Goal: Transaction & Acquisition: Obtain resource

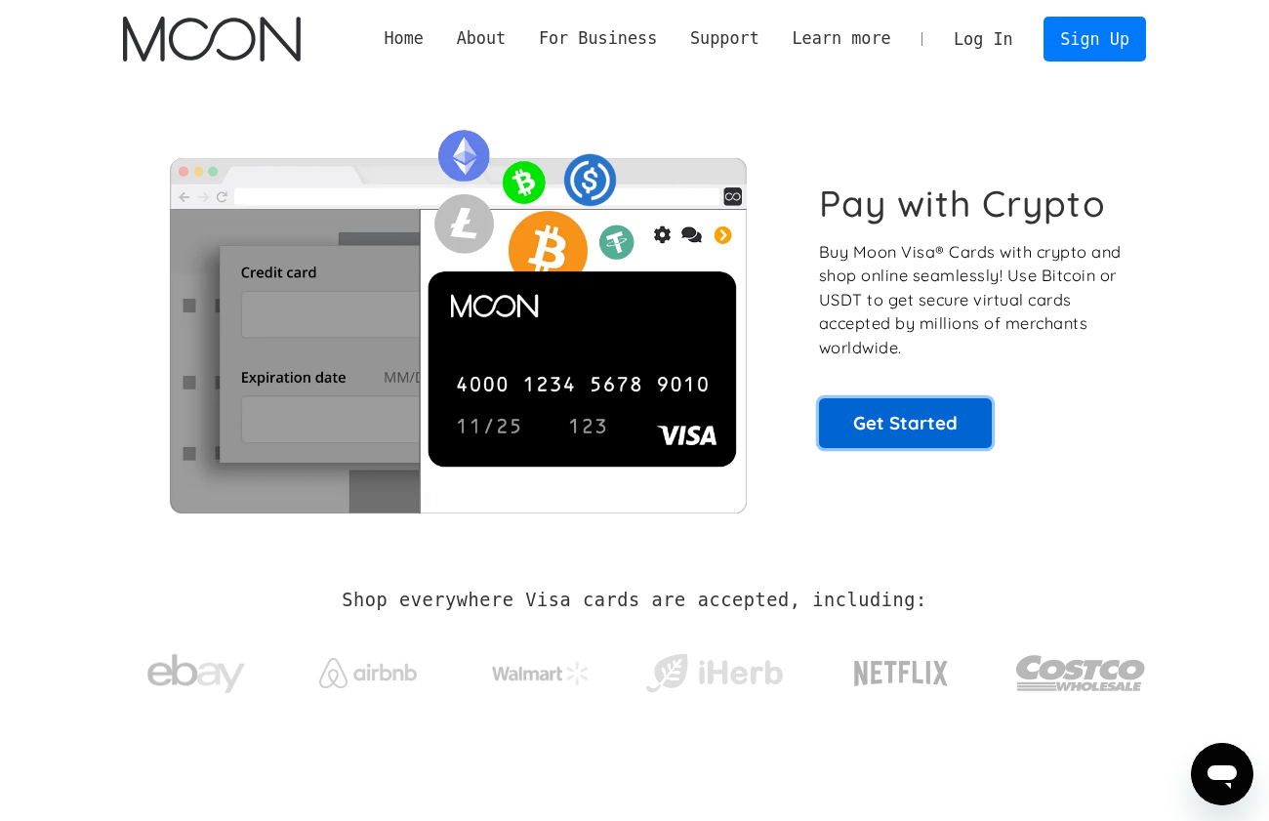
click at [872, 417] on link "Get Started" at bounding box center [905, 422] width 173 height 49
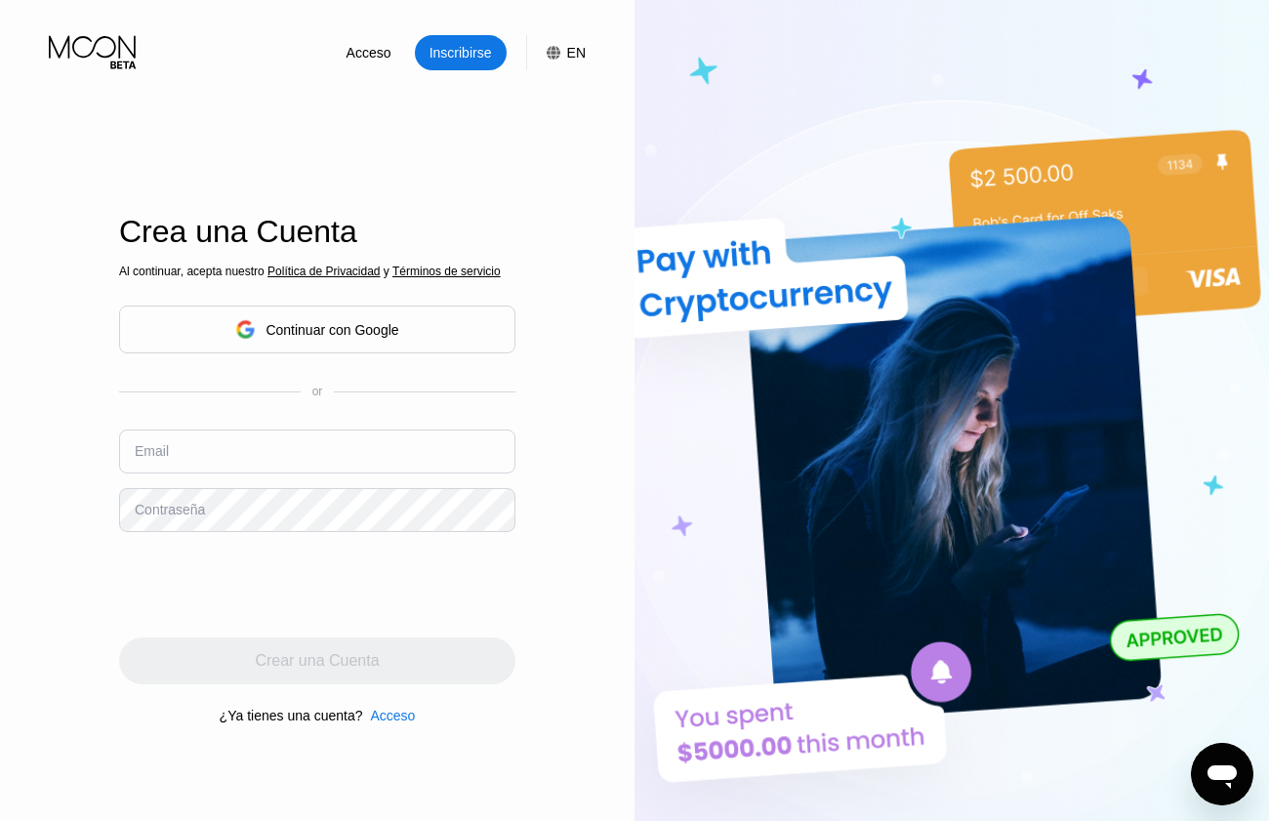
click at [306, 344] on div "Continuar con Google" at bounding box center [316, 329] width 163 height 30
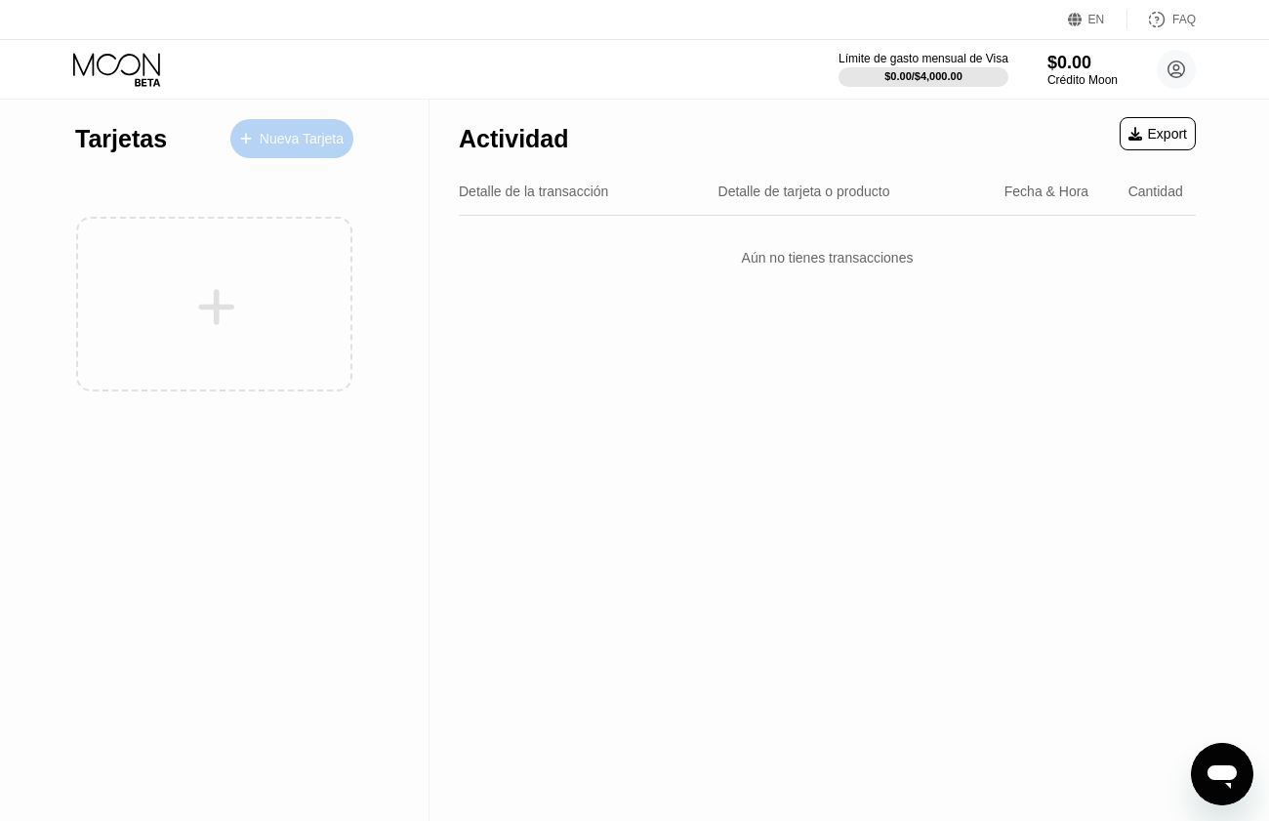
click at [275, 144] on div "Nueva Tarjeta" at bounding box center [302, 139] width 84 height 17
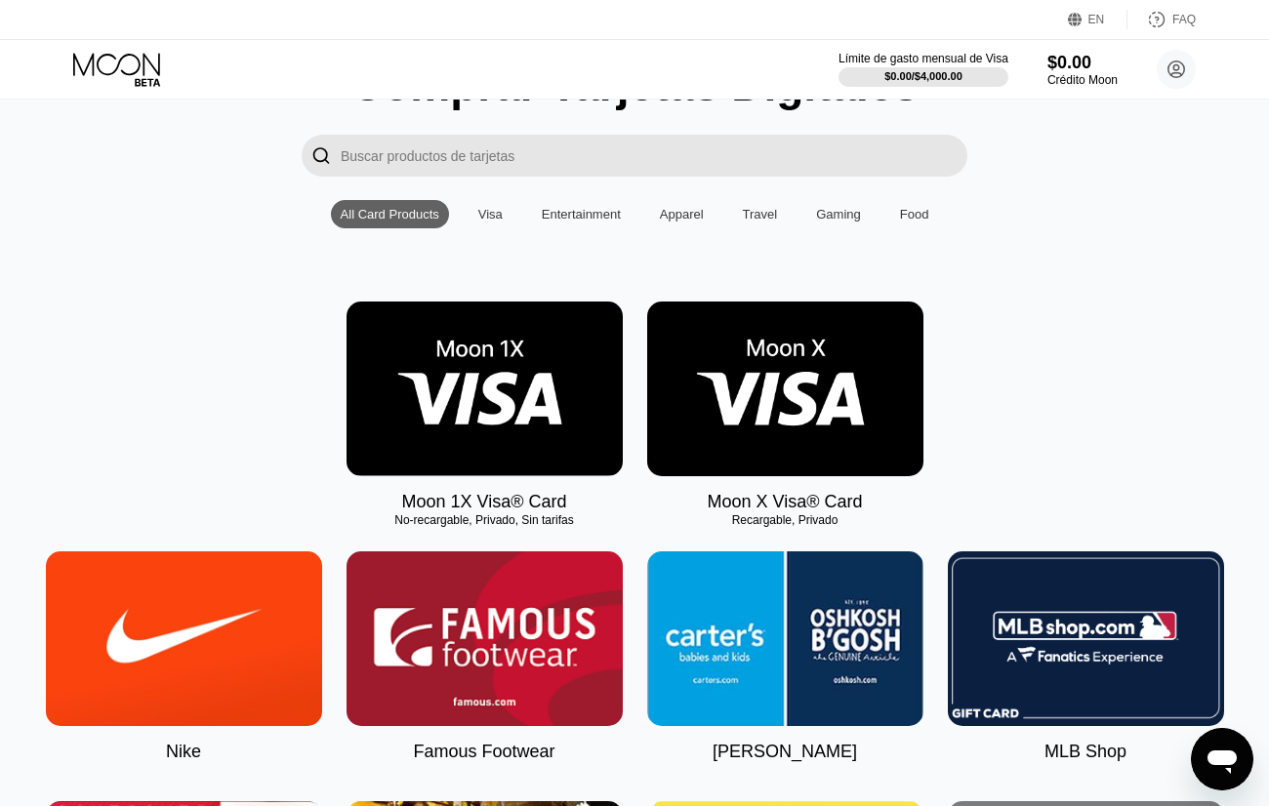
scroll to position [98, 0]
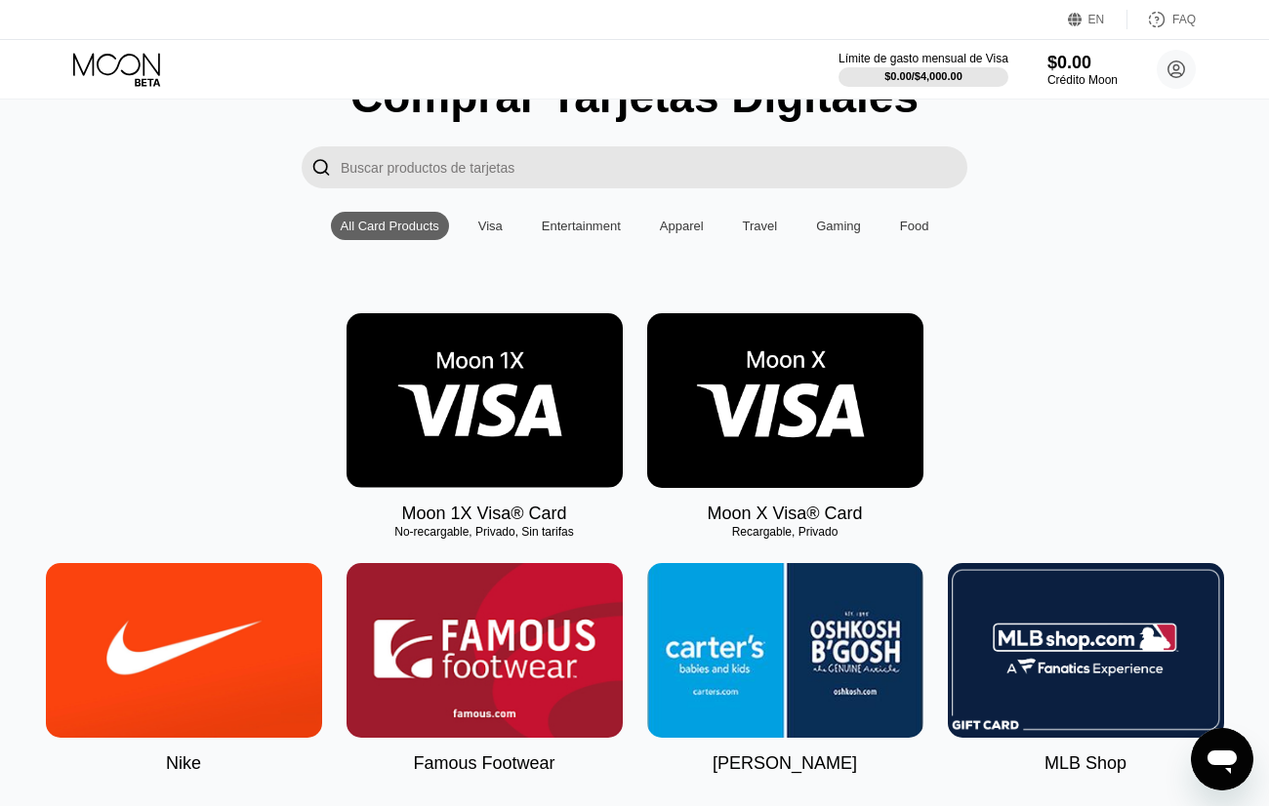
click at [796, 426] on img at bounding box center [785, 400] width 276 height 175
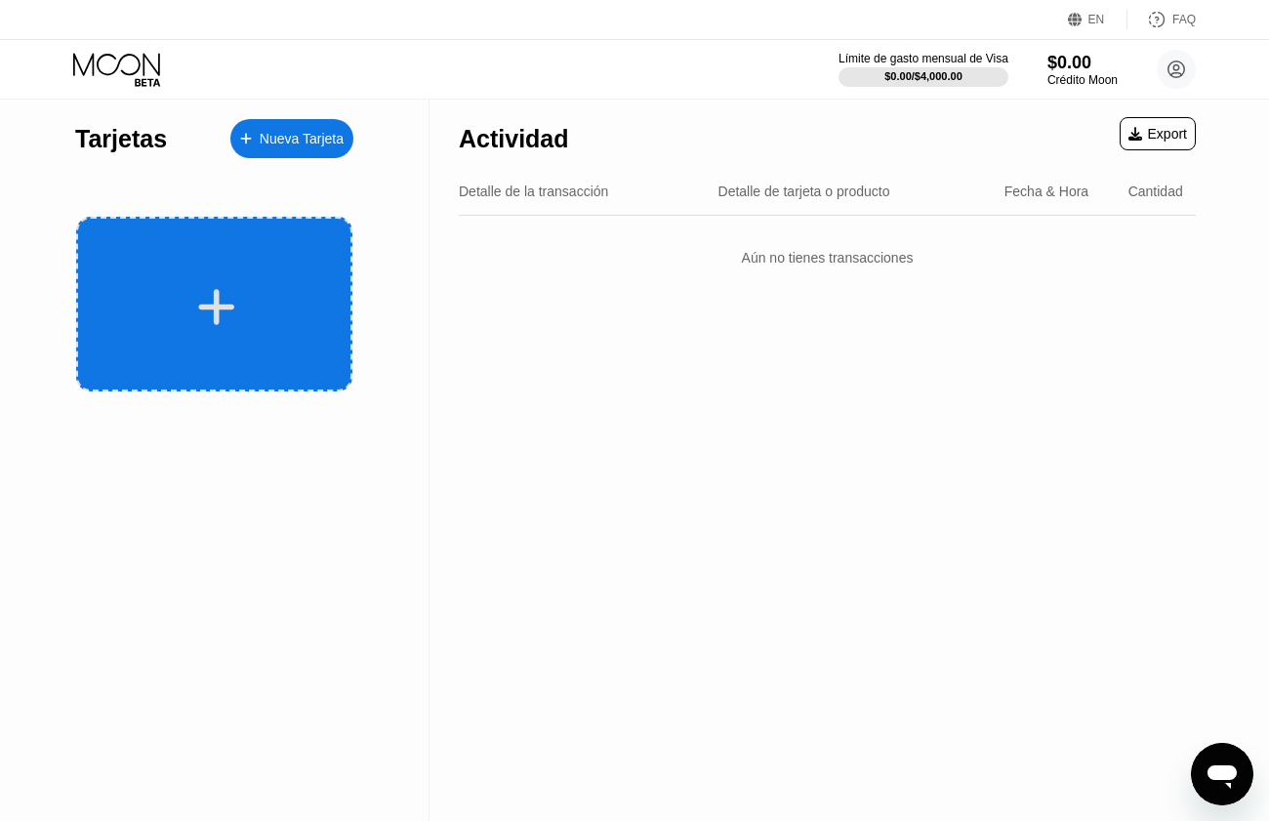
click at [171, 248] on div at bounding box center [214, 304] width 276 height 175
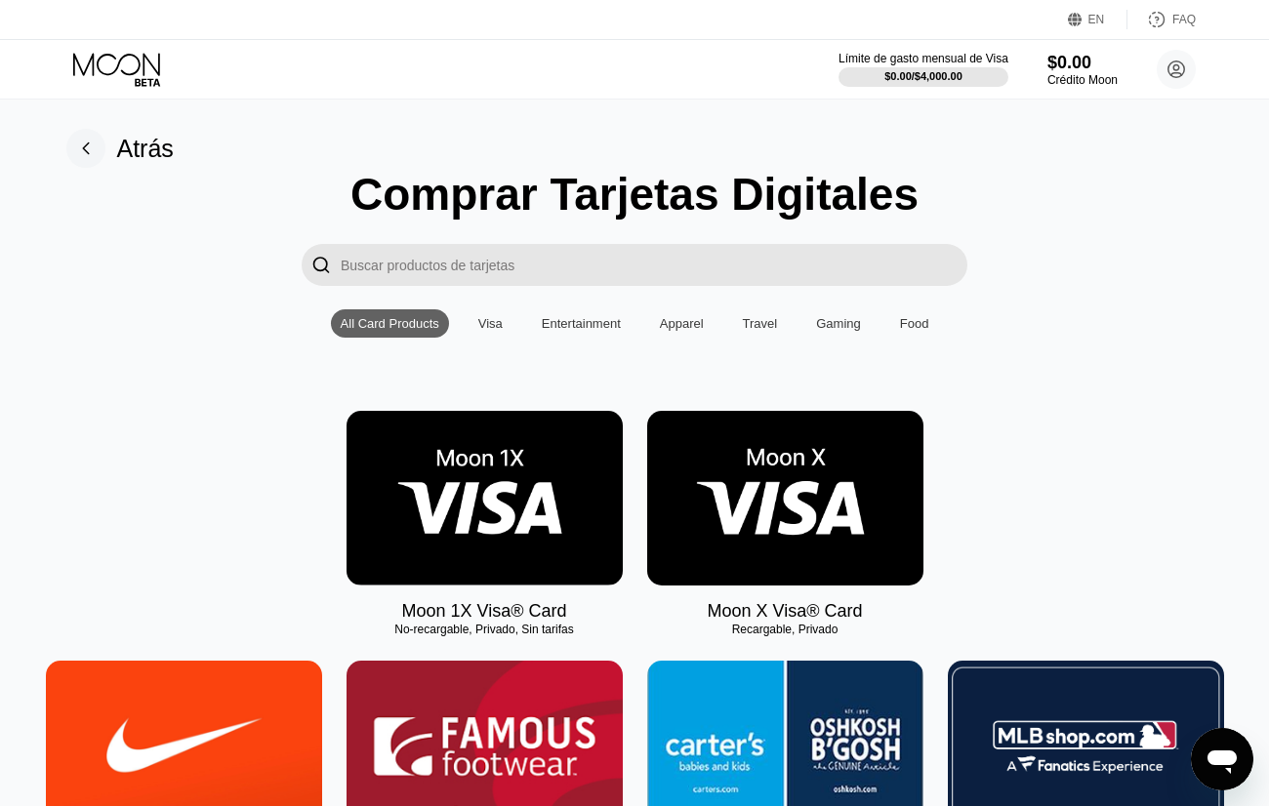
click at [476, 553] on img at bounding box center [485, 498] width 276 height 175
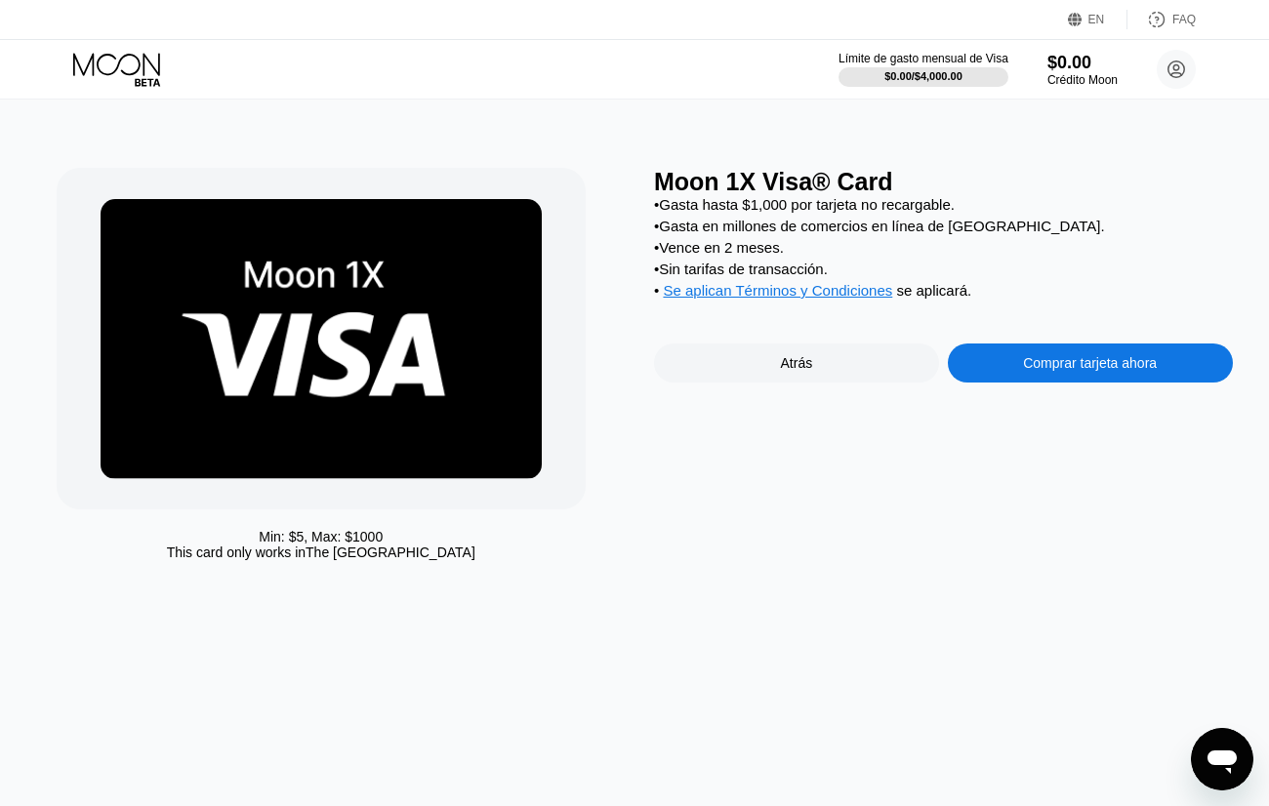
click at [801, 371] on div "Atrás" at bounding box center [797, 363] width 32 height 16
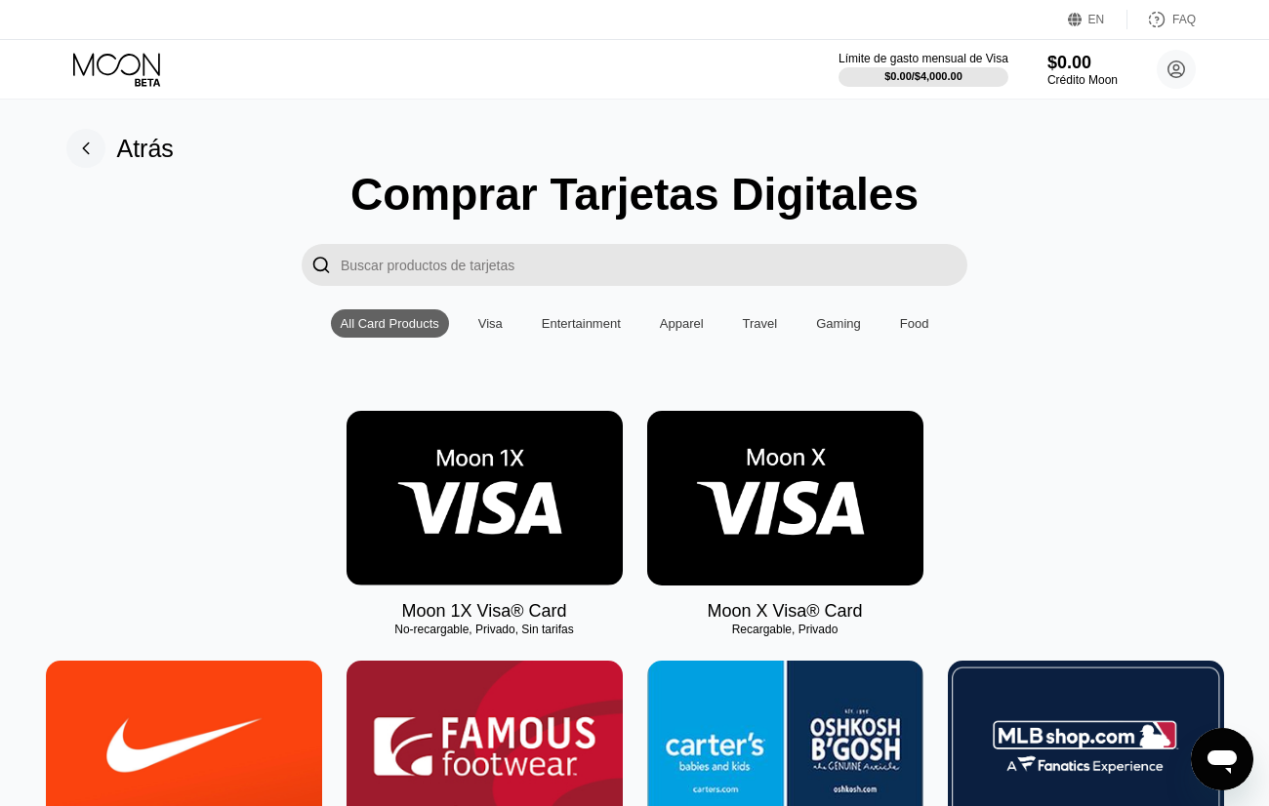
click at [796, 510] on img at bounding box center [785, 498] width 276 height 175
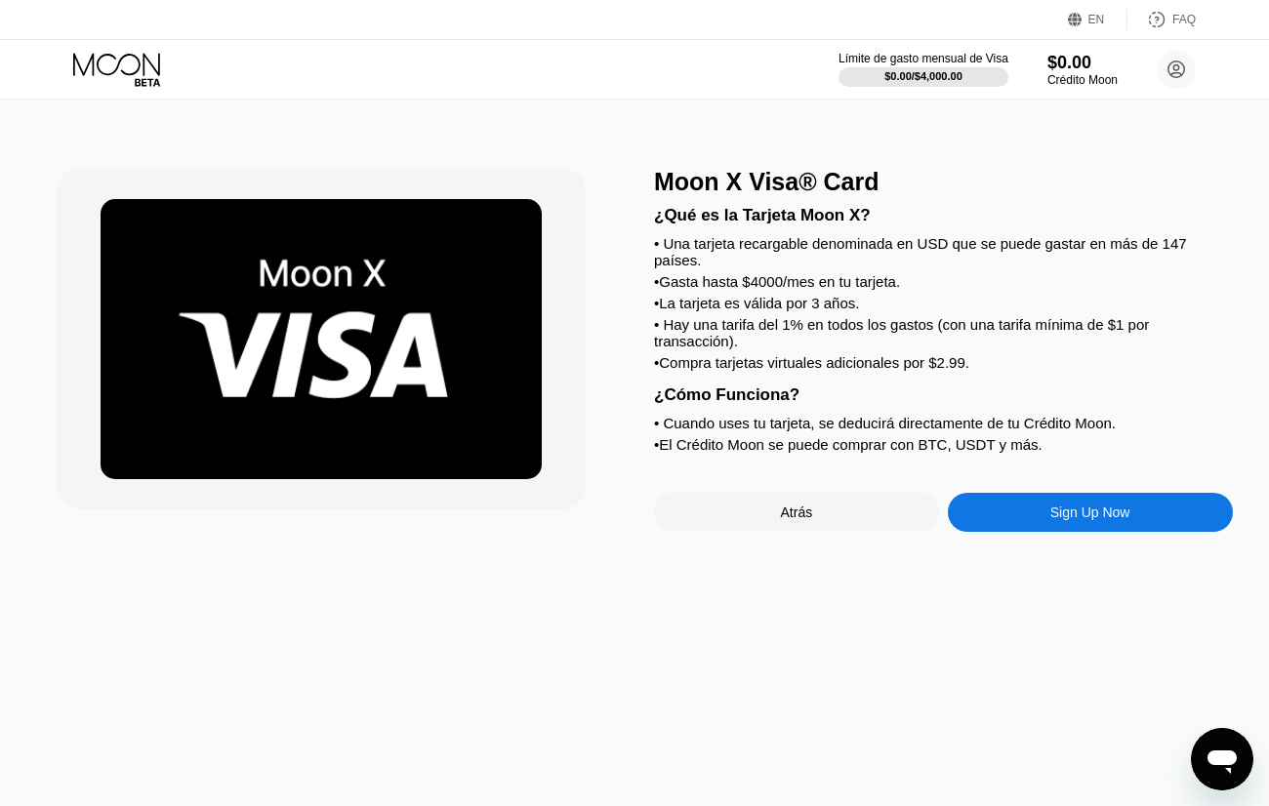
click at [814, 497] on div "Atrás" at bounding box center [796, 512] width 285 height 39
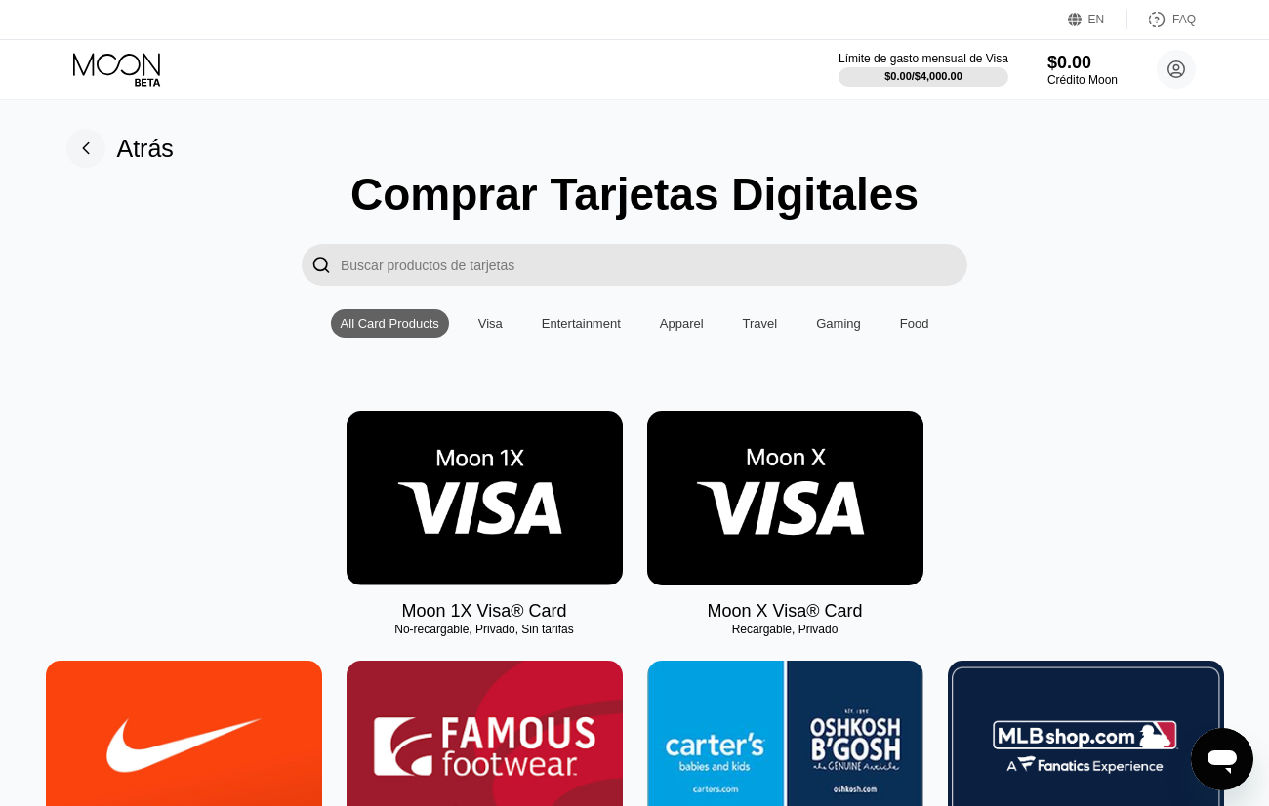
click at [770, 512] on img at bounding box center [785, 498] width 276 height 175
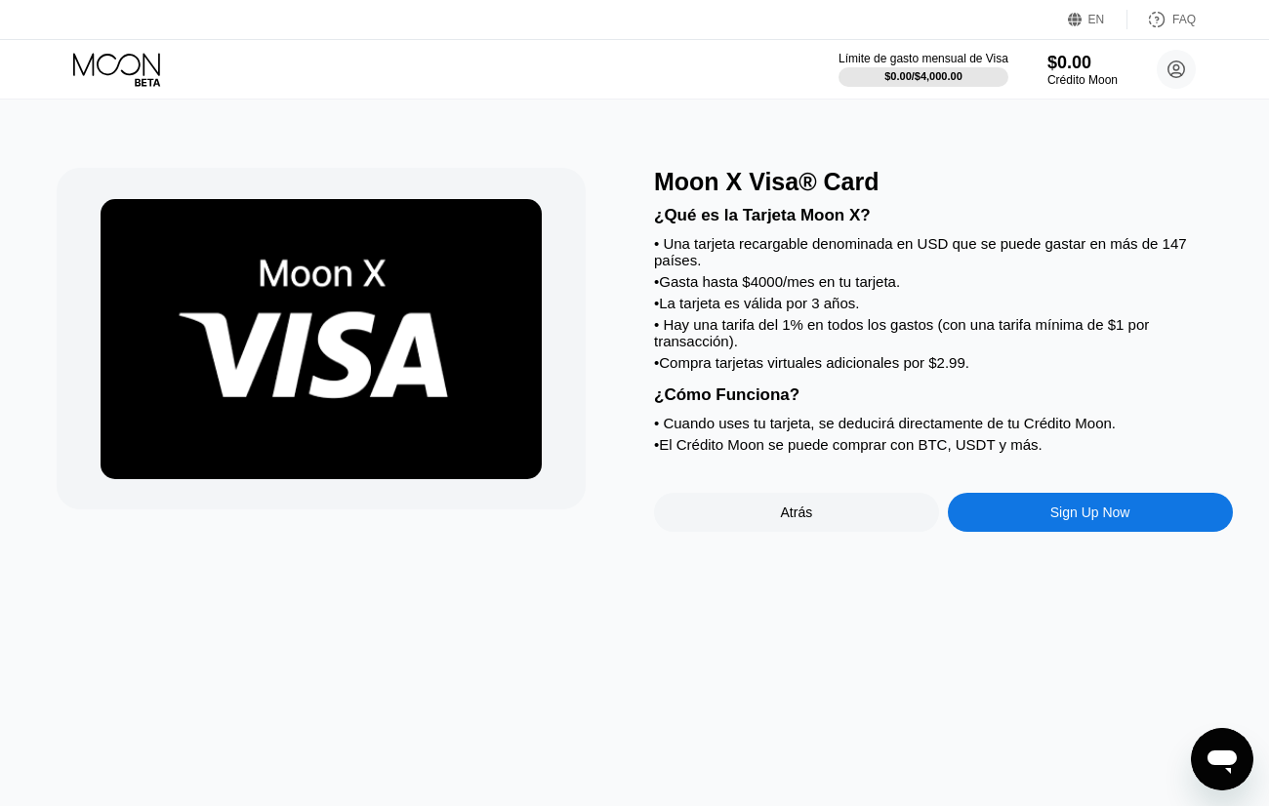
click at [1042, 511] on div "Sign Up Now" at bounding box center [1090, 512] width 285 height 39
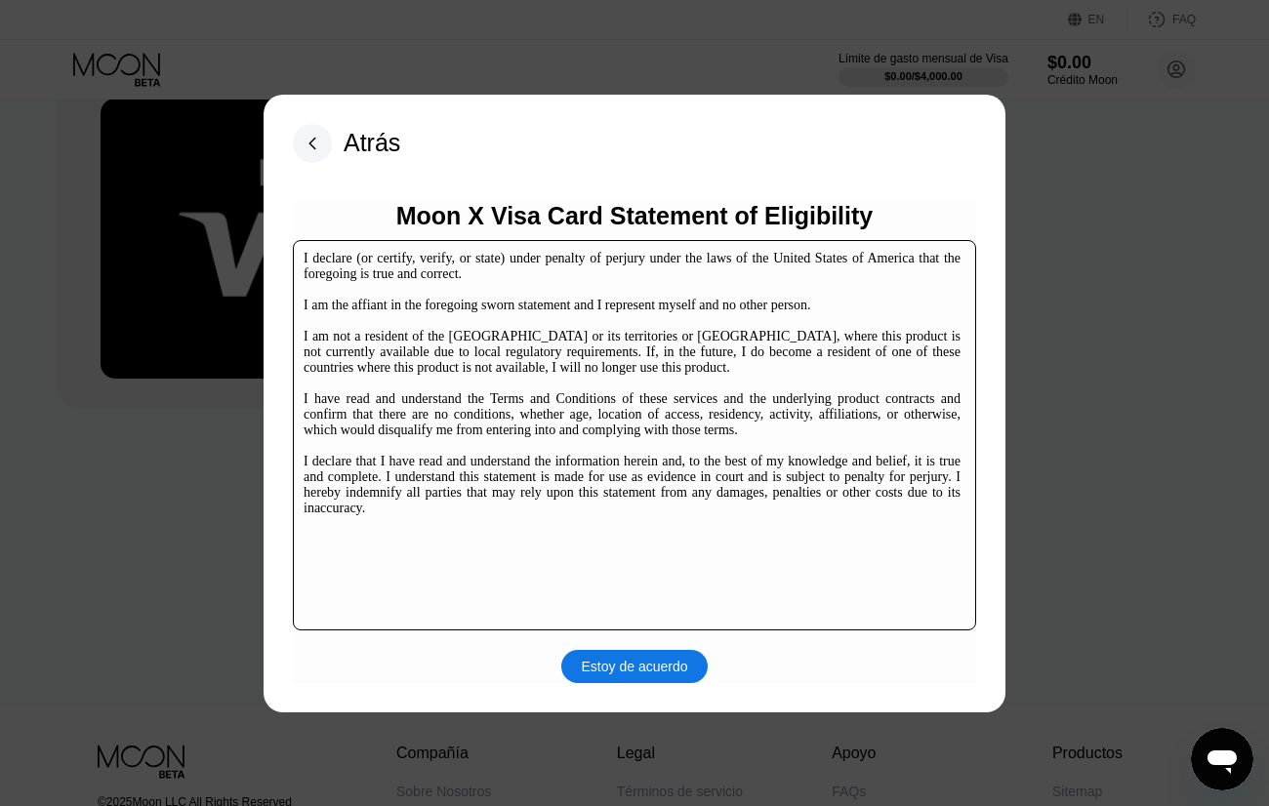
scroll to position [98, 0]
click at [626, 665] on div "Estoy de acuerdo" at bounding box center [635, 667] width 106 height 18
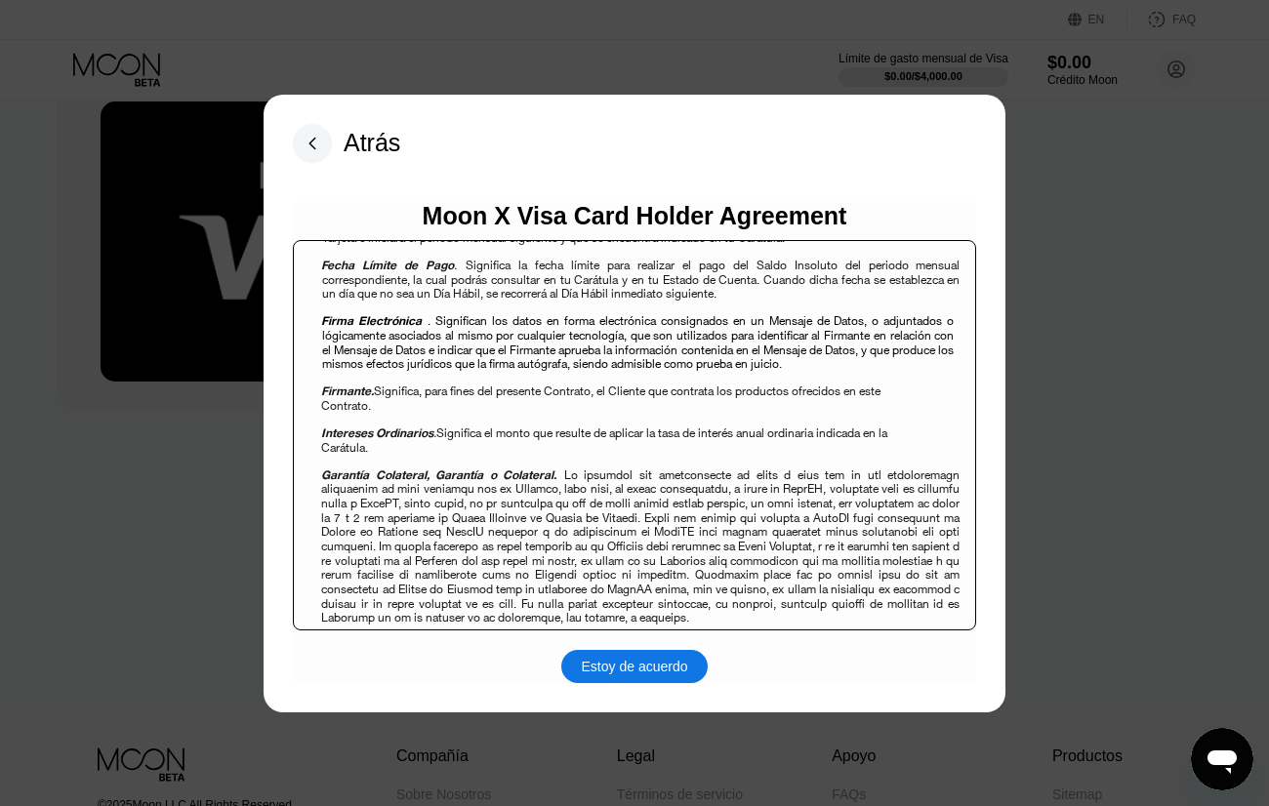
scroll to position [1171, 0]
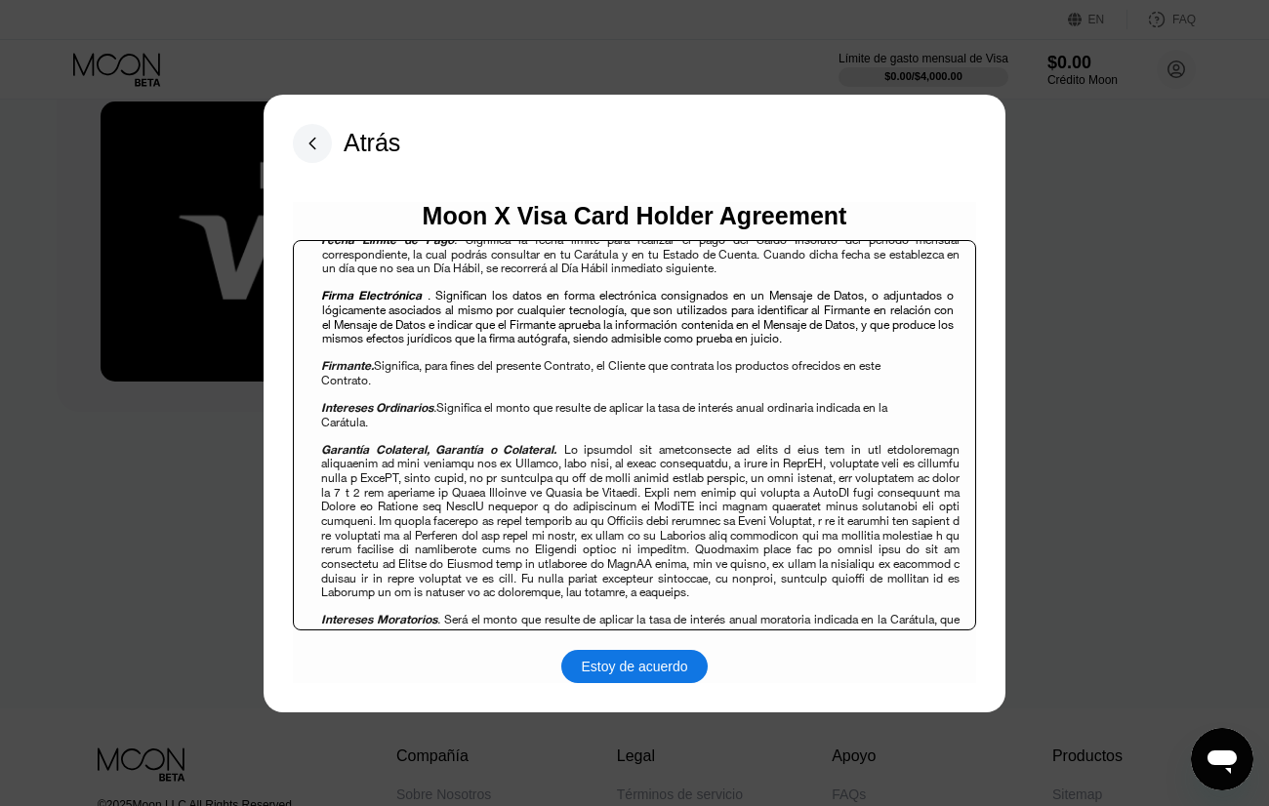
click at [675, 675] on div "Estoy de acuerdo" at bounding box center [635, 667] width 106 height 18
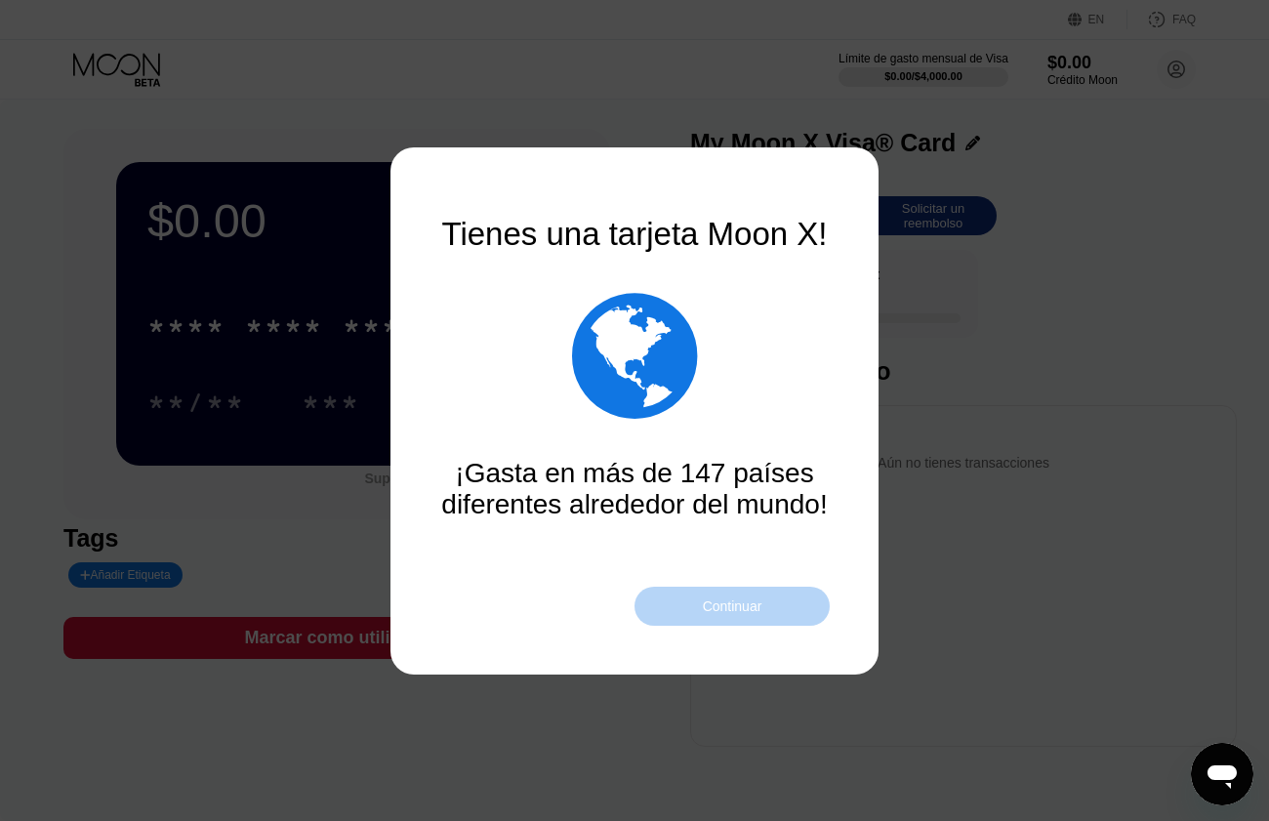
click at [705, 611] on div "Continuar" at bounding box center [733, 606] width 60 height 16
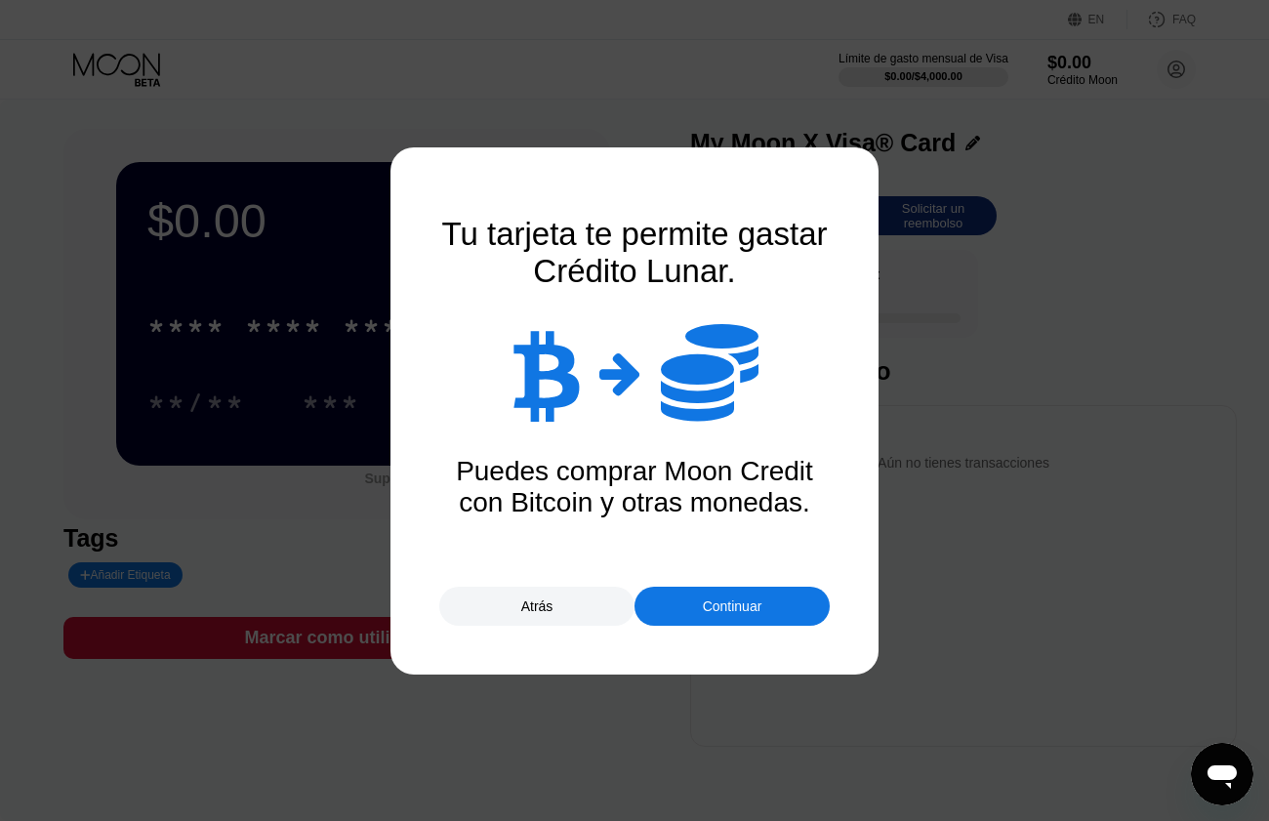
click at [694, 605] on div "Continuar" at bounding box center [731, 606] width 195 height 39
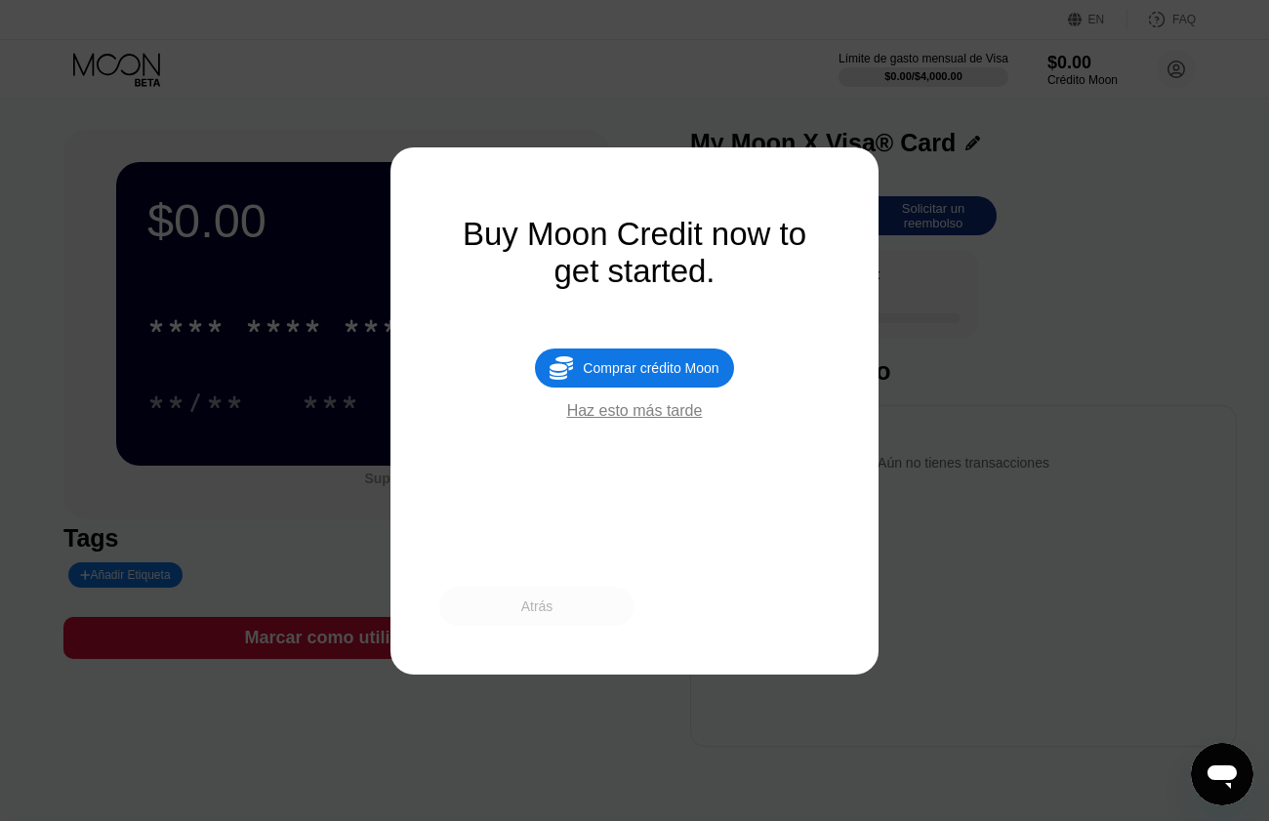
click at [561, 599] on div "Atrás" at bounding box center [536, 606] width 195 height 39
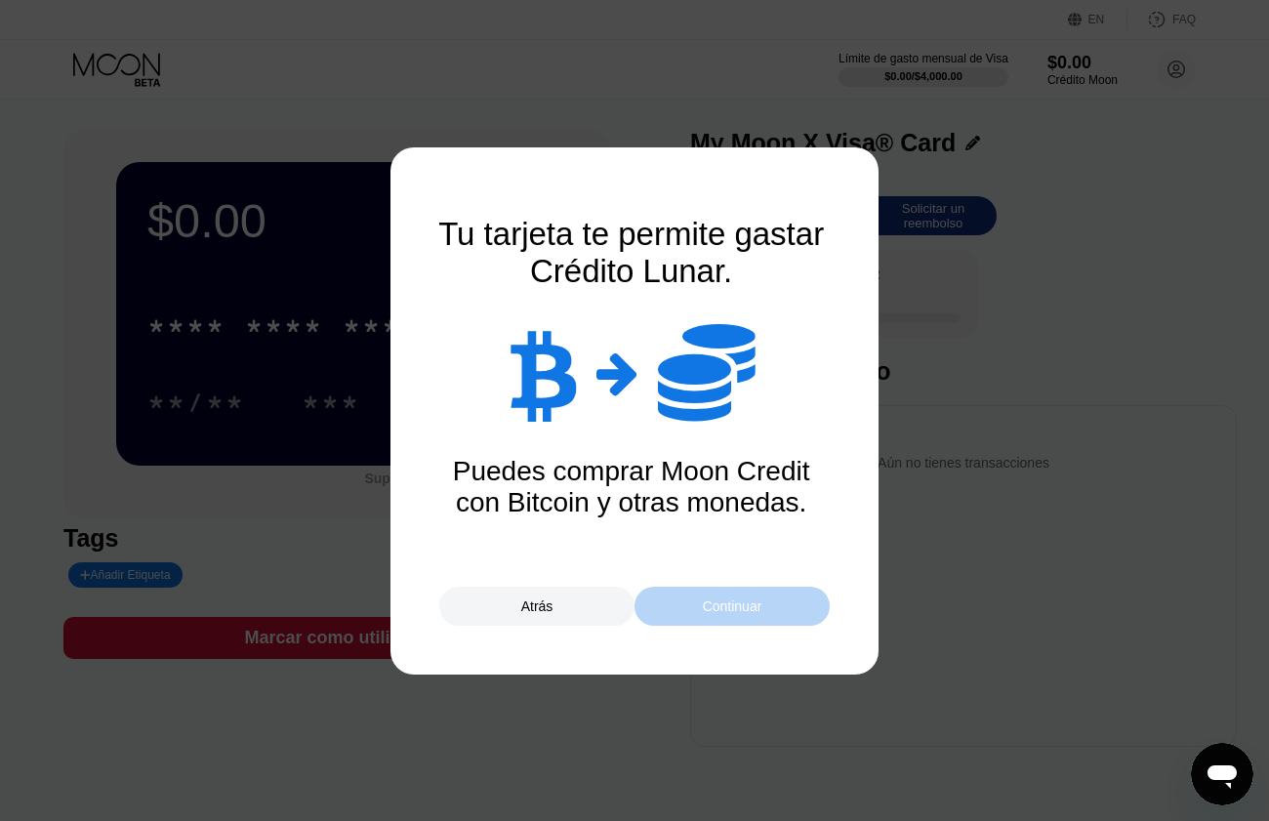
click at [733, 609] on div "Continuar" at bounding box center [733, 606] width 60 height 16
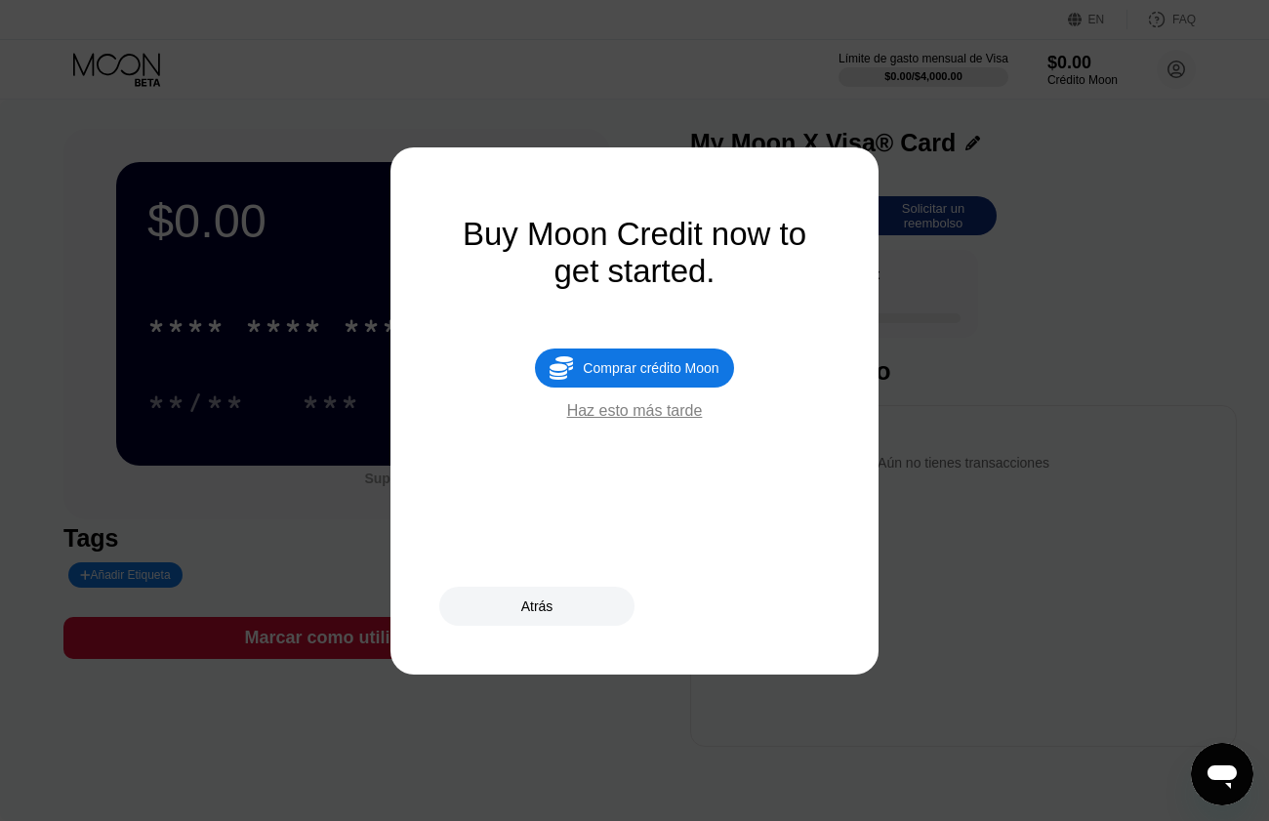
click at [629, 420] on div "Haz esto más tarde" at bounding box center [635, 411] width 136 height 18
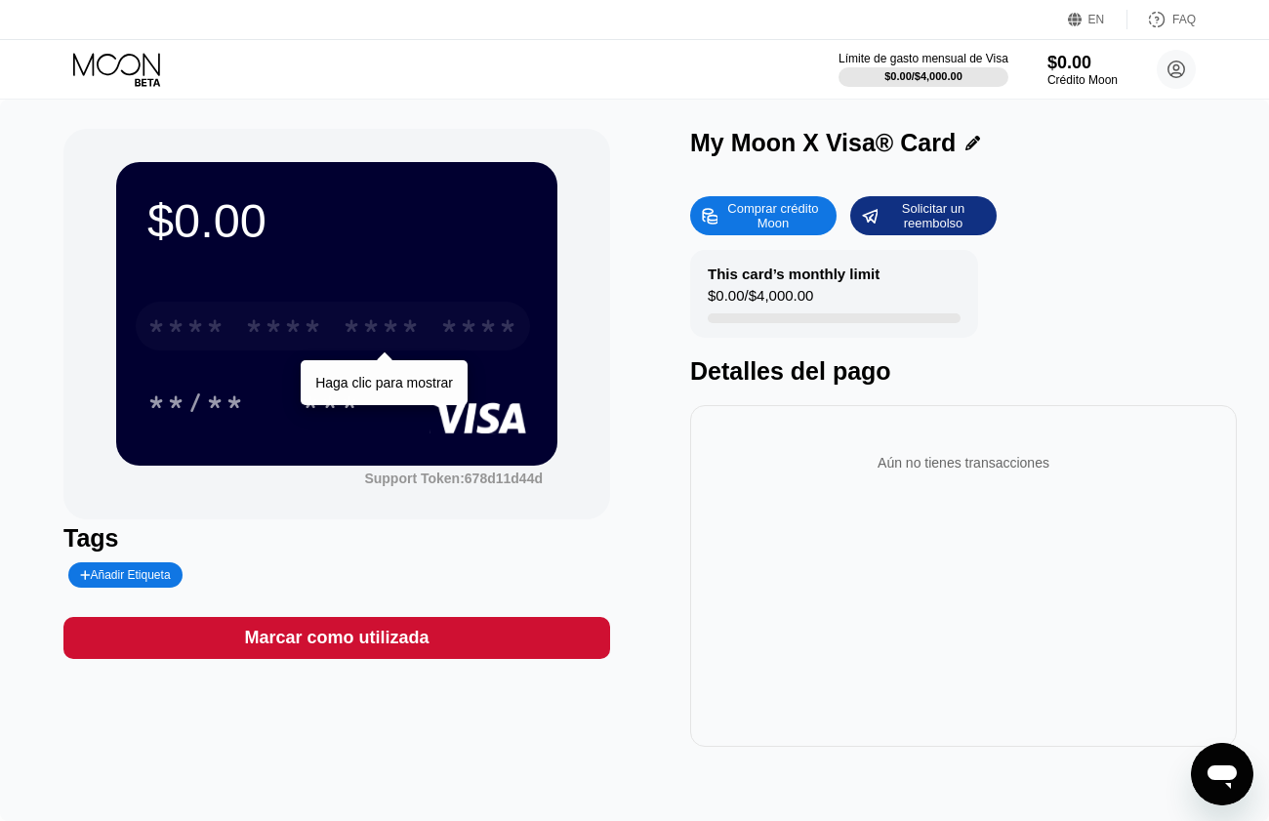
click at [265, 323] on div "* * * *" at bounding box center [284, 328] width 78 height 31
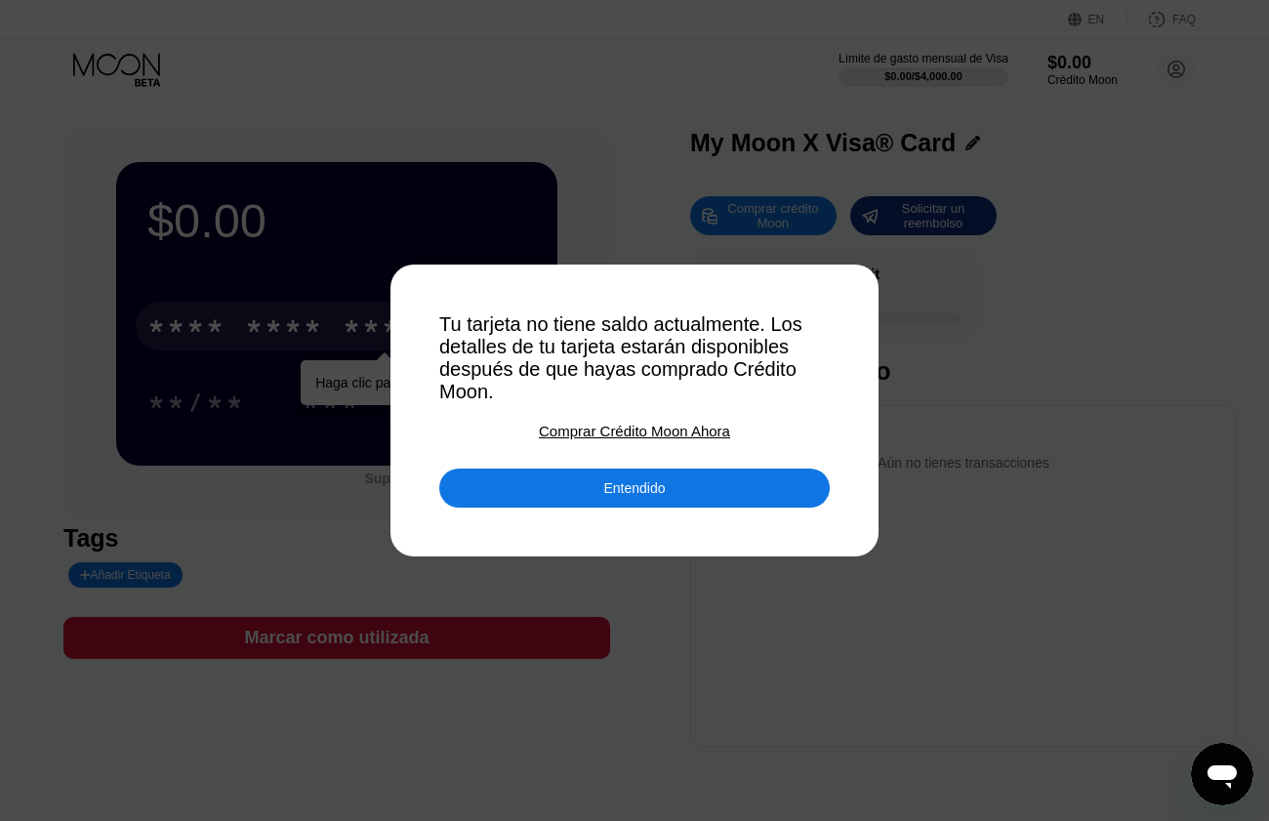
click at [625, 497] on div "Entendido" at bounding box center [633, 488] width 61 height 18
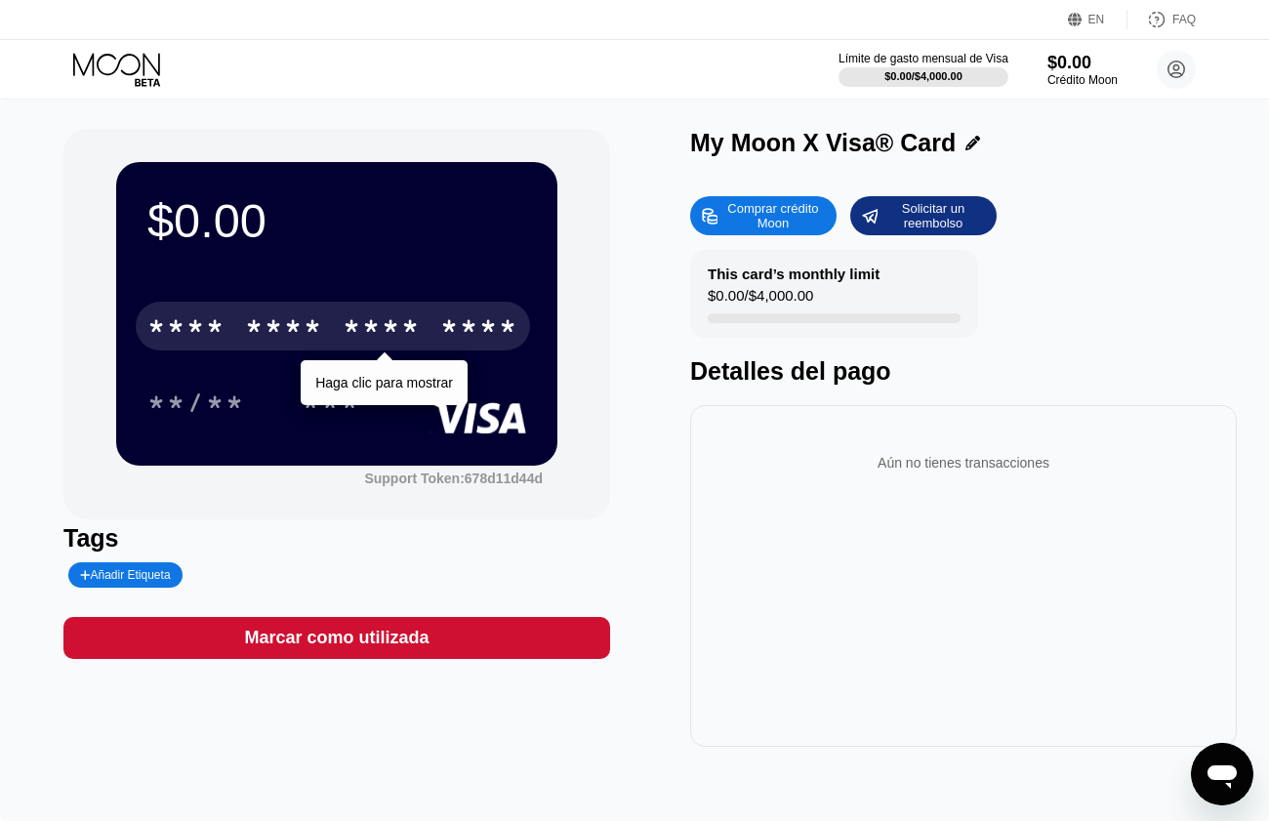
click at [767, 224] on div "Comprar crédito Moon" at bounding box center [772, 215] width 107 height 31
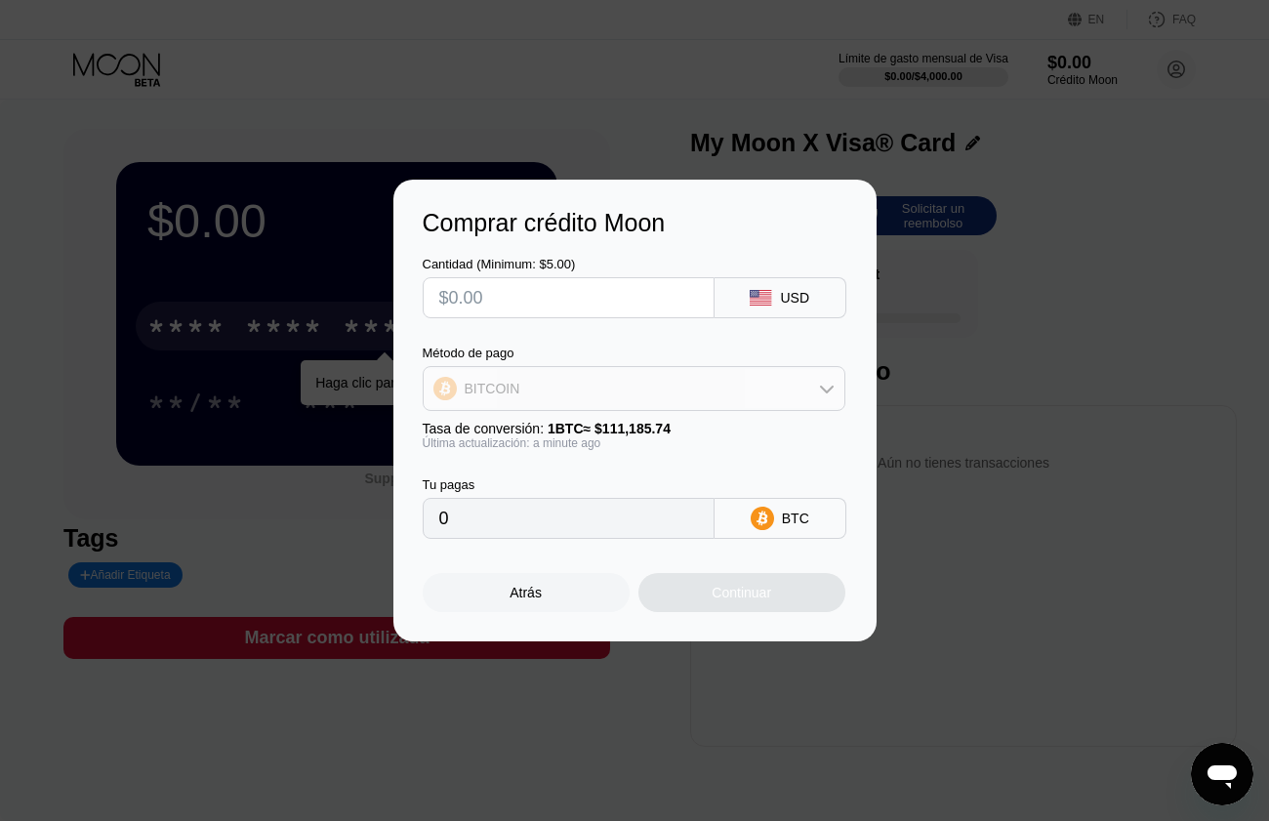
click at [796, 383] on div "BITCOIN" at bounding box center [634, 388] width 421 height 39
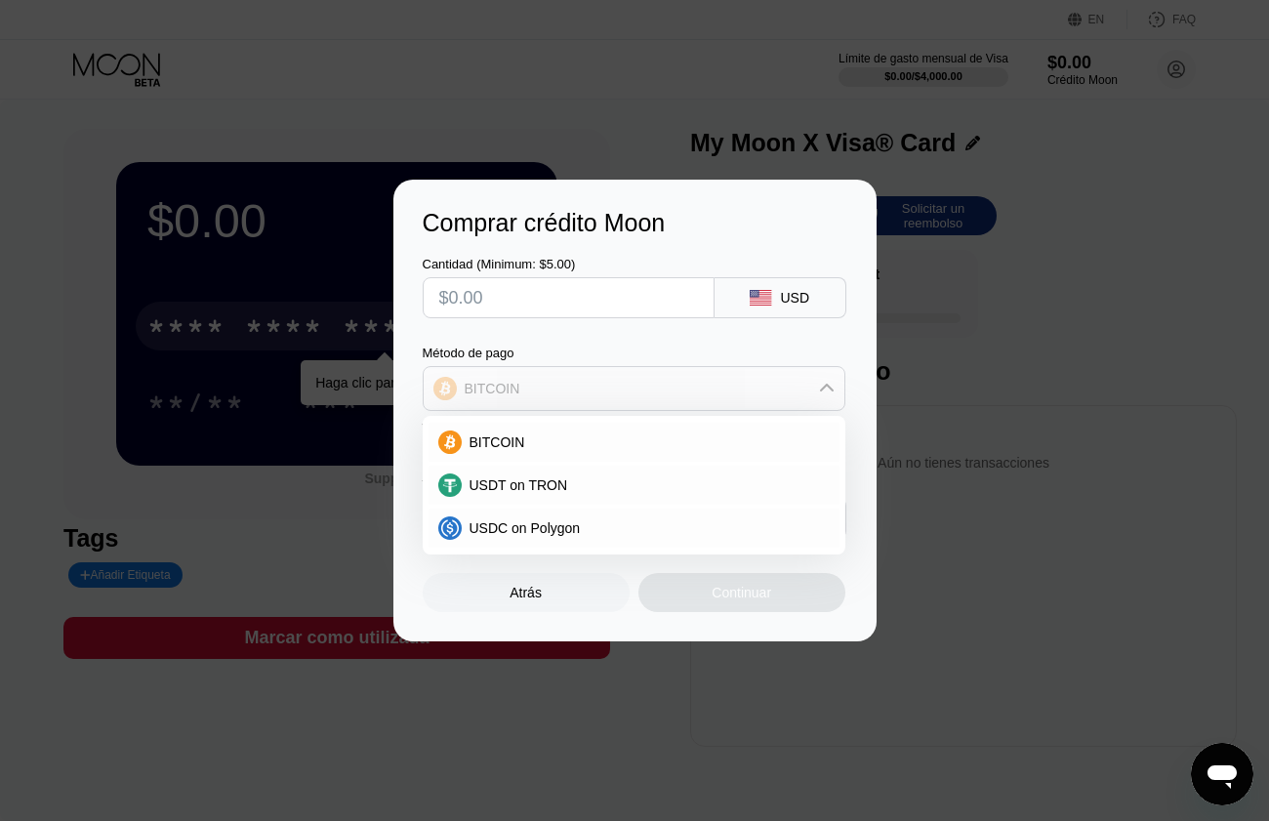
click at [797, 383] on div "BITCOIN" at bounding box center [634, 388] width 421 height 39
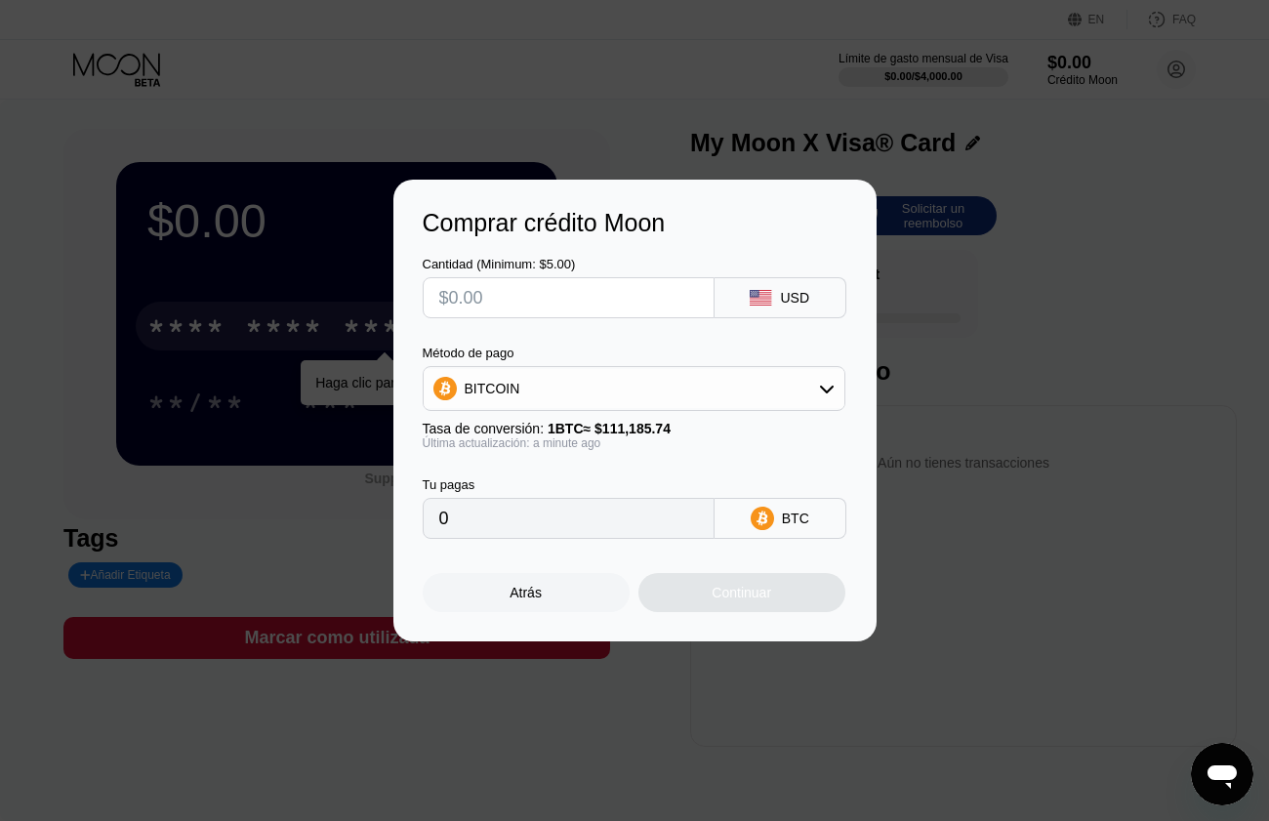
click at [788, 367] on div "BITCOIN" at bounding box center [634, 388] width 423 height 45
click at [788, 380] on div "BITCOIN" at bounding box center [634, 388] width 421 height 39
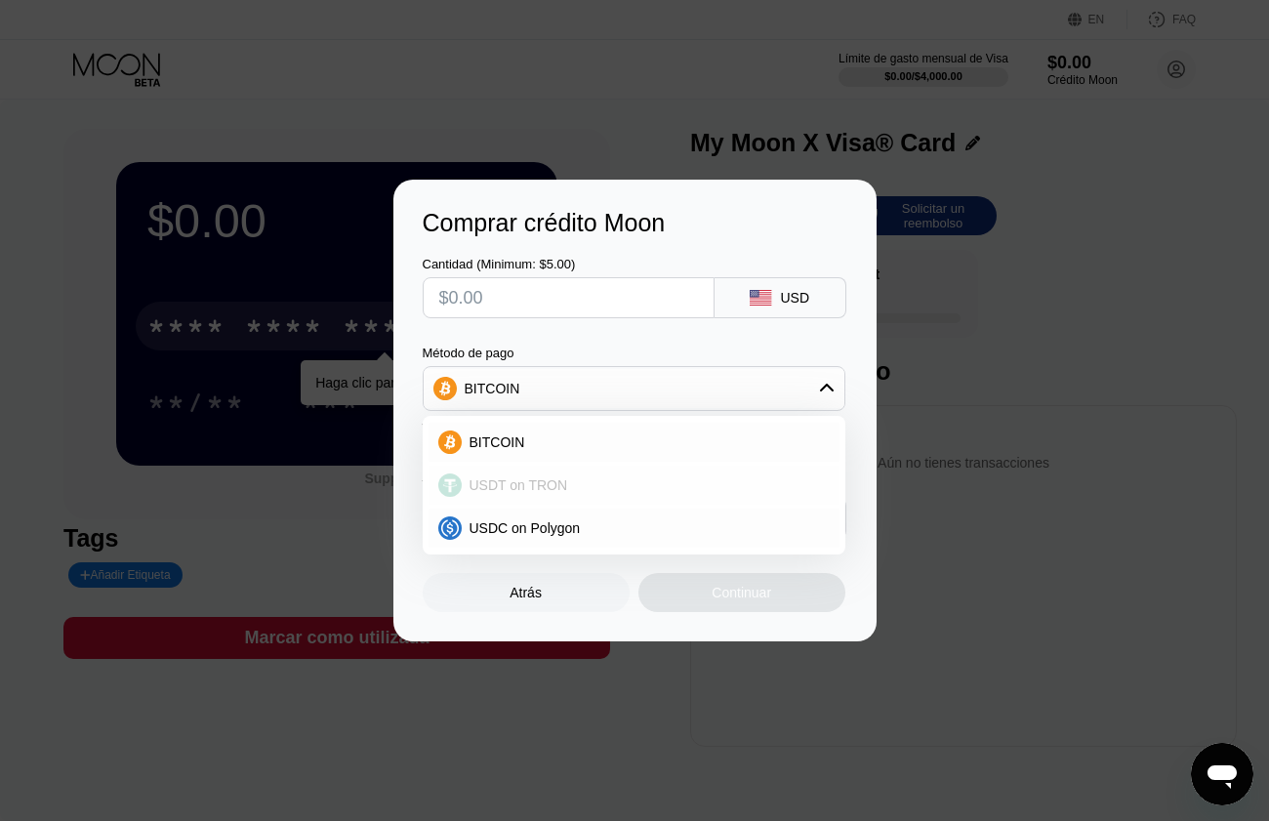
click at [561, 479] on div "USDT on TRON" at bounding box center [646, 485] width 368 height 16
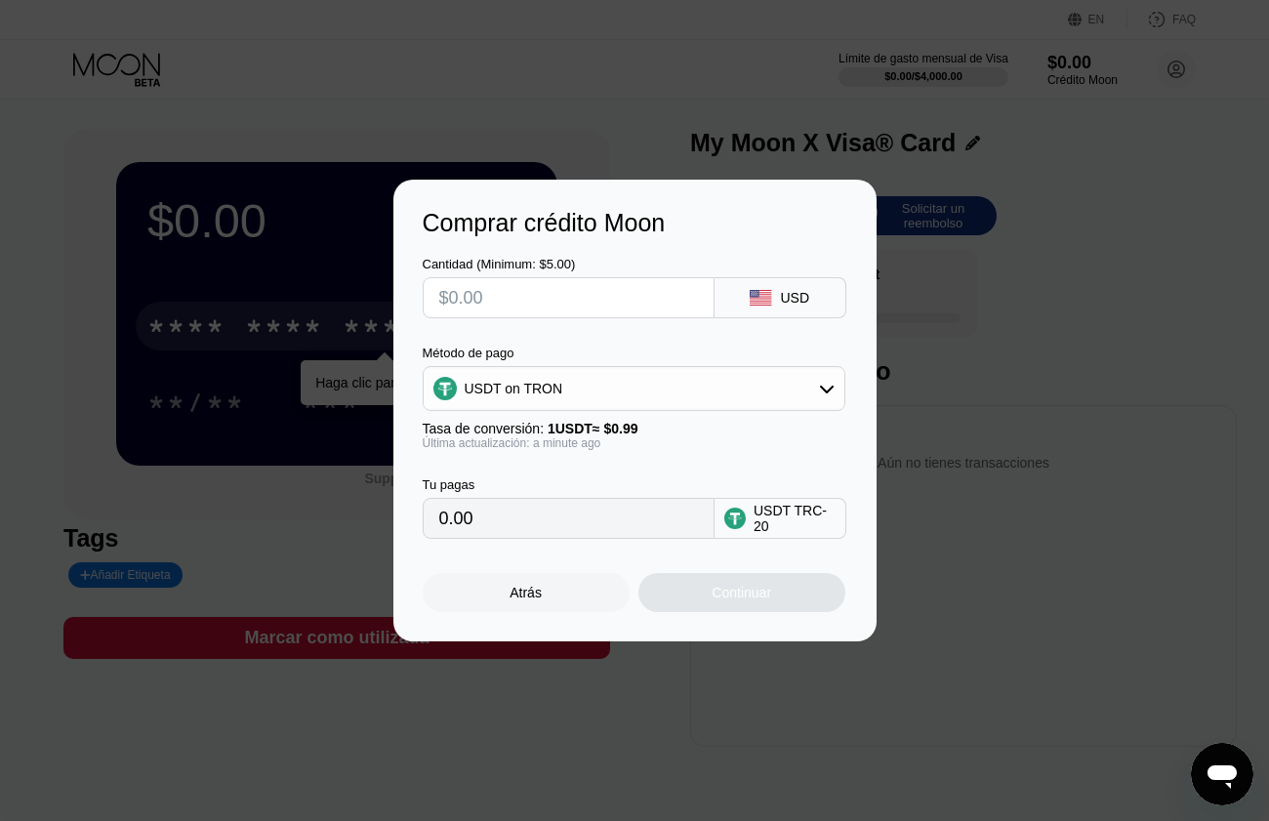
type input "0.00"
drag, startPoint x: 607, startPoint y: 532, endPoint x: 118, endPoint y: 521, distance: 489.1
click at [118, 521] on div "Comprar crédito Moon Cantidad (Minimum: $5.00) USD Método de pago USDT on TRON …" at bounding box center [634, 411] width 1269 height 462
click at [526, 293] on input "text" at bounding box center [568, 297] width 259 height 39
type input "$220"
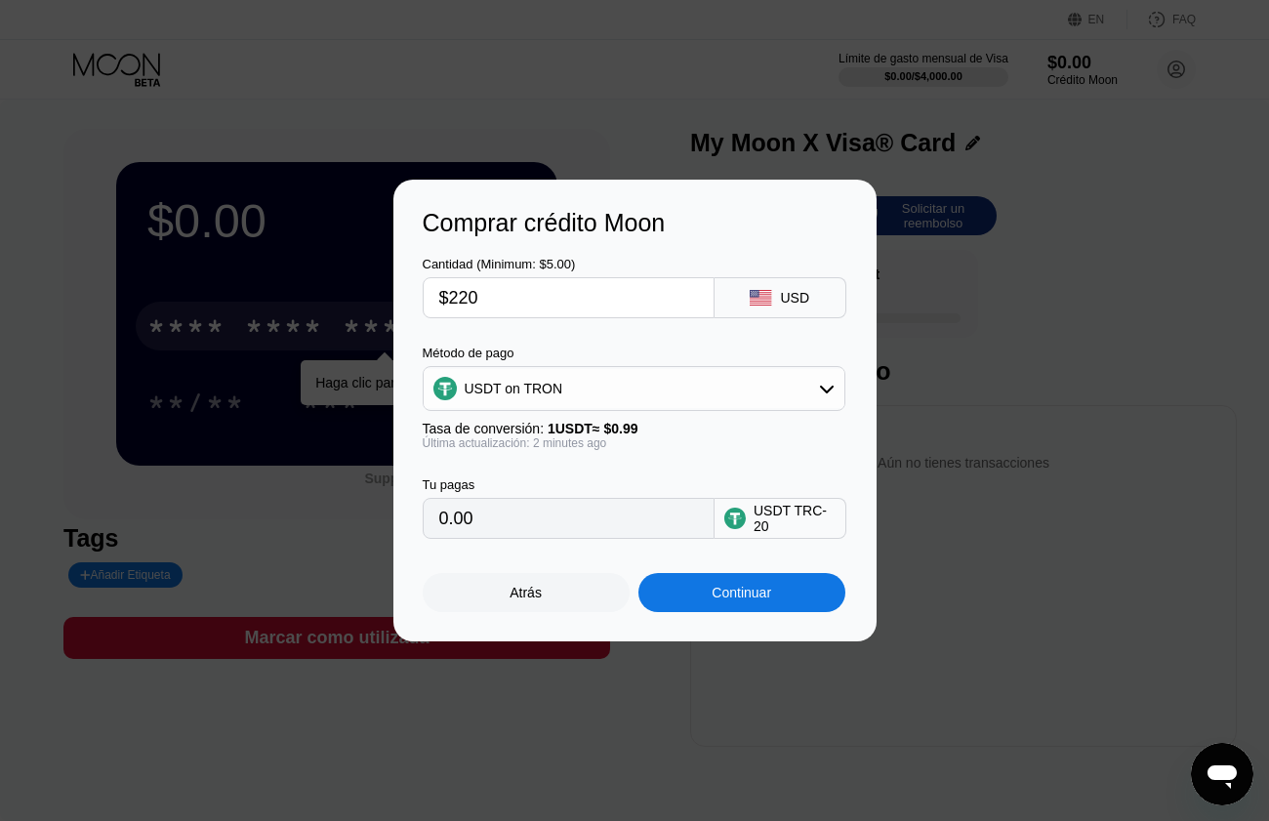
type input "222.22"
type input "$220"
click at [737, 600] on div "Continuar" at bounding box center [742, 593] width 60 height 16
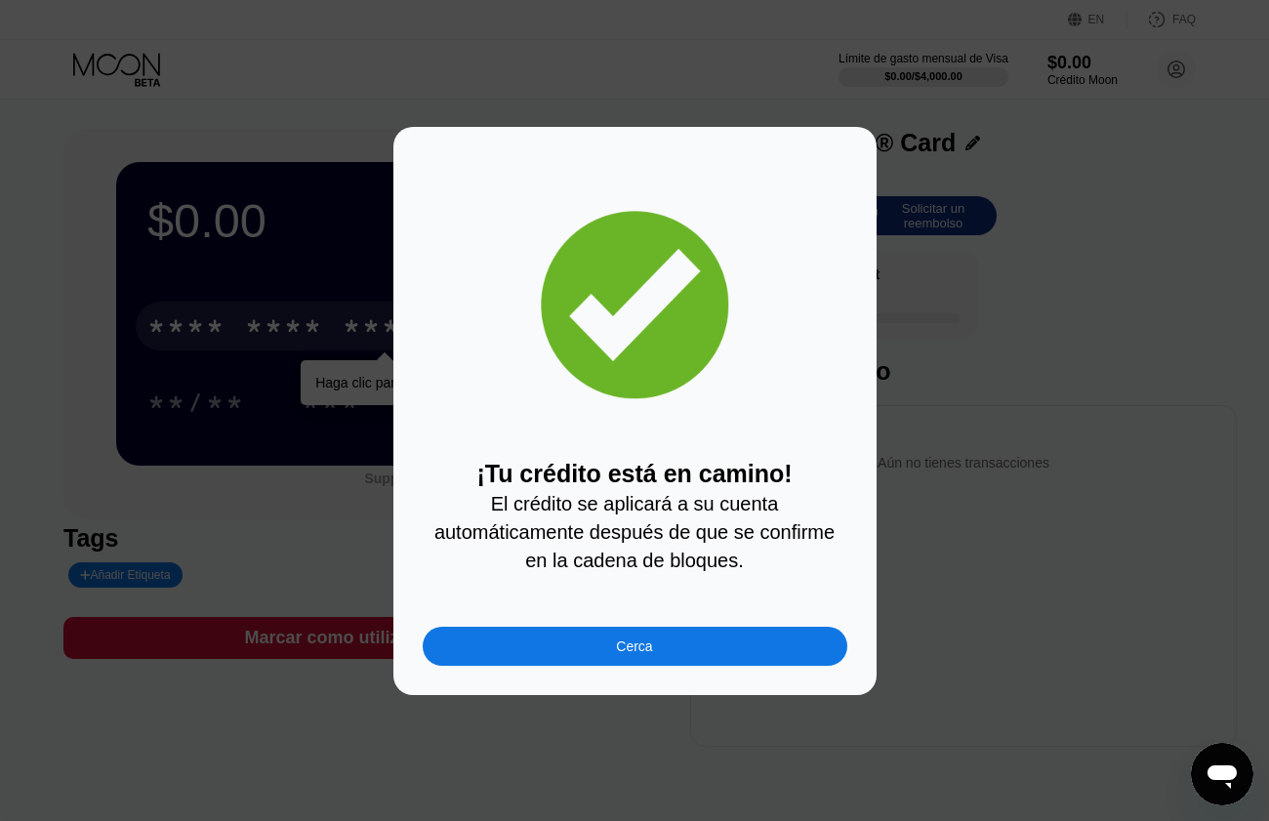
click at [632, 640] on div "Cerca" at bounding box center [635, 646] width 425 height 39
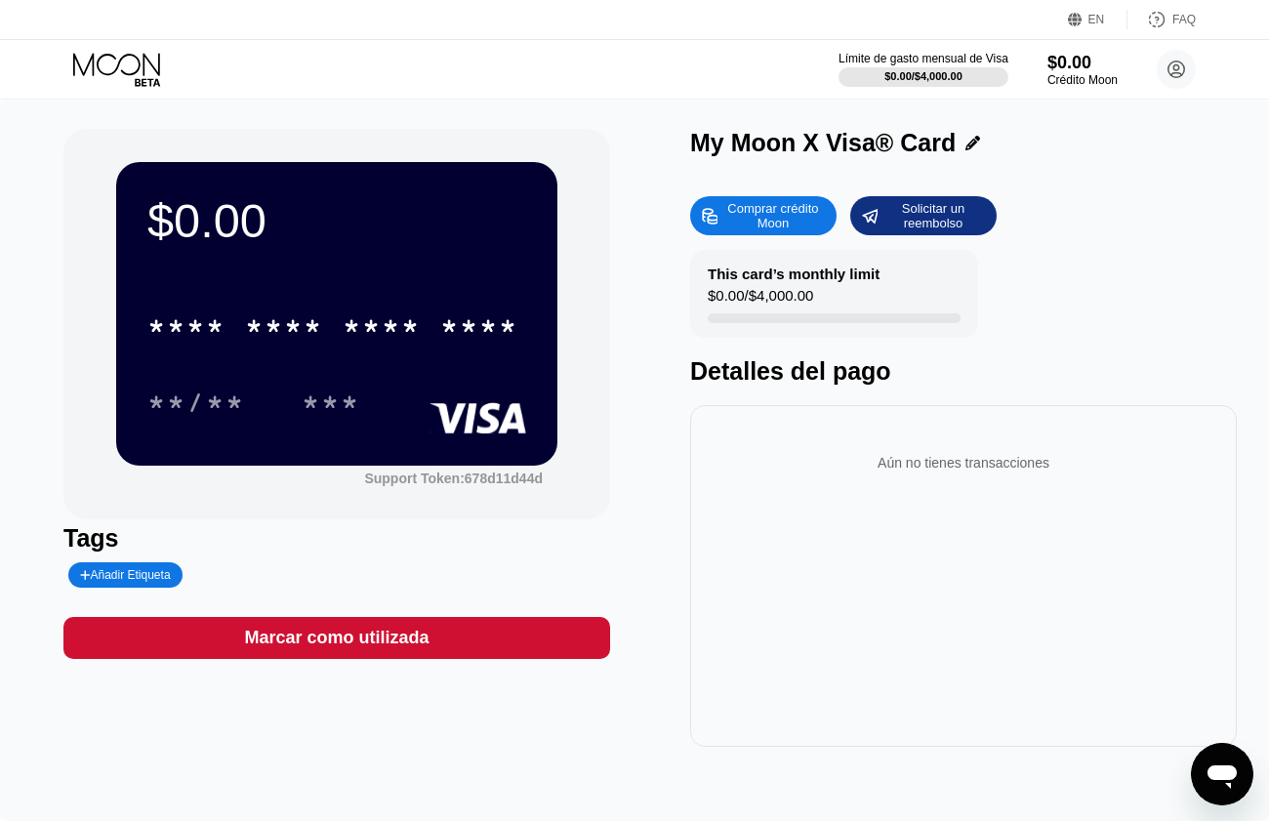
click at [292, 365] on div "* * * * * * * * * * * * **** **/** ***" at bounding box center [336, 344] width 379 height 115
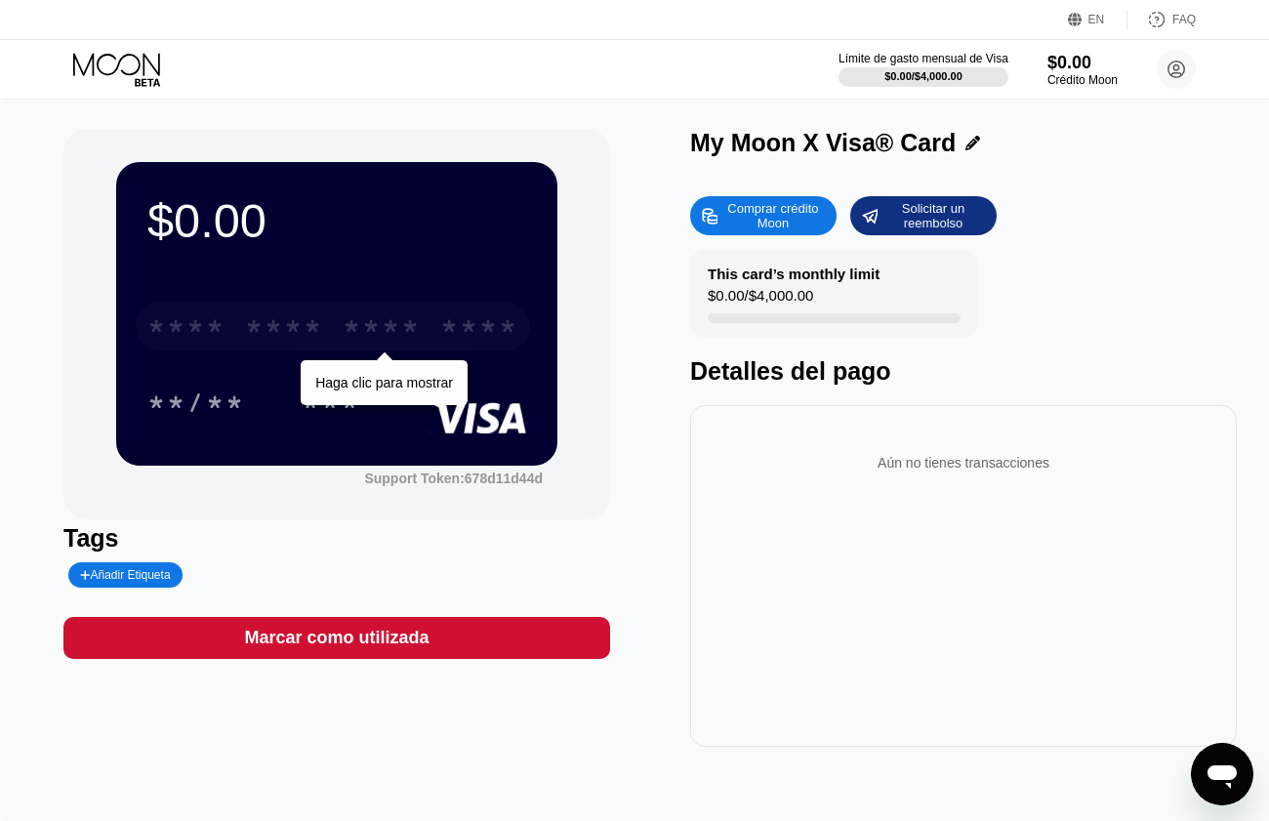
click at [291, 324] on div "* * * *" at bounding box center [284, 328] width 78 height 31
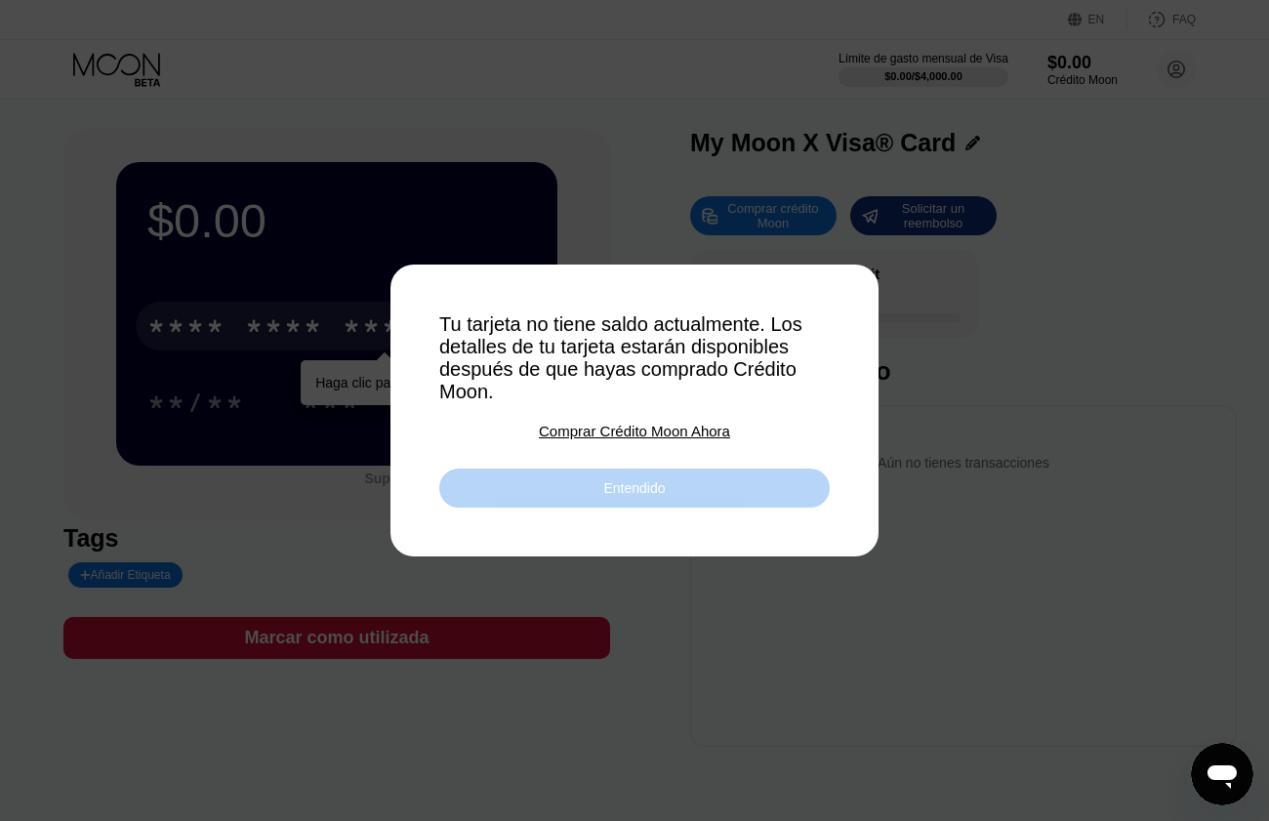
click at [639, 486] on div "Entendido" at bounding box center [634, 488] width 390 height 39
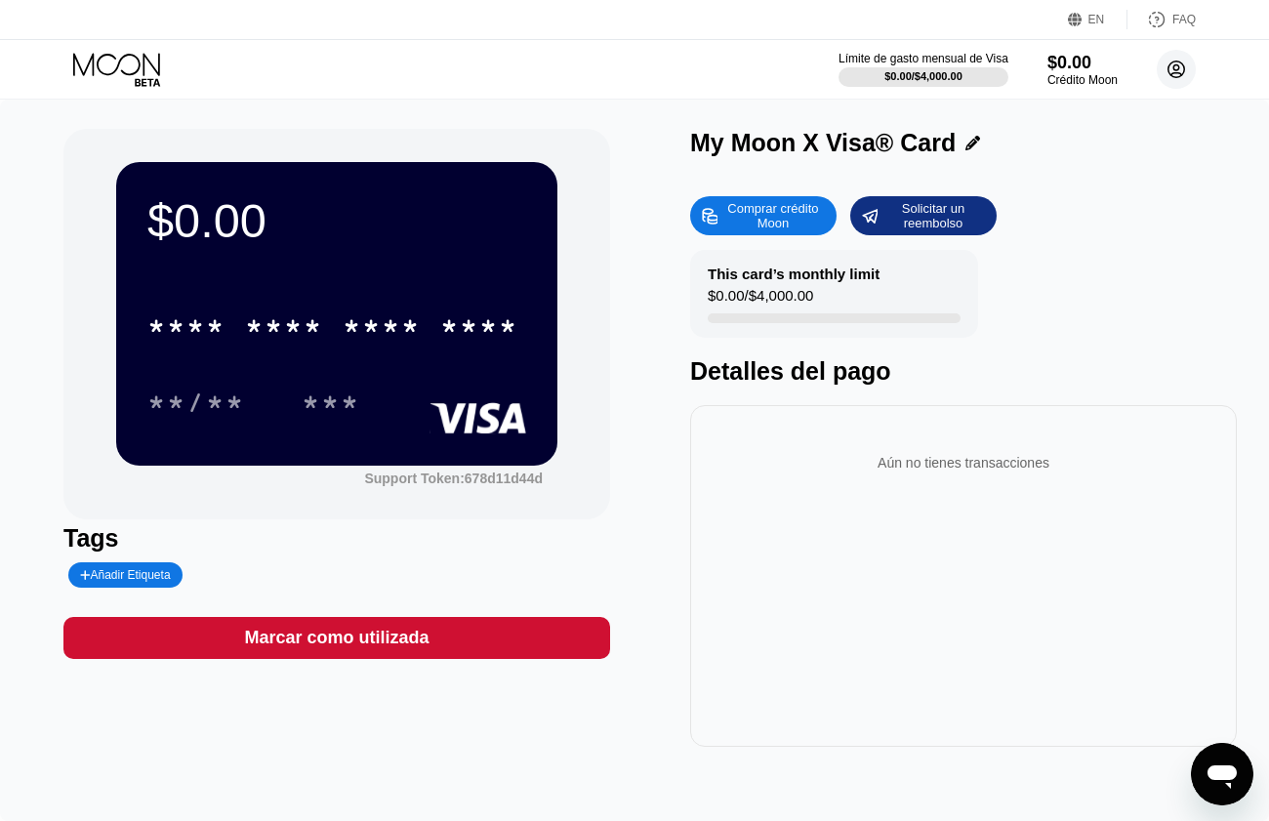
click at [1176, 67] on circle at bounding box center [1176, 69] width 39 height 39
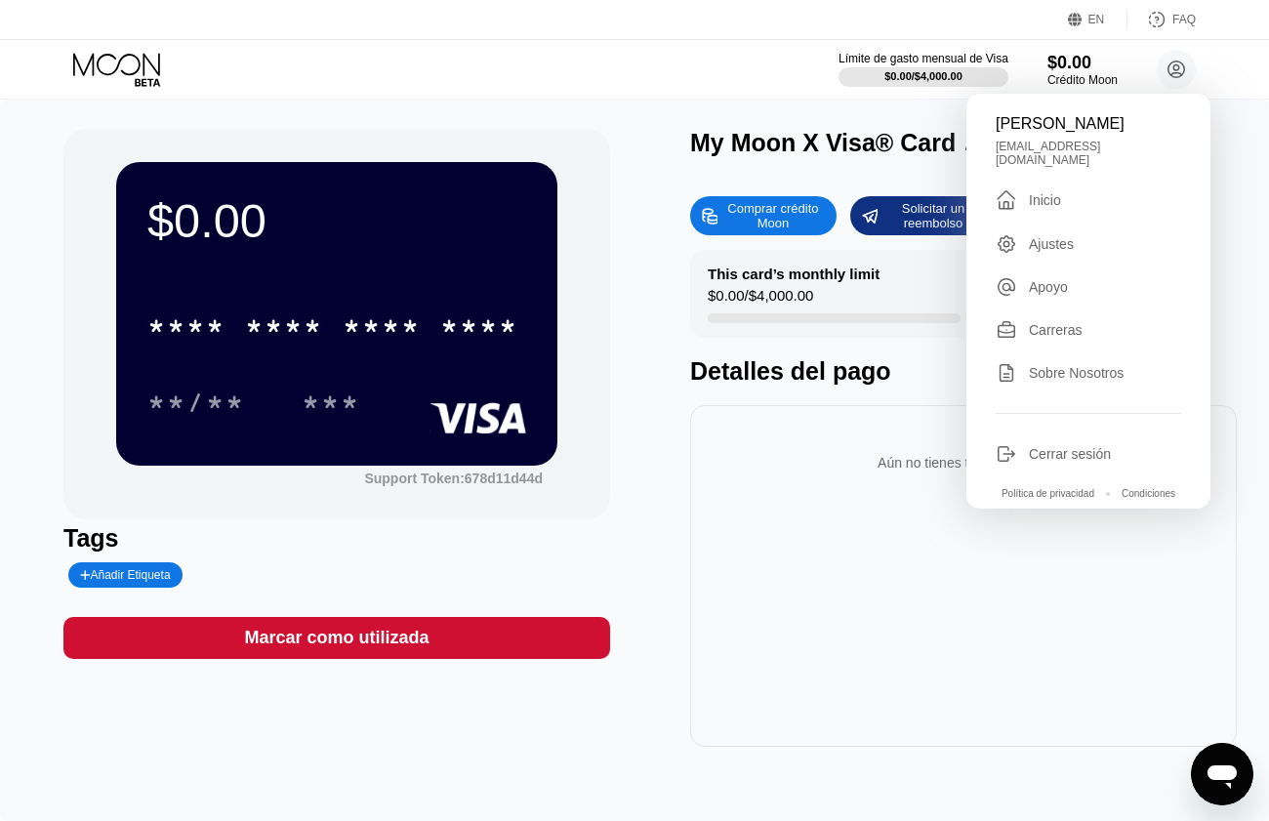
click at [1044, 279] on div "Apoyo" at bounding box center [1048, 287] width 39 height 16
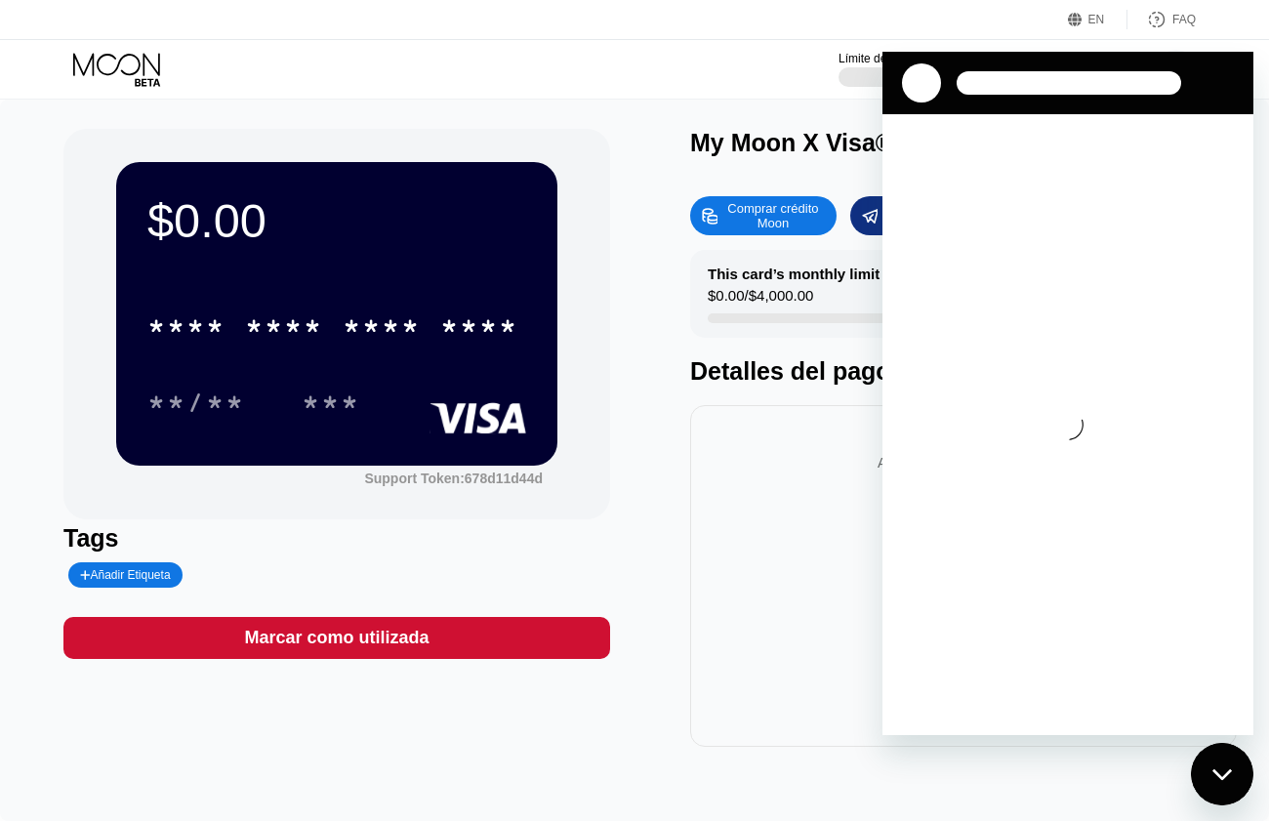
click at [591, 111] on div "$0.00 * * * * * * * * * * * * **** **/** *** Support Token: 678d11d44d Tags Aña…" at bounding box center [634, 460] width 1269 height 721
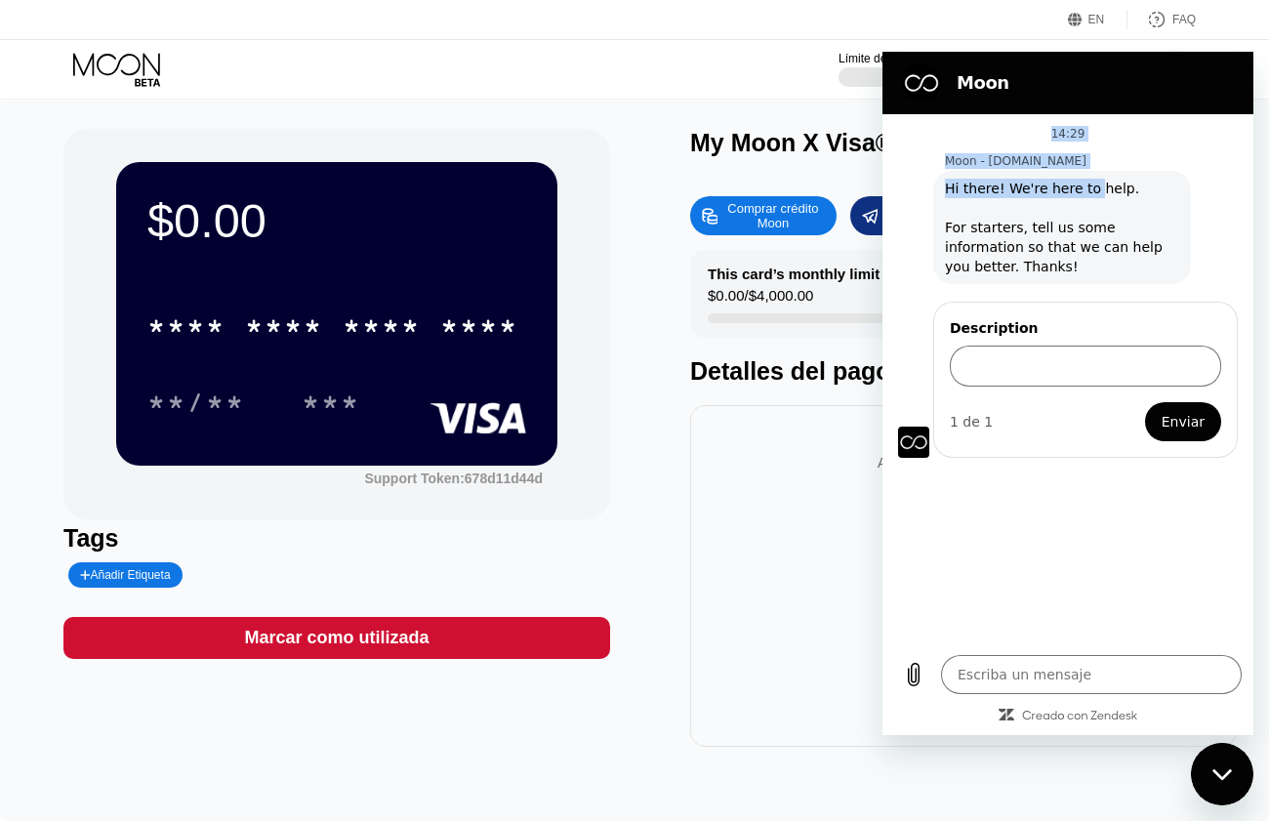
drag, startPoint x: 1108, startPoint y: 98, endPoint x: 1091, endPoint y: 227, distance: 130.9
click at [1086, 181] on div "Moon 14:29 Moon - [DOMAIN_NAME] Moon - [DOMAIN_NAME] dice: Hi there! We're here…" at bounding box center [1067, 393] width 371 height 683
click at [1221, 776] on icon "Cerrar ventana de mensajería" at bounding box center [1221, 773] width 20 height 11
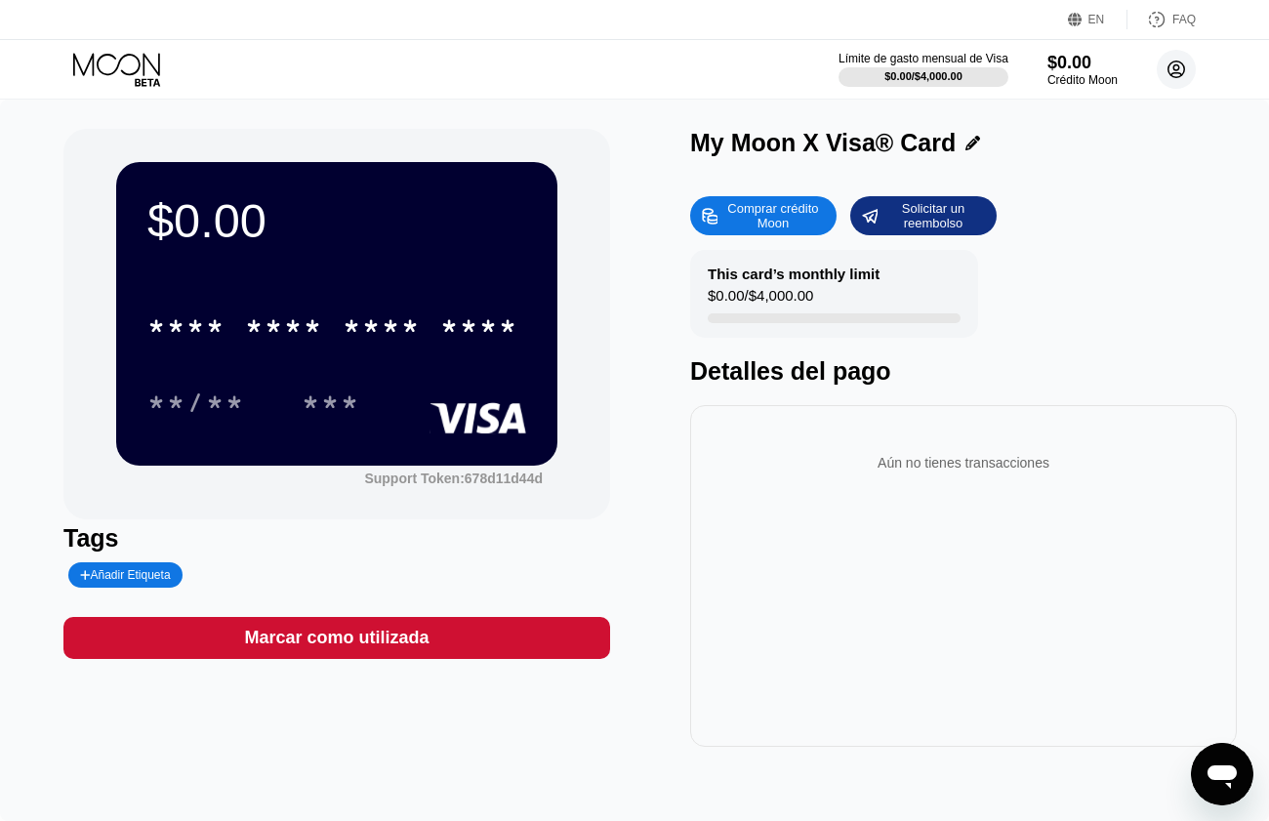
click at [1163, 57] on circle at bounding box center [1176, 69] width 39 height 39
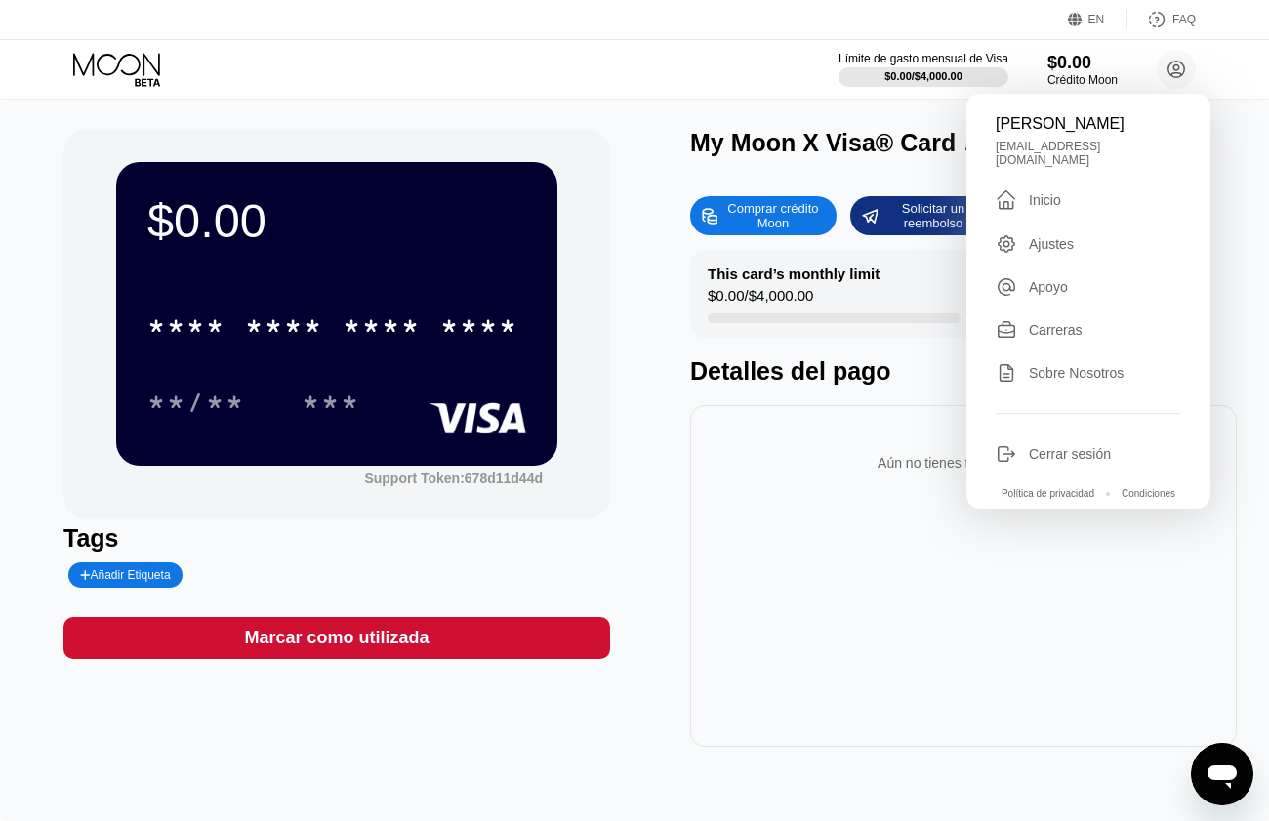
click at [1046, 365] on div "Sobre Nosotros" at bounding box center [1076, 373] width 95 height 16
type textarea "x"
click at [654, 127] on div "$0.00 * * * * * * * * * * * * **** **/** *** Support Token: 678d11d44d Tags Aña…" at bounding box center [634, 460] width 1269 height 721
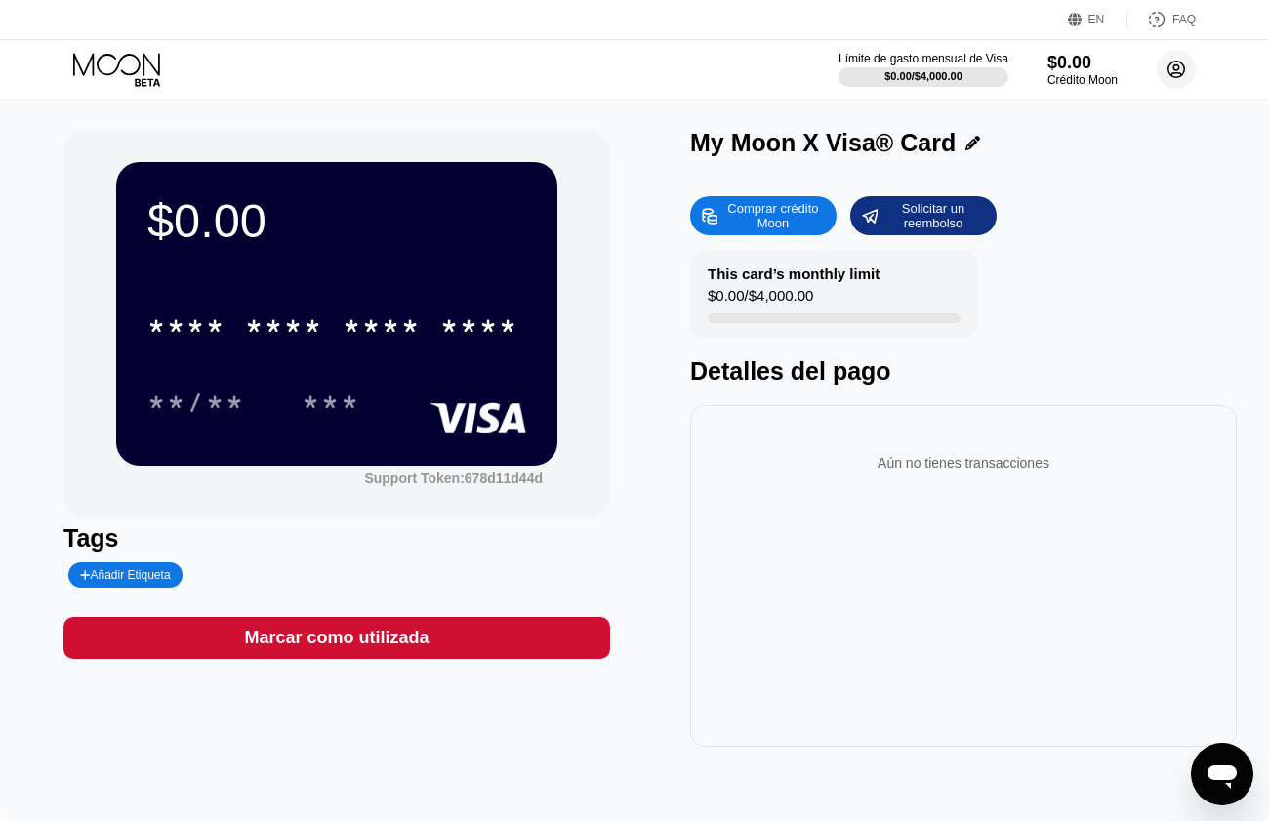
click at [1188, 66] on circle at bounding box center [1176, 69] width 39 height 39
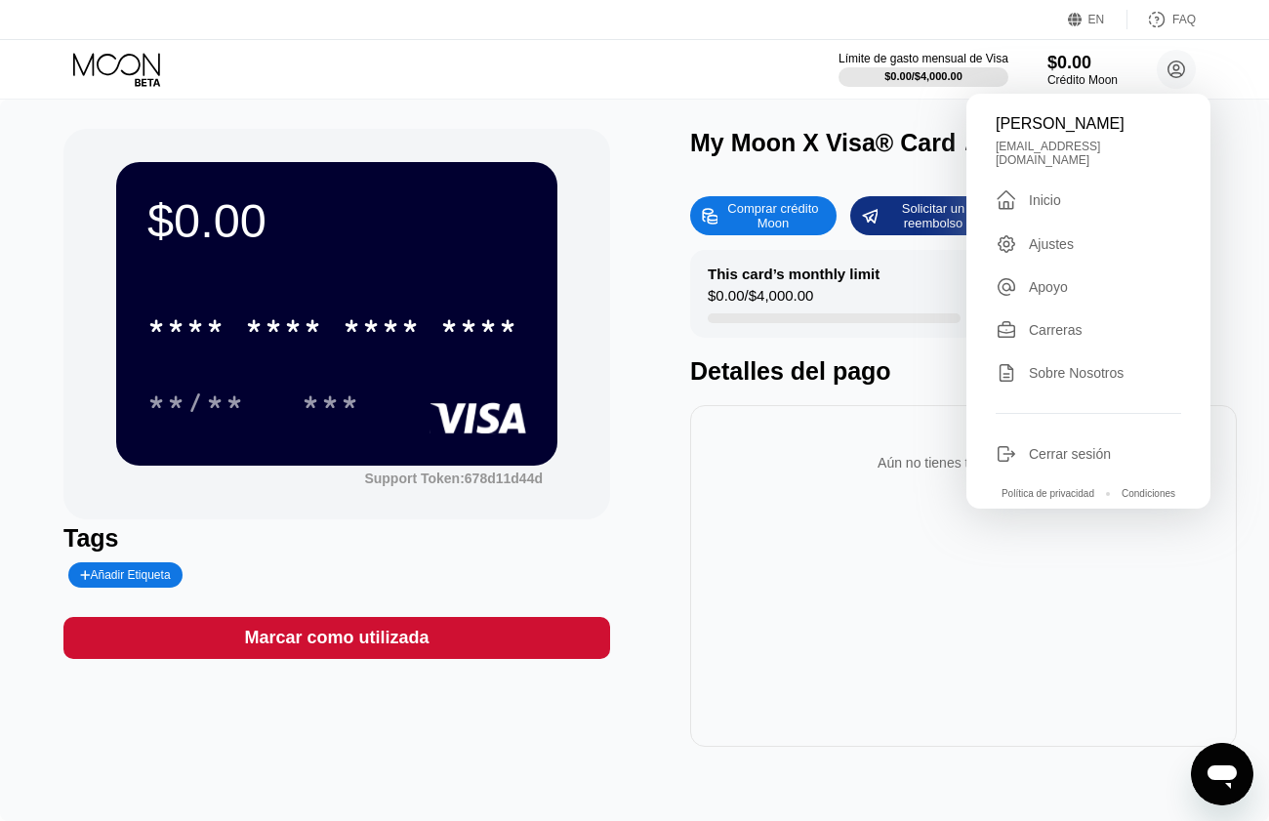
click at [643, 149] on div "$0.00 * * * * * * * * * * * * **** **/** *** Support Token: 678d11d44d Tags Aña…" at bounding box center [634, 438] width 1142 height 618
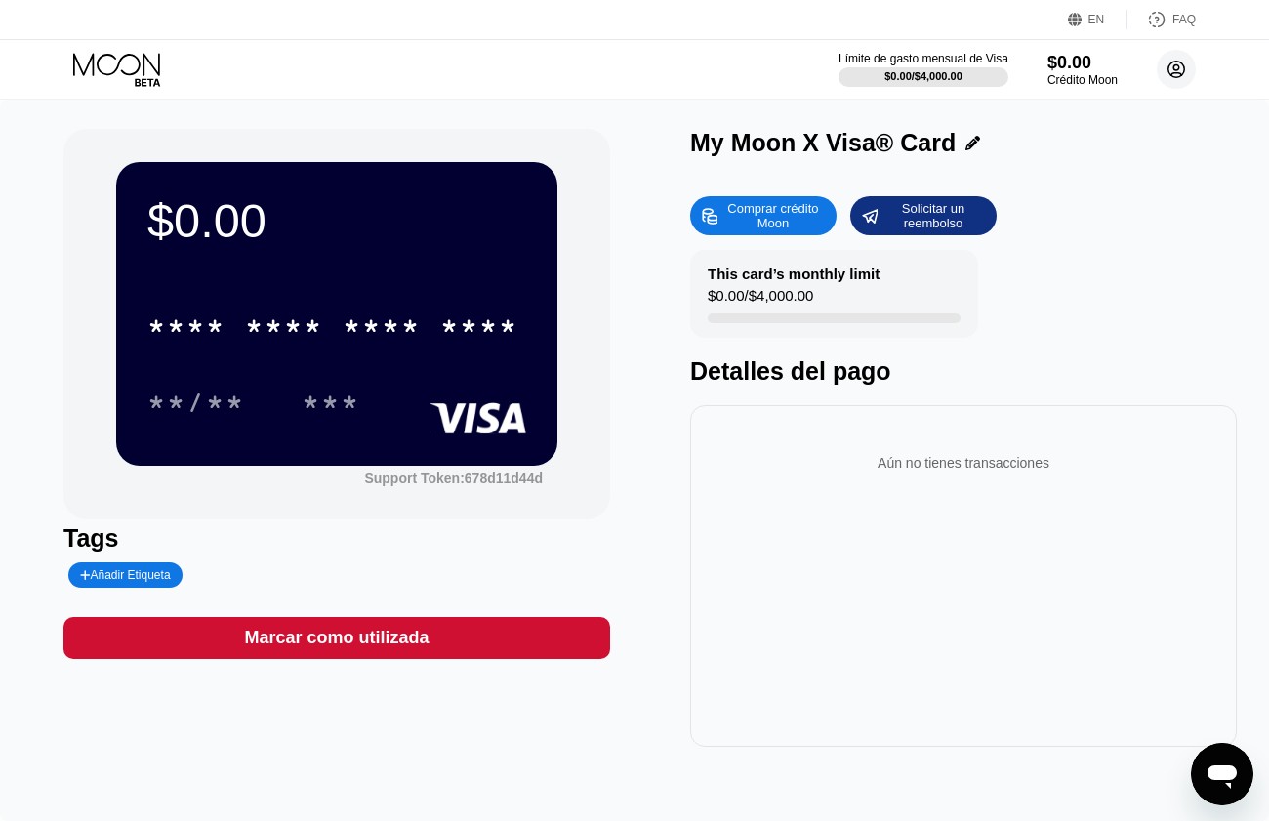
click at [1193, 63] on circle at bounding box center [1176, 69] width 39 height 39
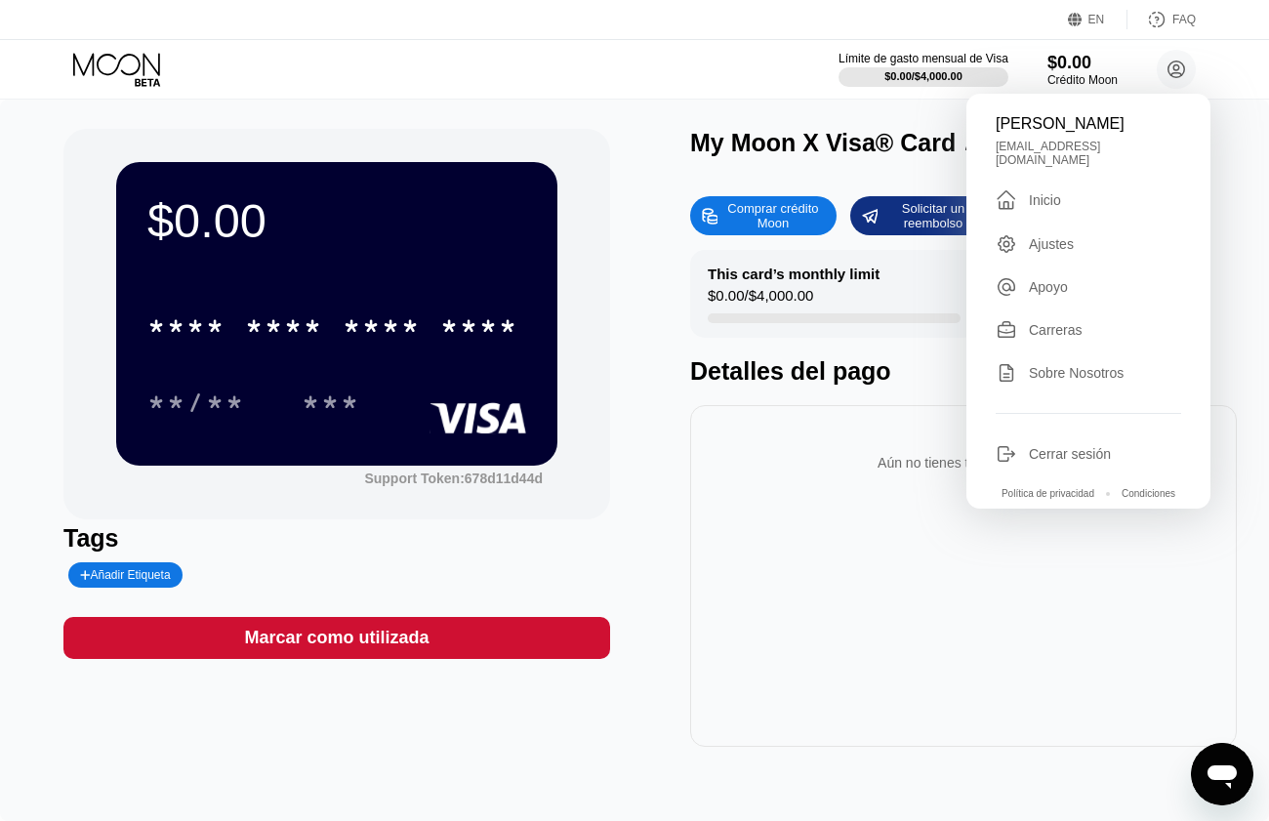
click at [1061, 188] on div " Inicio" at bounding box center [1088, 199] width 185 height 23
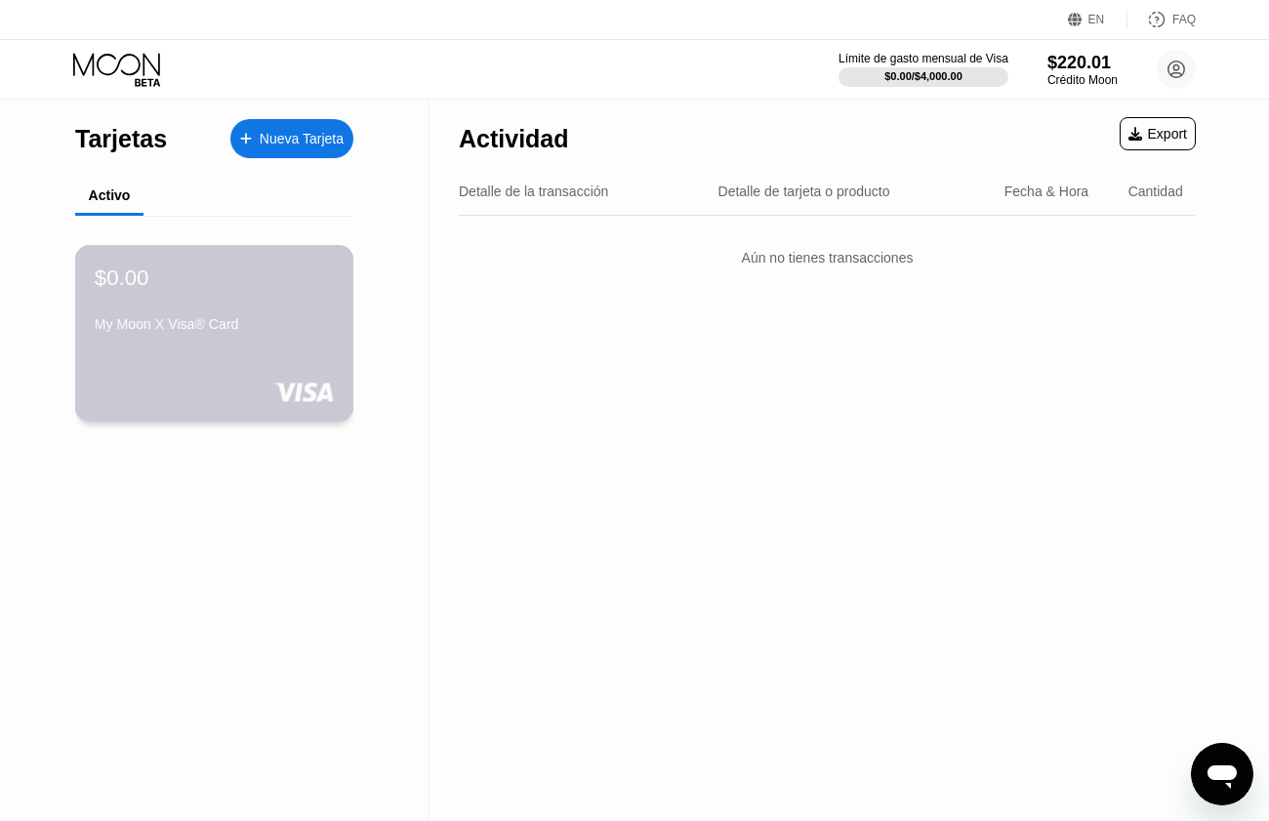
click at [129, 331] on div "My Moon X Visa® Card" at bounding box center [214, 324] width 239 height 16
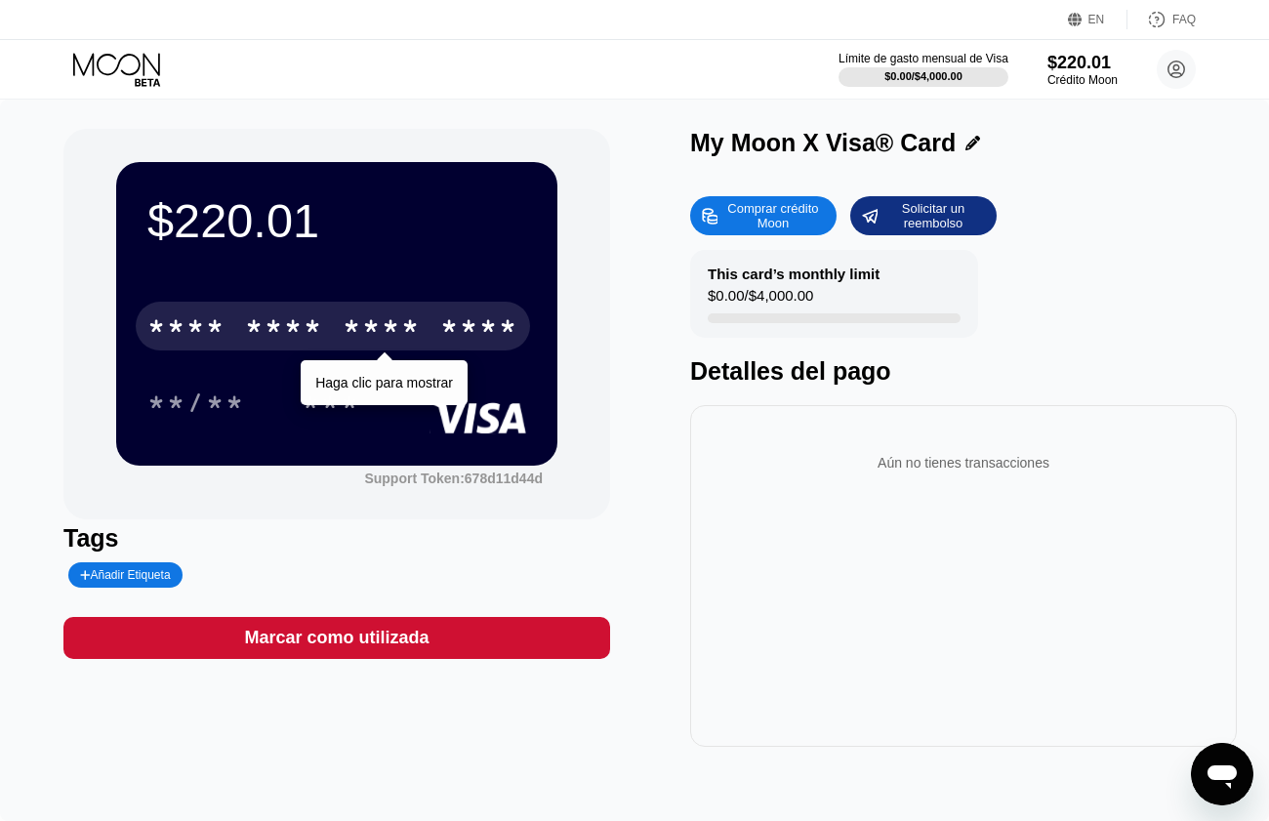
click at [265, 321] on div "* * * *" at bounding box center [284, 328] width 78 height 31
click at [381, 332] on div "* * * *" at bounding box center [382, 328] width 78 height 31
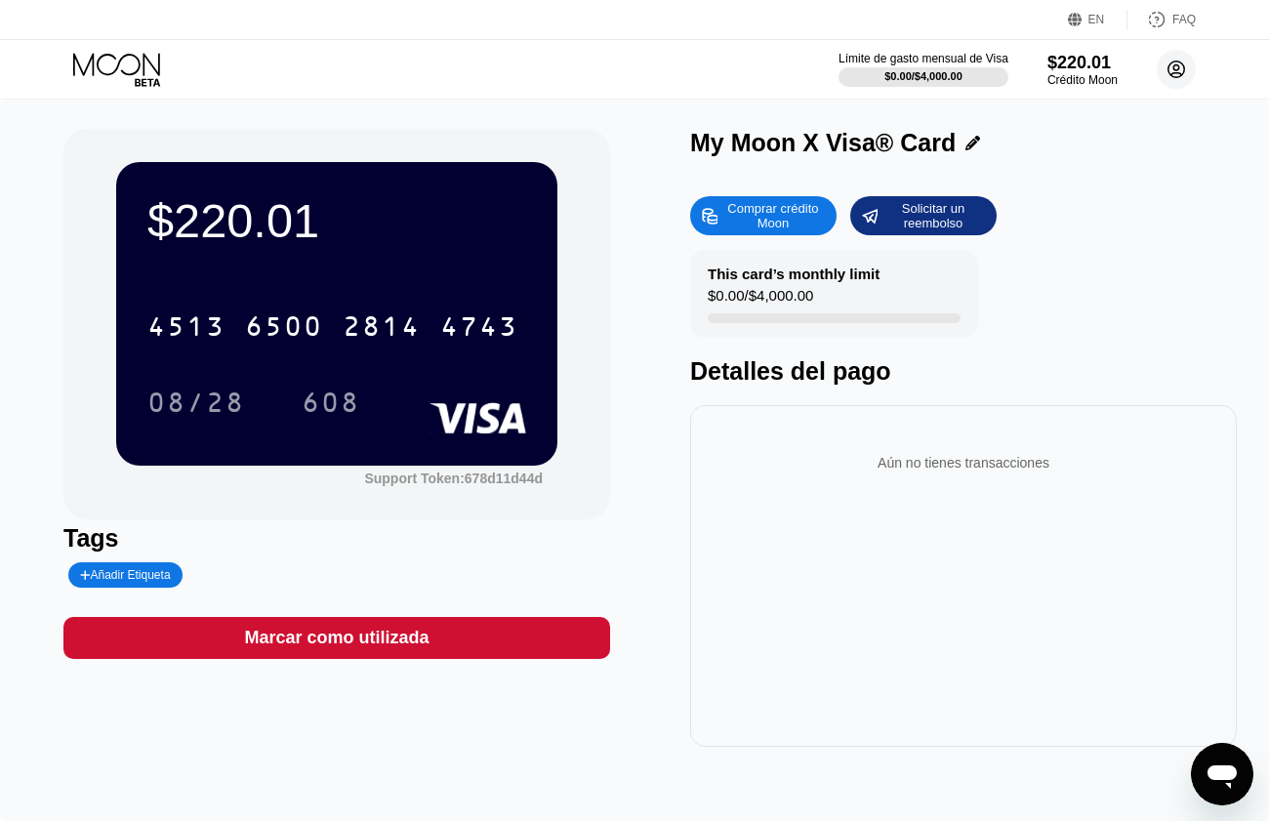
click at [1180, 52] on circle at bounding box center [1176, 69] width 39 height 39
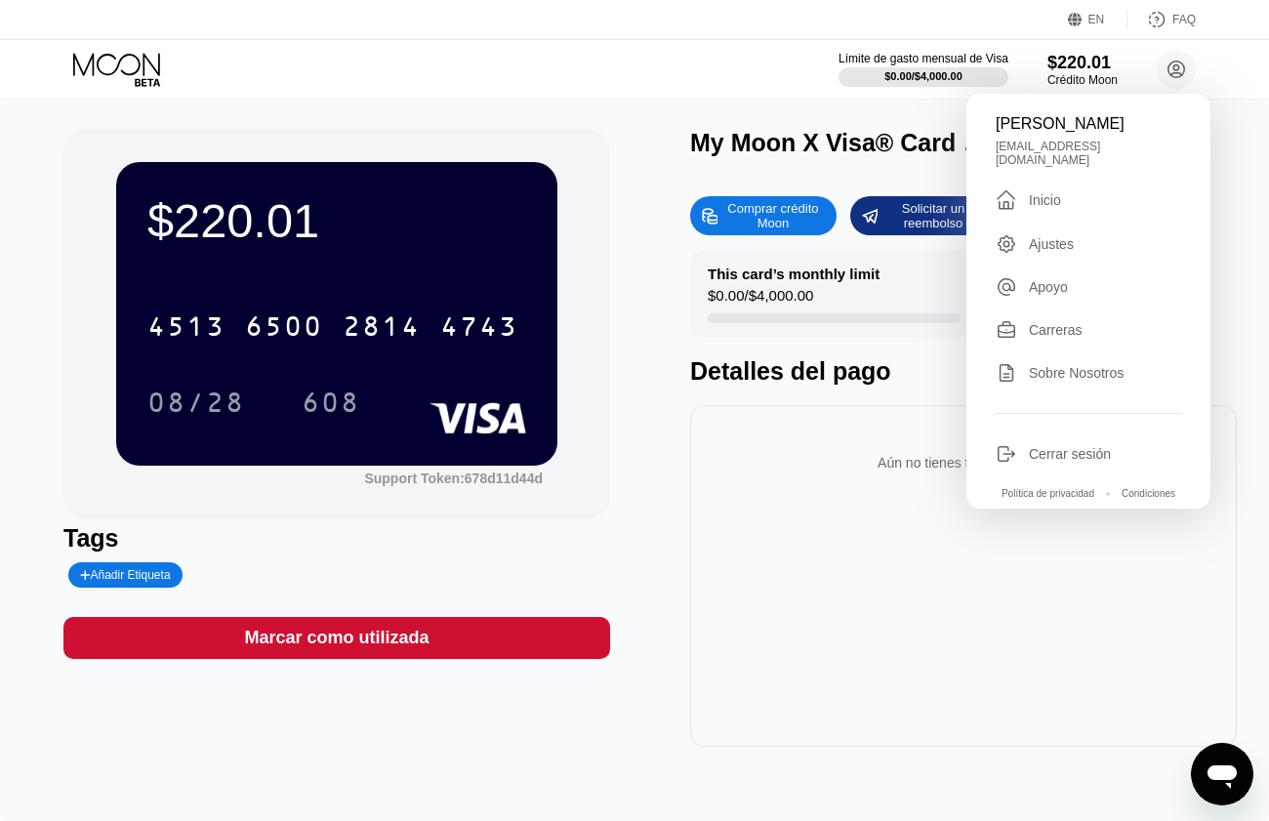
click at [130, 65] on icon at bounding box center [118, 70] width 91 height 34
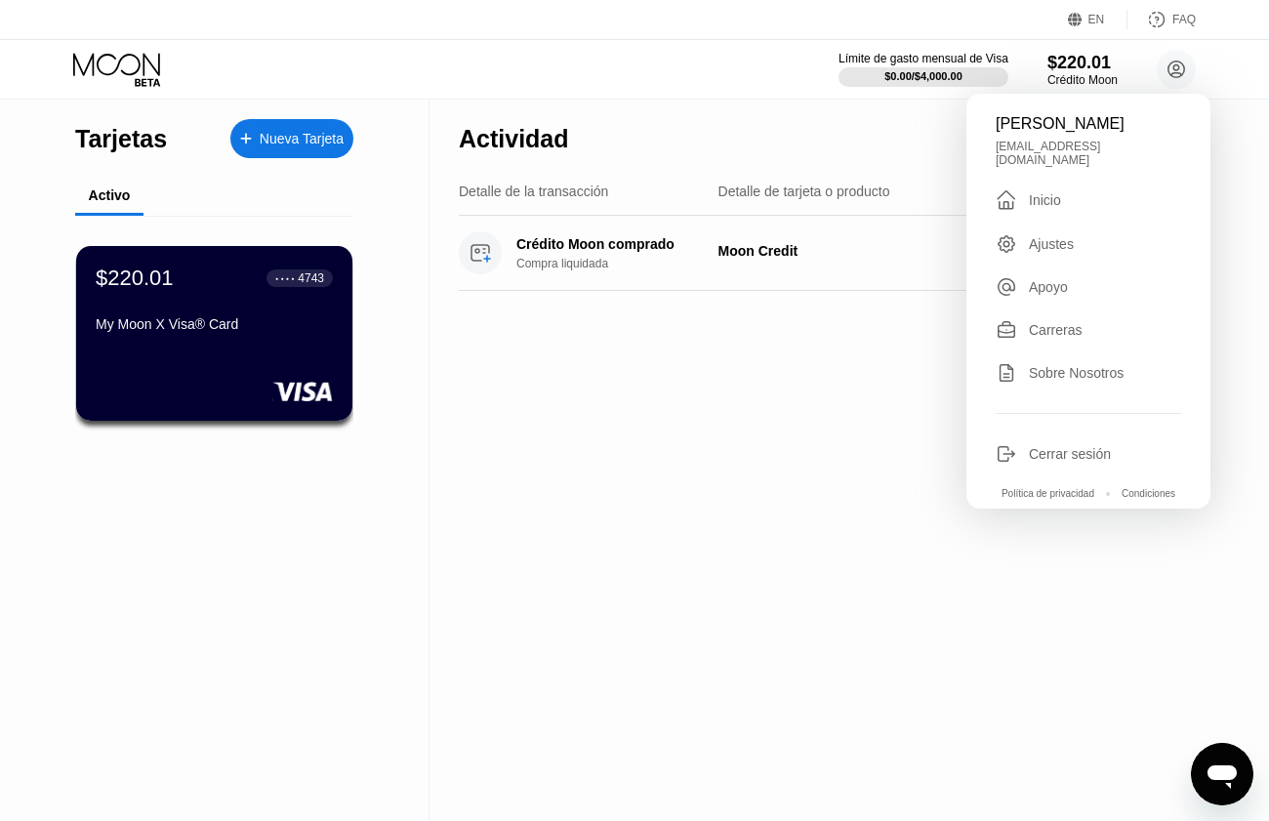
click at [136, 75] on icon at bounding box center [118, 70] width 91 height 34
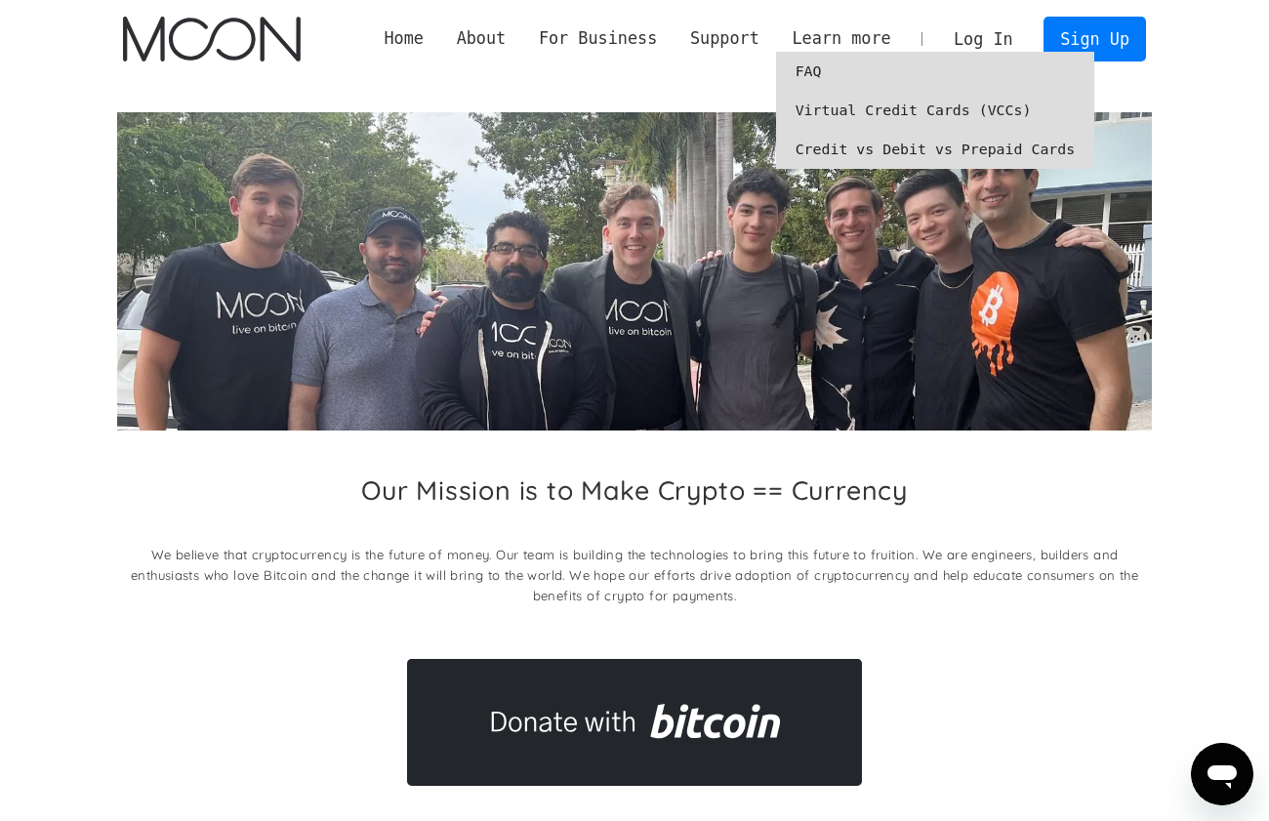
click at [878, 110] on link "Virtual Credit Cards (VCCs)" at bounding box center [935, 110] width 319 height 39
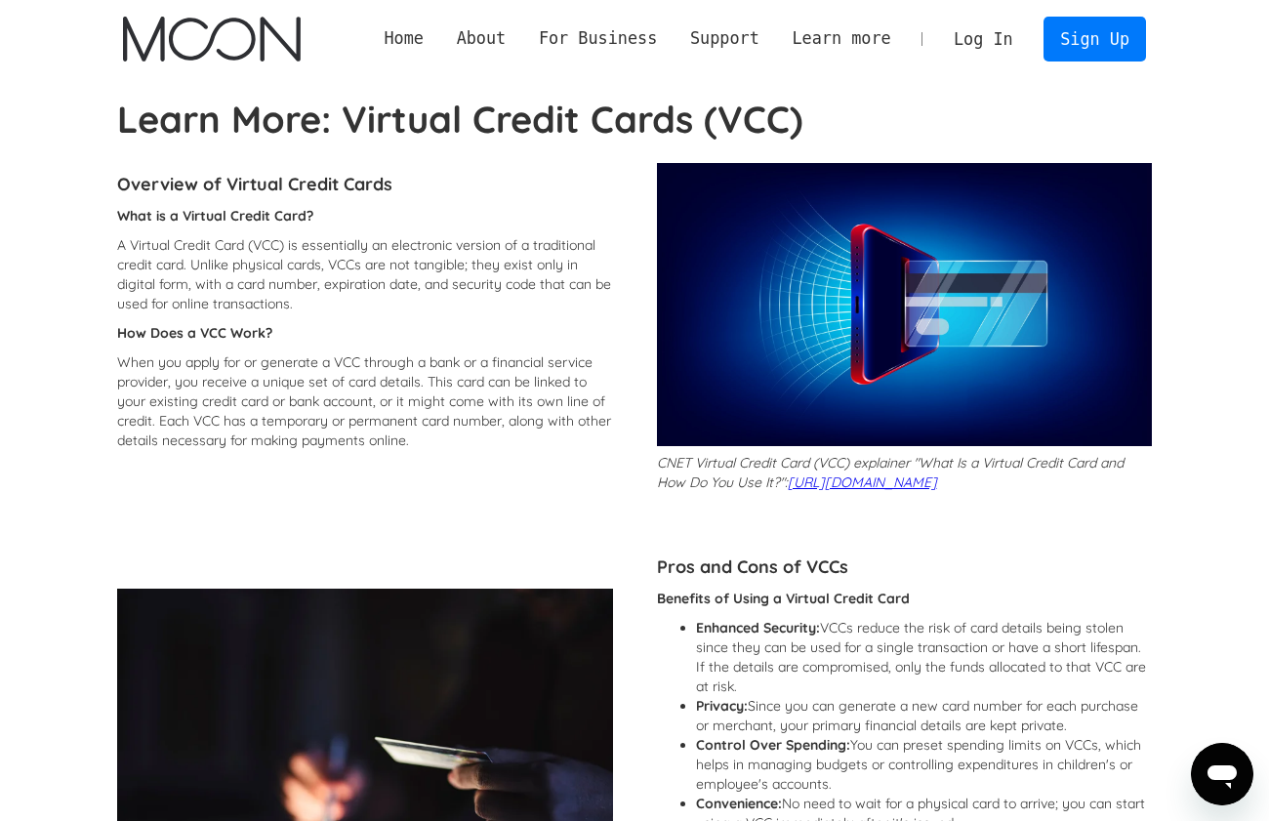
click at [1015, 47] on link "Log In" at bounding box center [983, 39] width 92 height 43
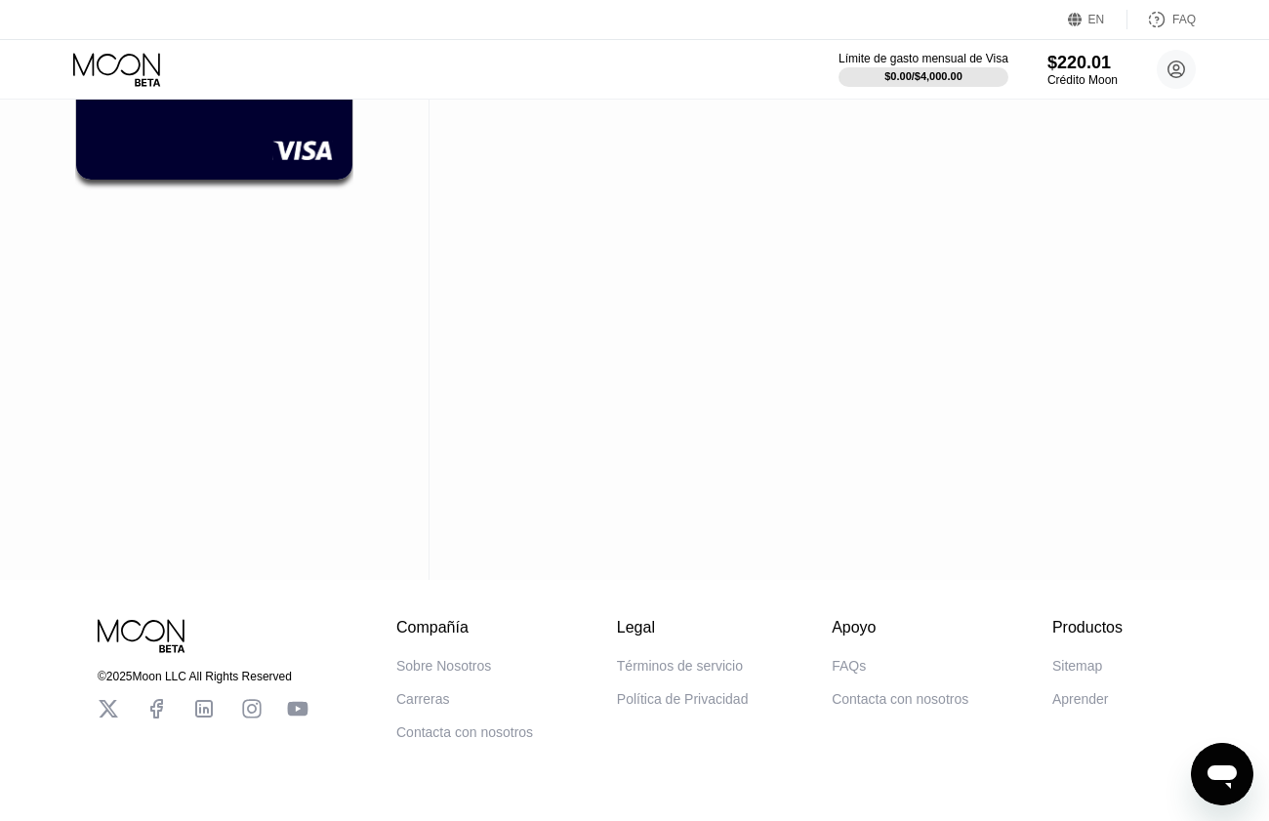
scroll to position [300, 0]
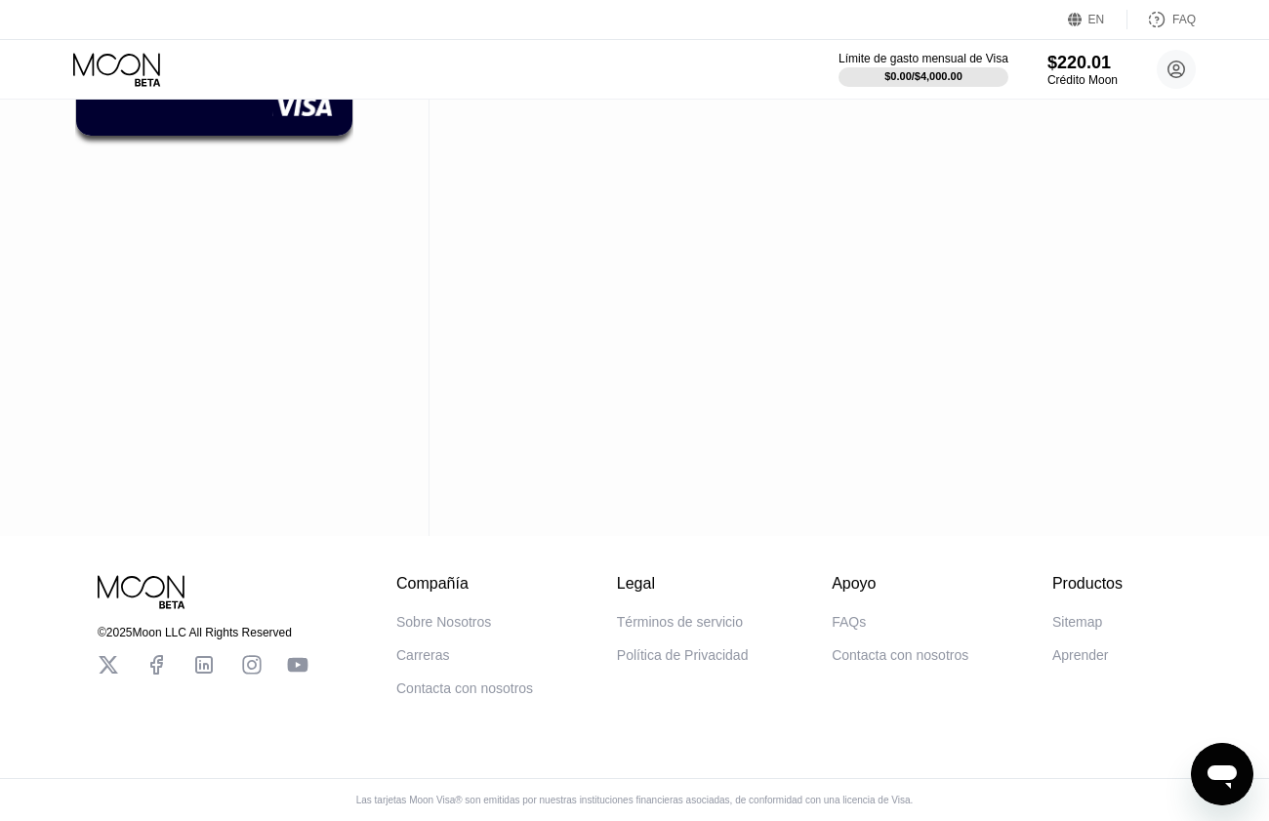
click at [686, 614] on div "Términos de servicio" at bounding box center [680, 622] width 126 height 16
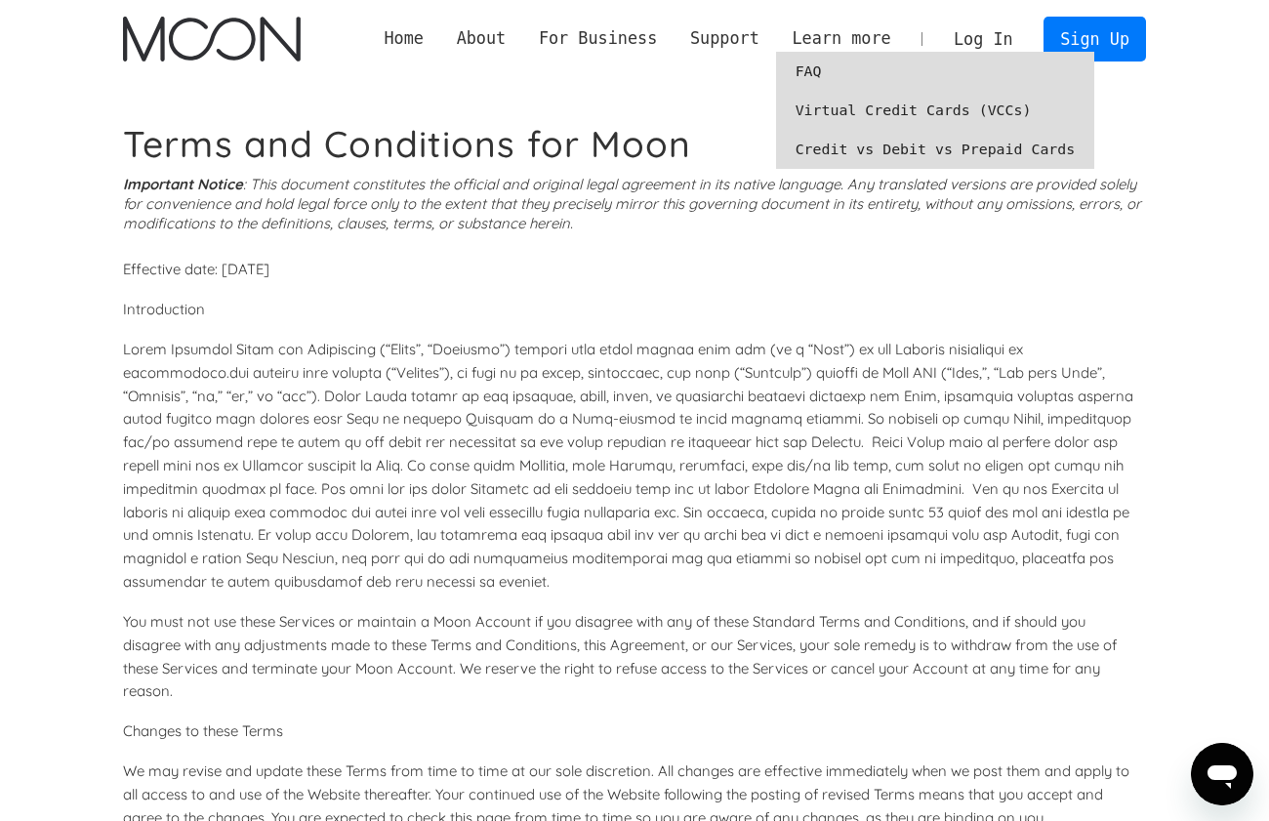
click at [890, 106] on link "Virtual Credit Cards (VCCs)" at bounding box center [935, 110] width 319 height 39
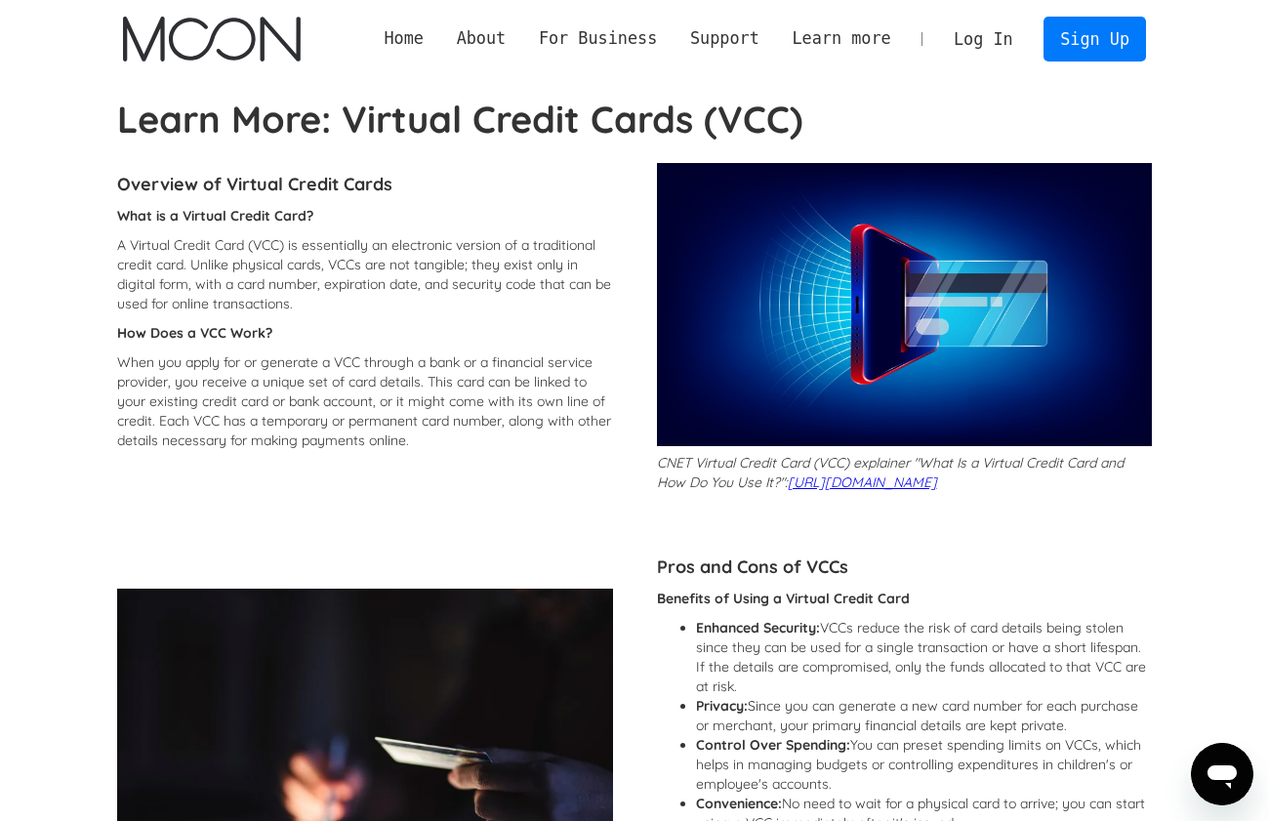
click at [998, 44] on link "Log In" at bounding box center [983, 39] width 92 height 43
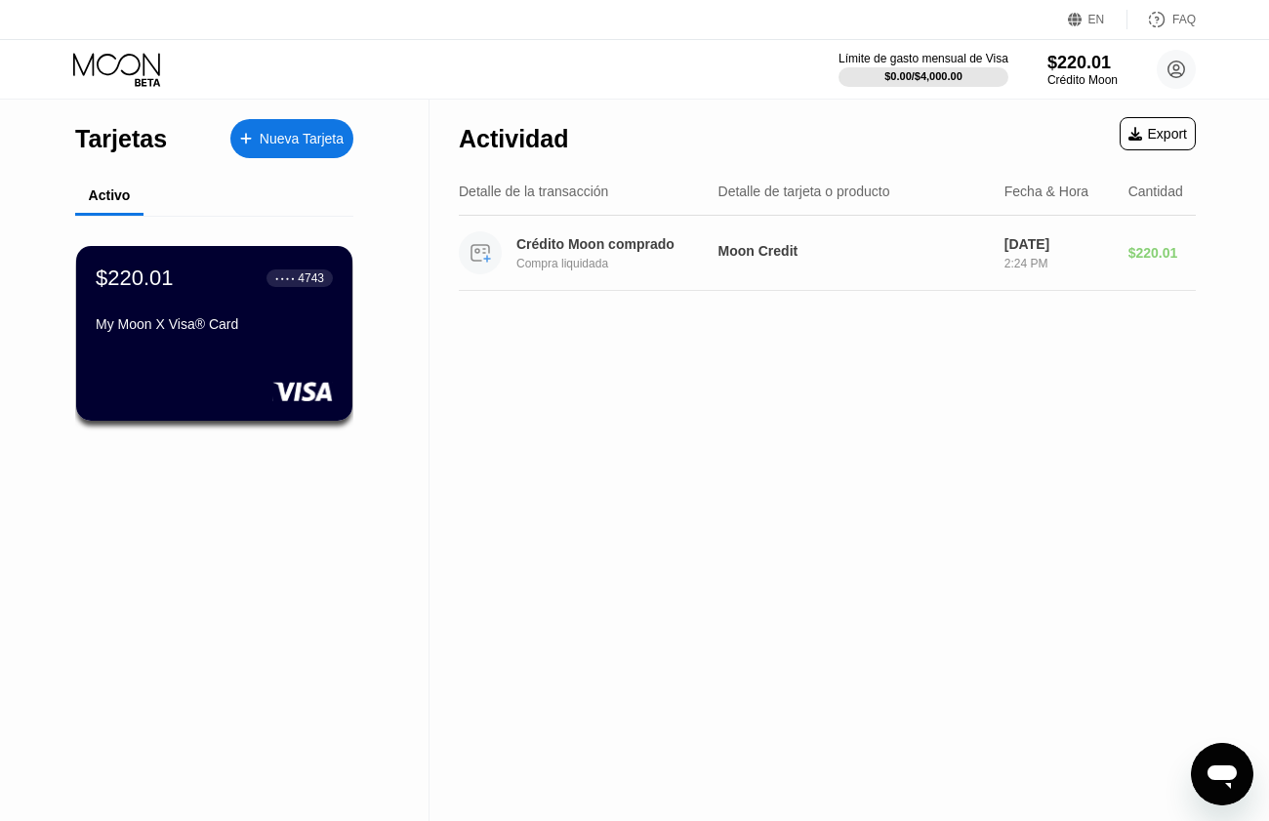
click at [755, 226] on div "Crédito Moon comprado Compra liquidada Moon Credit [DATE] 2:24 PM $220.01" at bounding box center [827, 253] width 737 height 75
click at [879, 242] on div "Crédito Moon comprado Compra liquidada Moon Credit [DATE] 2:24 PM $220.01" at bounding box center [827, 253] width 737 height 75
click at [864, 242] on div "Crédito Moon comprado Compra liquidada Moon Credit [DATE] 2:24 PM $220.01" at bounding box center [827, 253] width 737 height 75
click at [1061, 65] on div "$220.01" at bounding box center [1081, 62] width 71 height 20
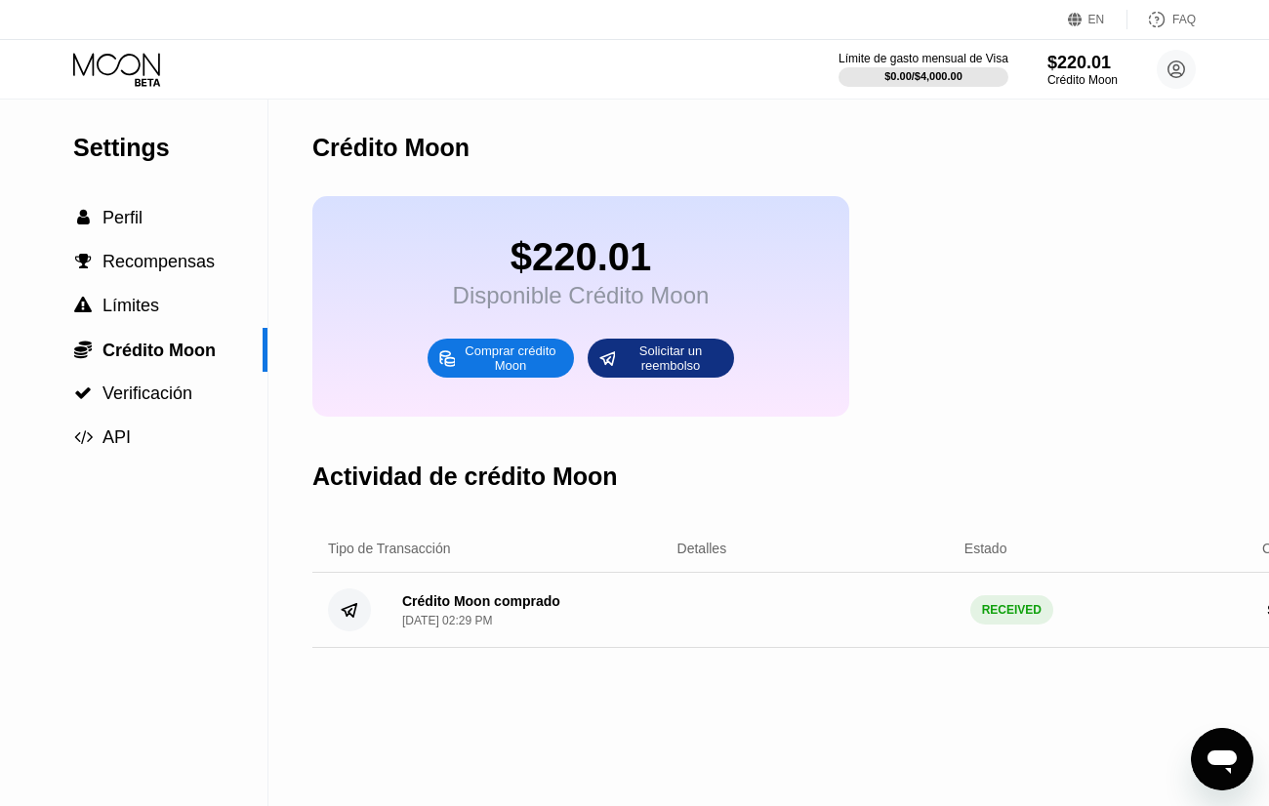
click at [656, 374] on div "Solicitar un reembolso" at bounding box center [670, 358] width 107 height 31
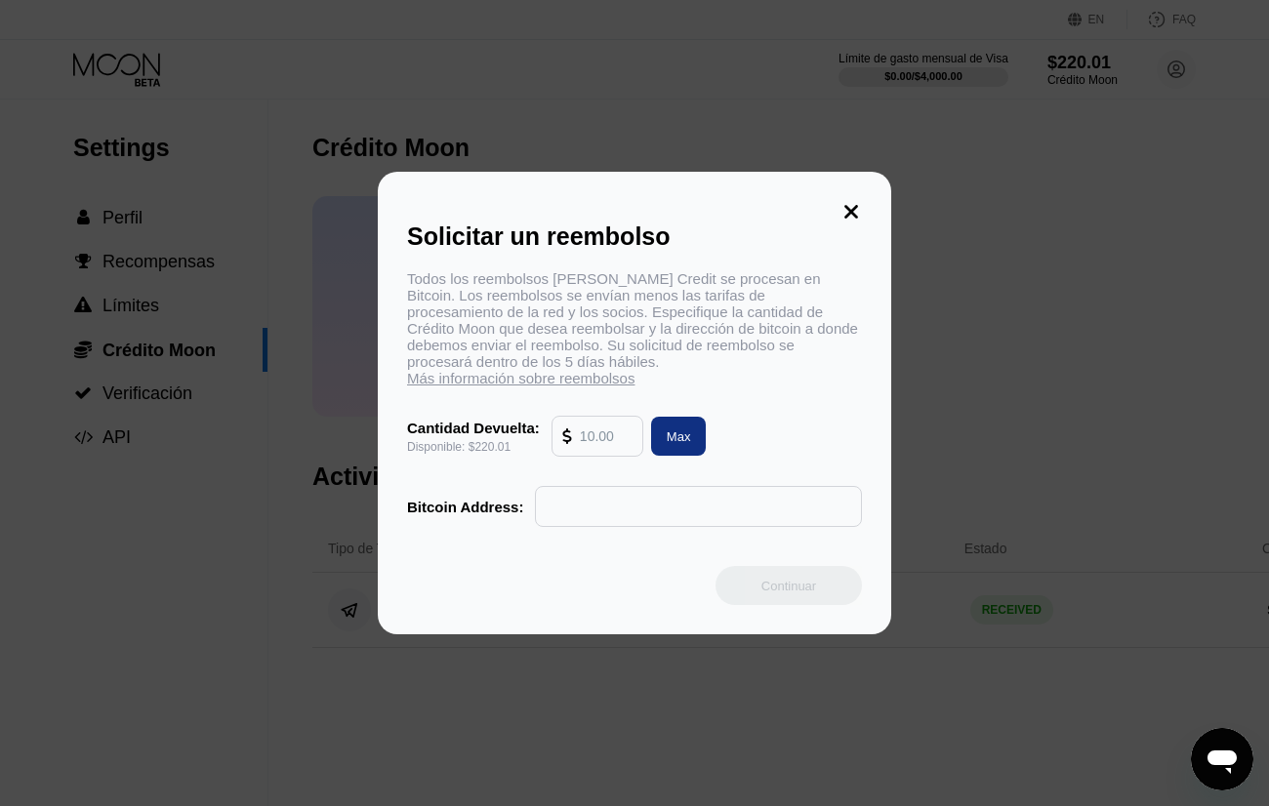
drag, startPoint x: 626, startPoint y: 438, endPoint x: 420, endPoint y: 427, distance: 206.3
click at [420, 427] on div "Cantidad Devuelta: Disponible: $220.01 Max" at bounding box center [634, 436] width 455 height 41
click at [699, 431] on div "Max" at bounding box center [679, 436] width 56 height 39
type input "220.01"
click at [605, 506] on input "text" at bounding box center [699, 506] width 306 height 39
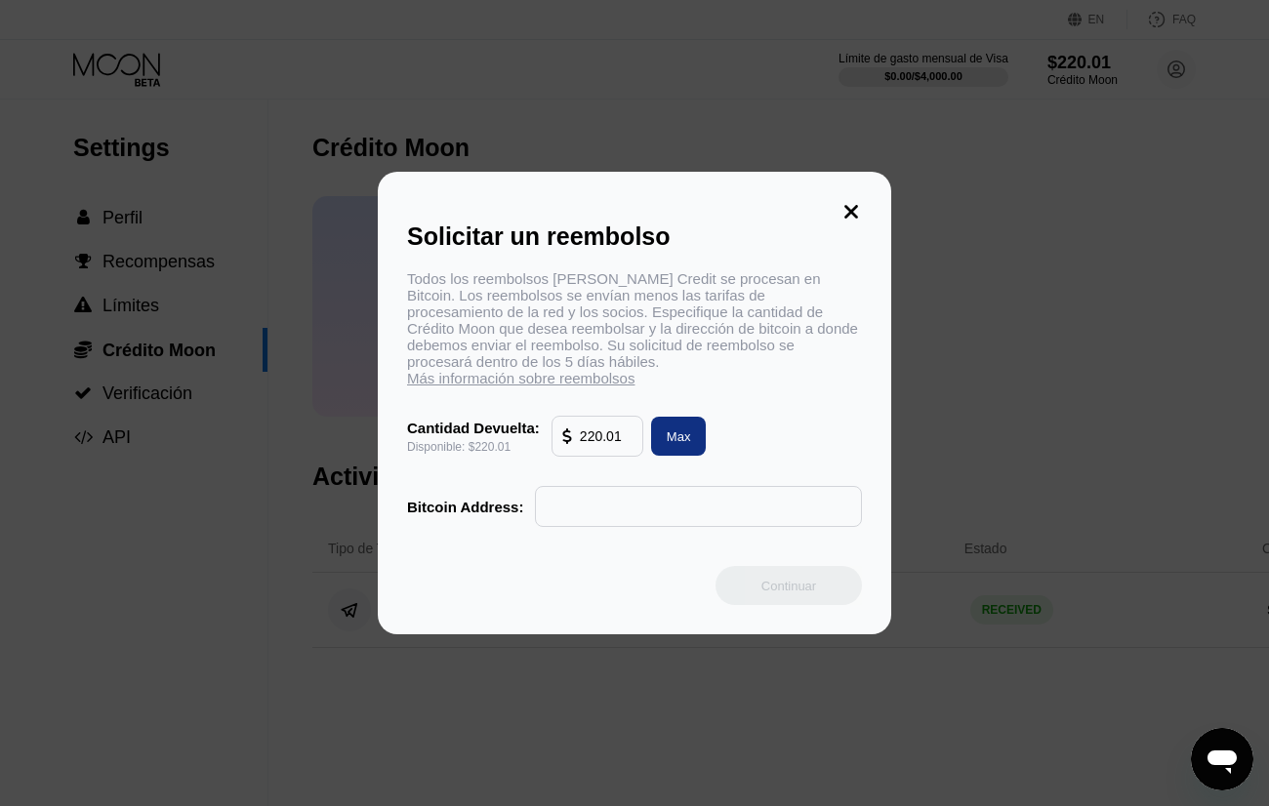
click at [1255, 143] on div at bounding box center [642, 410] width 1284 height 821
click at [852, 219] on icon at bounding box center [850, 211] width 21 height 21
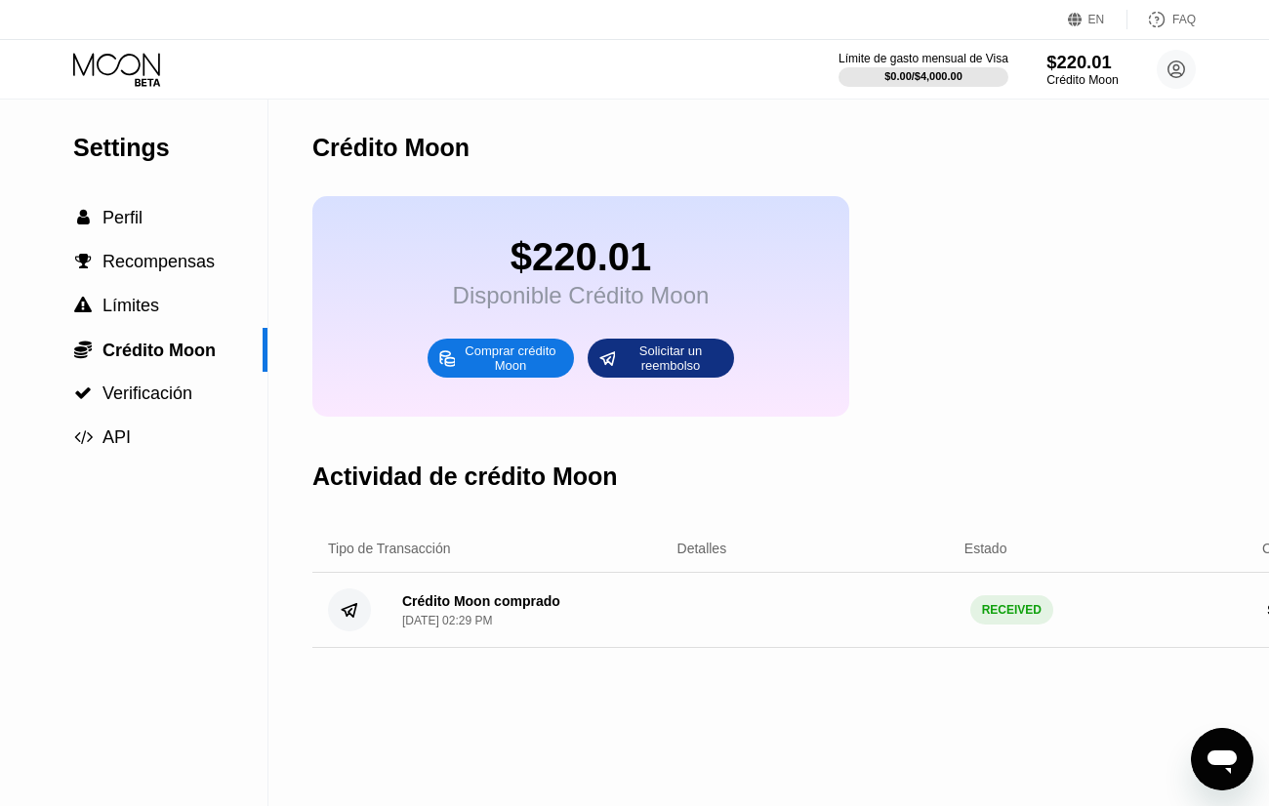
click at [1082, 66] on div "$220.01" at bounding box center [1081, 62] width 71 height 20
click at [878, 69] on div at bounding box center [923, 77] width 173 height 20
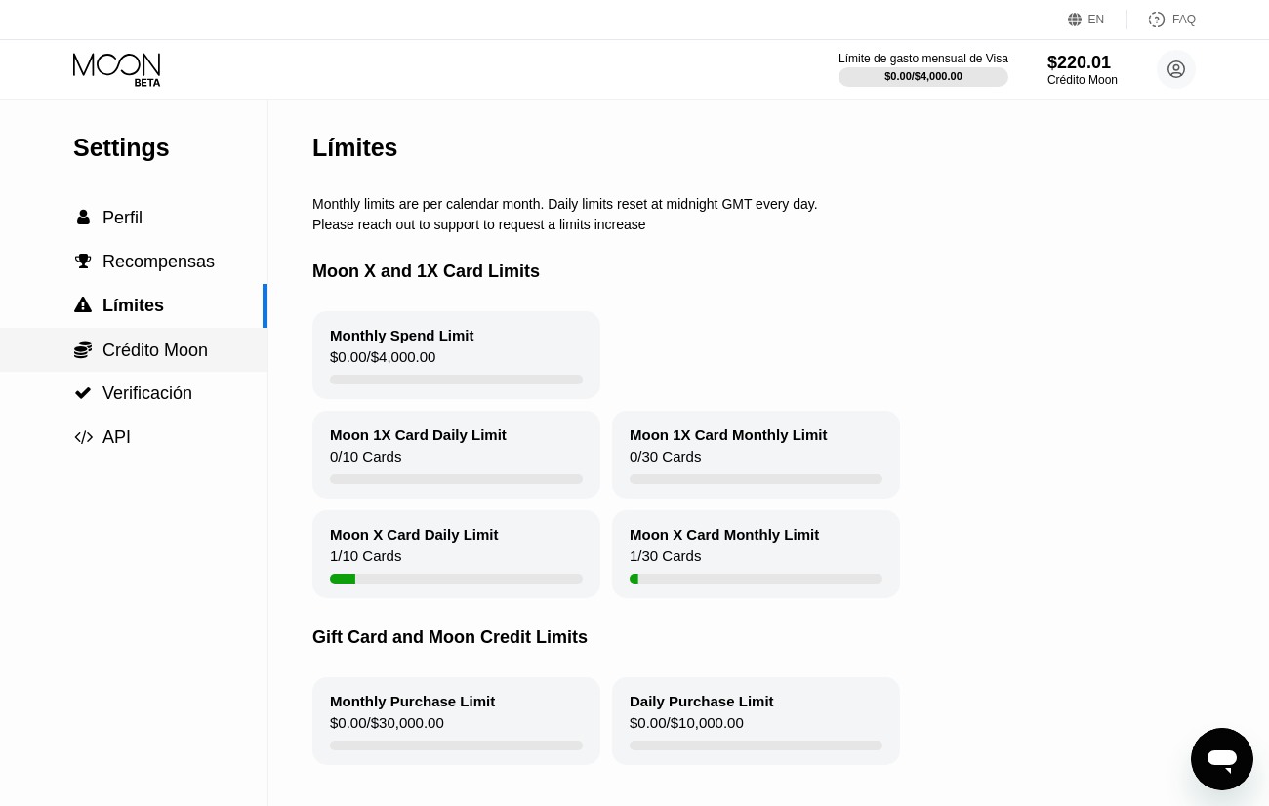
click at [154, 354] on span "Crédito Moon" at bounding box center [154, 351] width 105 height 20
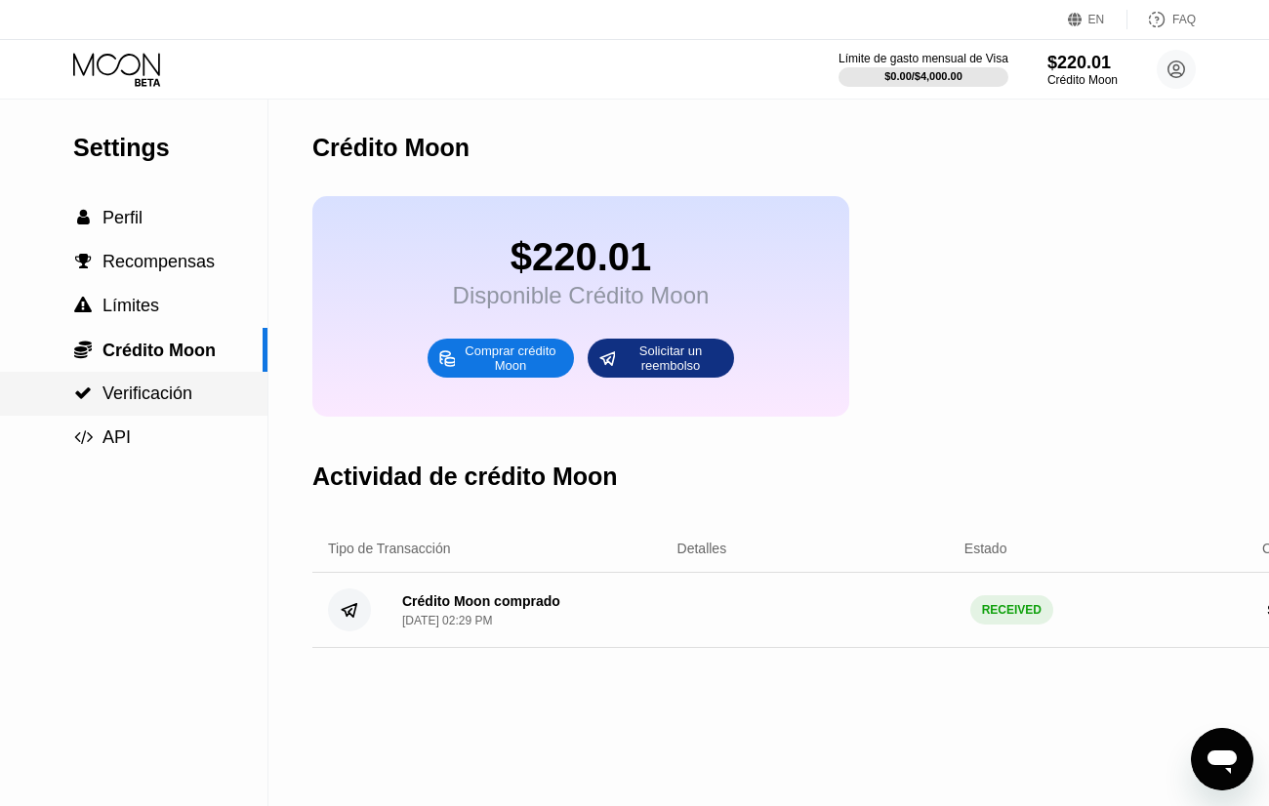
click at [174, 403] on span "Verificación" at bounding box center [147, 394] width 90 height 20
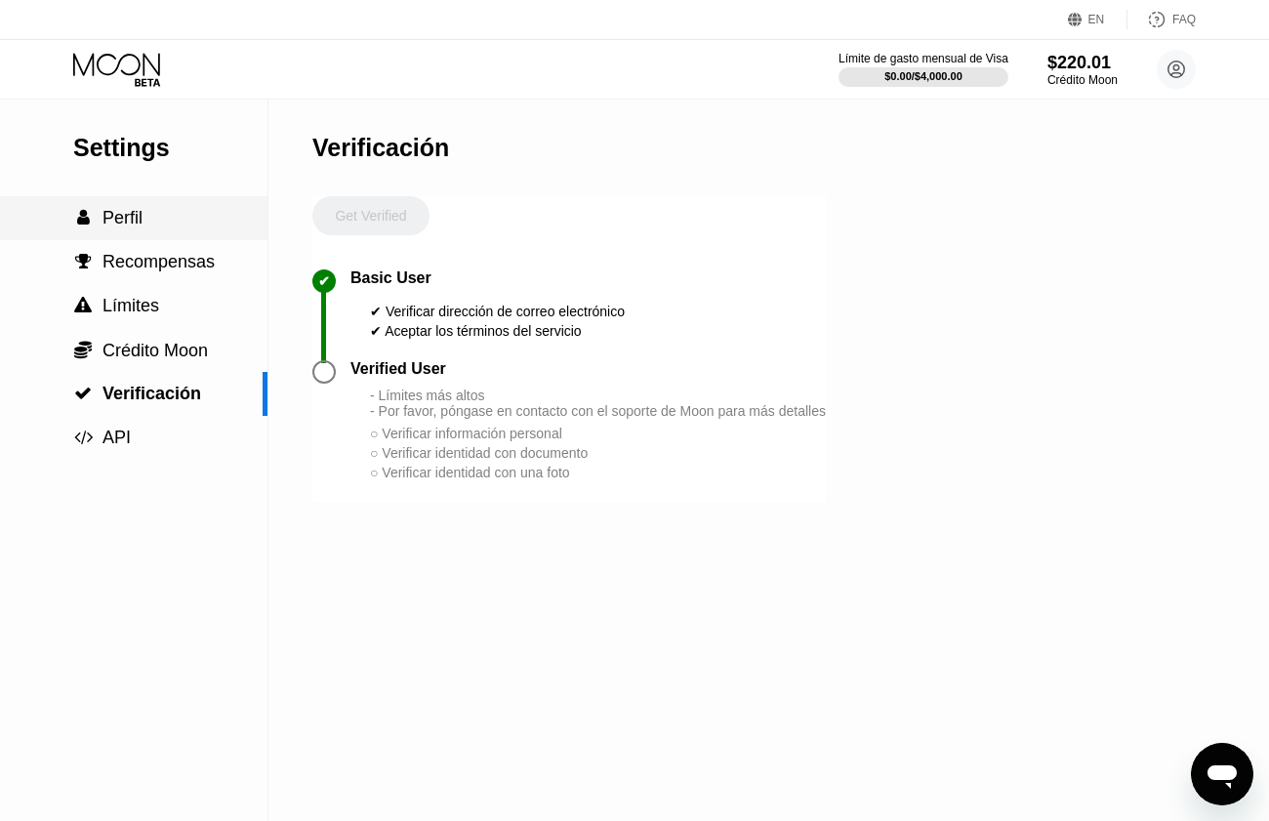
click at [128, 240] on div " Perfil" at bounding box center [133, 218] width 267 height 44
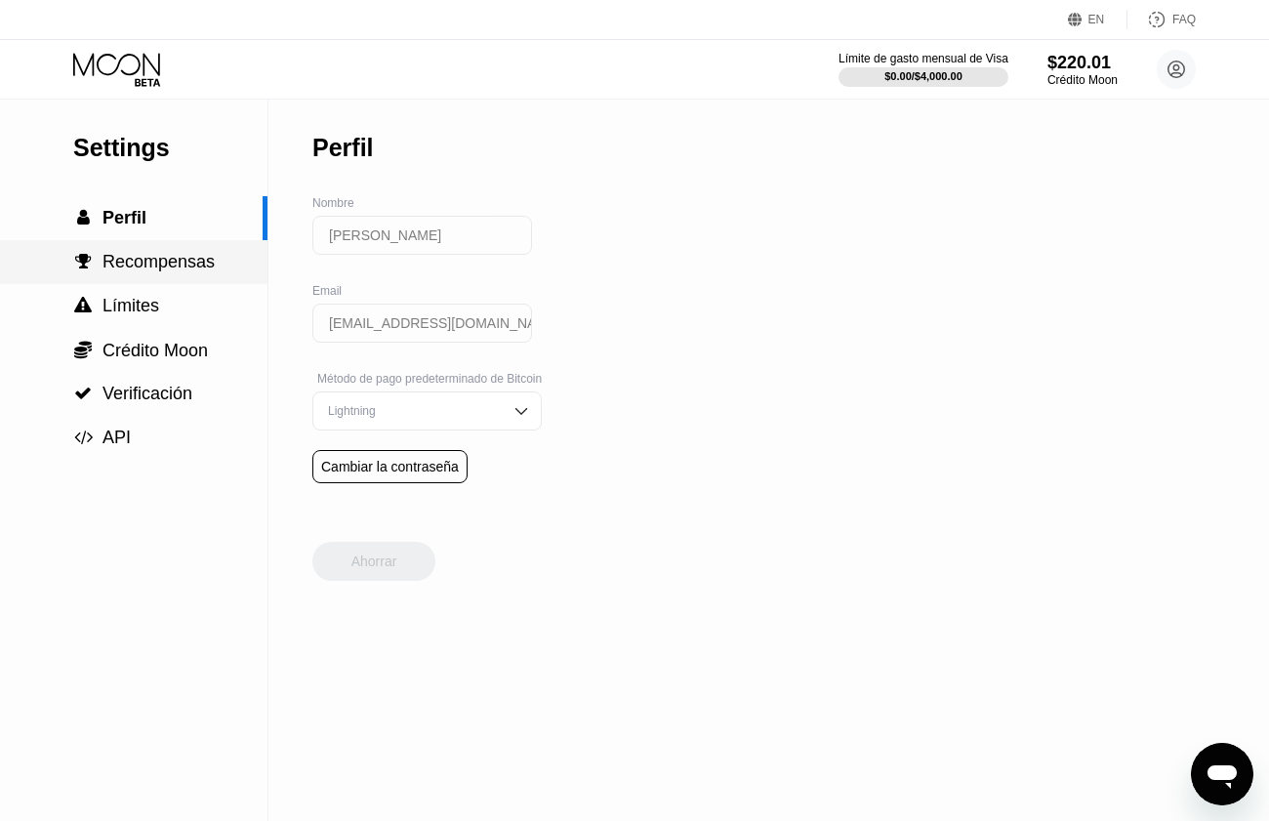
click at [145, 271] on span "Recompensas" at bounding box center [158, 262] width 112 height 20
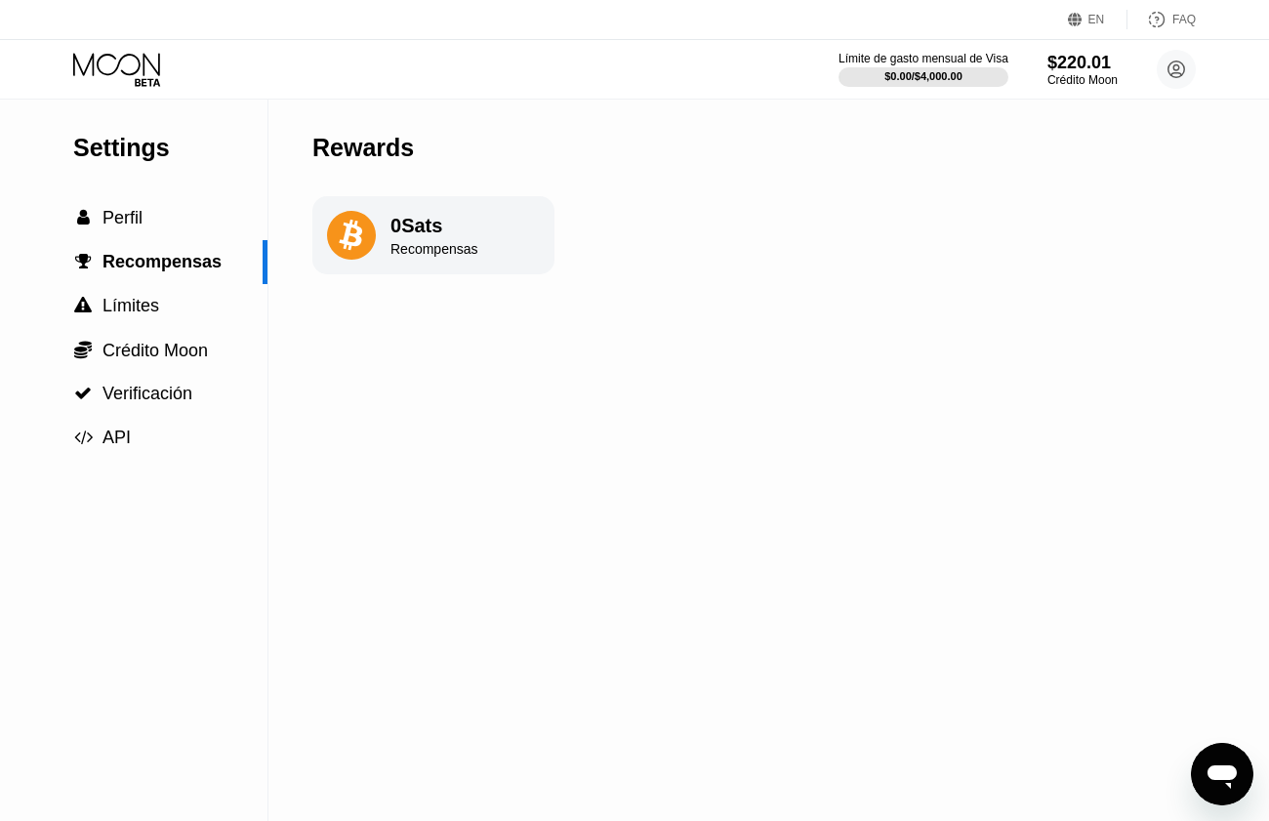
click at [135, 69] on icon at bounding box center [118, 70] width 91 height 34
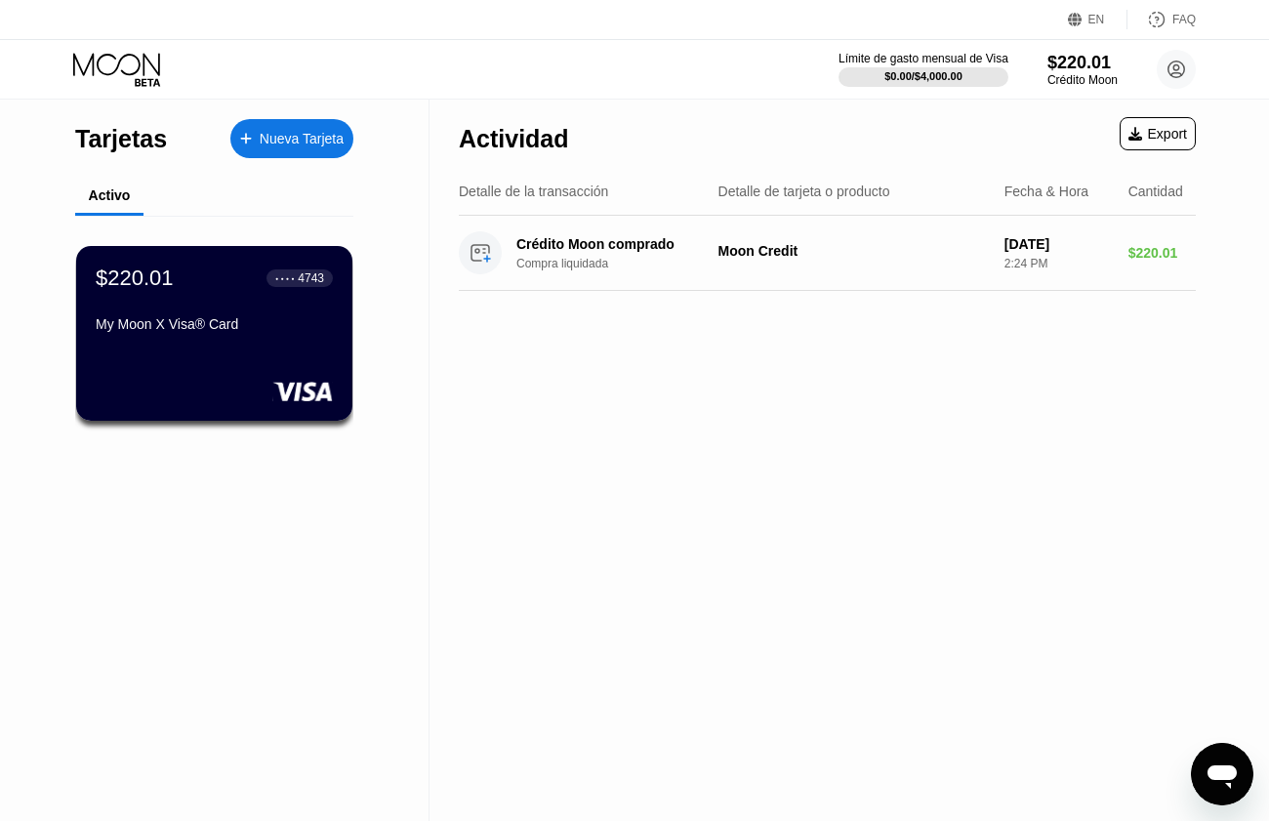
click at [239, 364] on div "$220.01 ● ● ● ● 4743 My Moon X Visa® Card" at bounding box center [214, 333] width 276 height 175
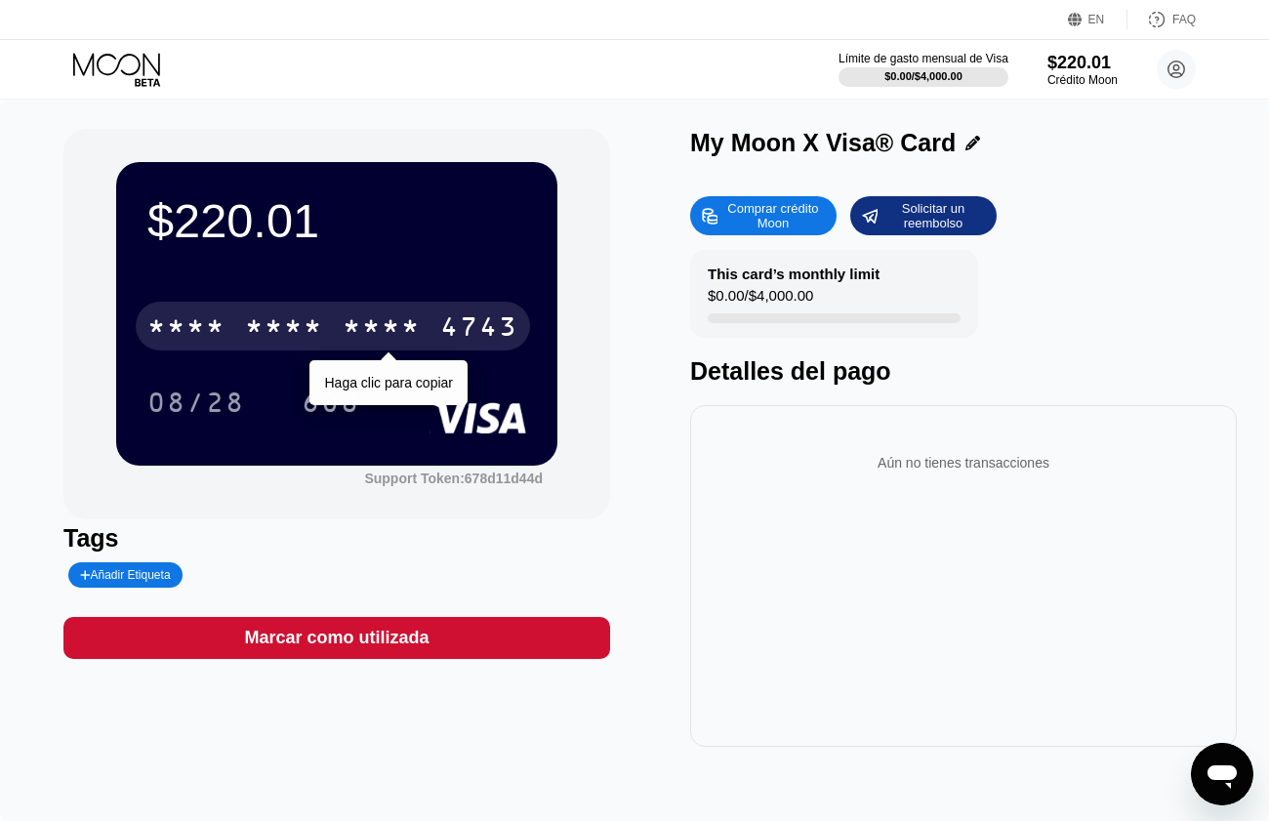
click at [333, 330] on div "* * * * * * * * * * * * 4743" at bounding box center [333, 326] width 394 height 49
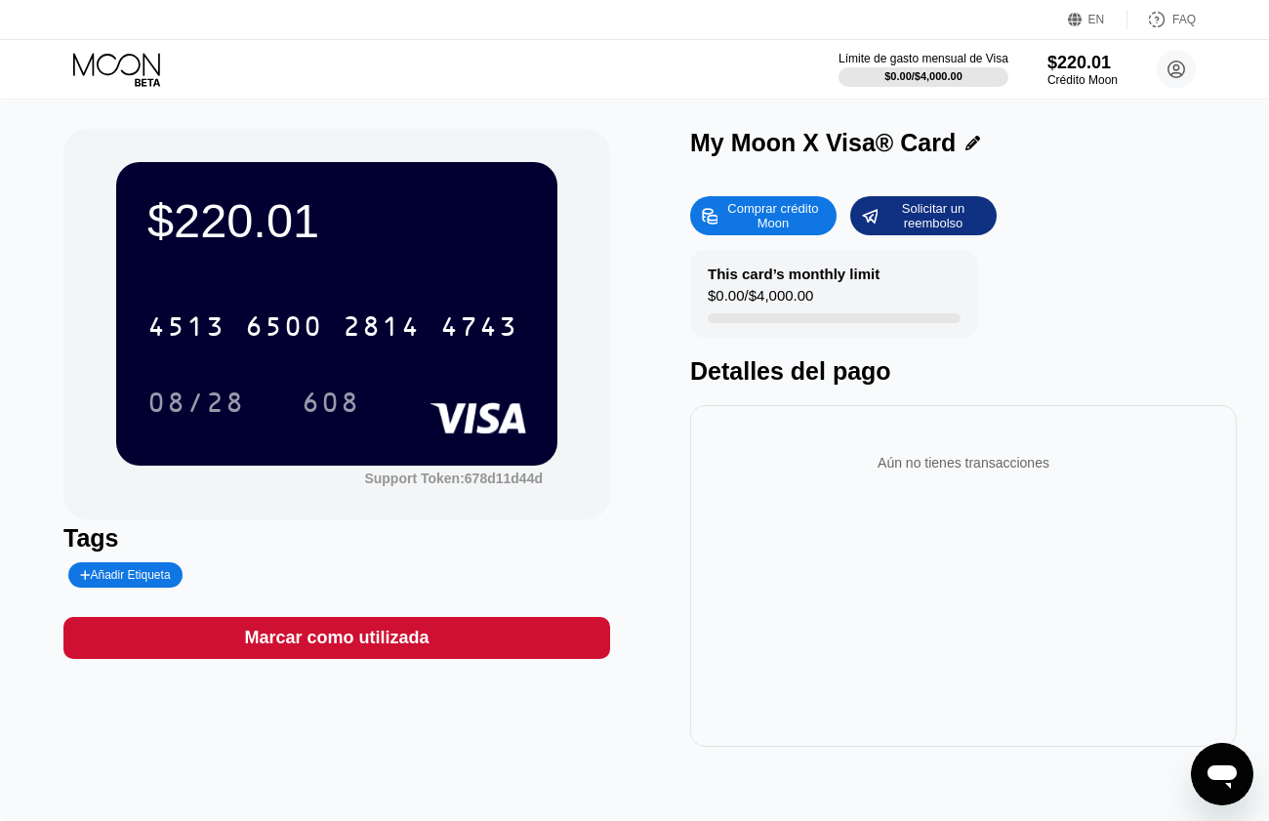
click at [550, 808] on div "$220.01 4513 6500 2814 4743 08/28 608 Support Token: 678d11d44d Tags Añadir Eti…" at bounding box center [634, 460] width 1269 height 721
click at [970, 149] on icon at bounding box center [972, 143] width 15 height 15
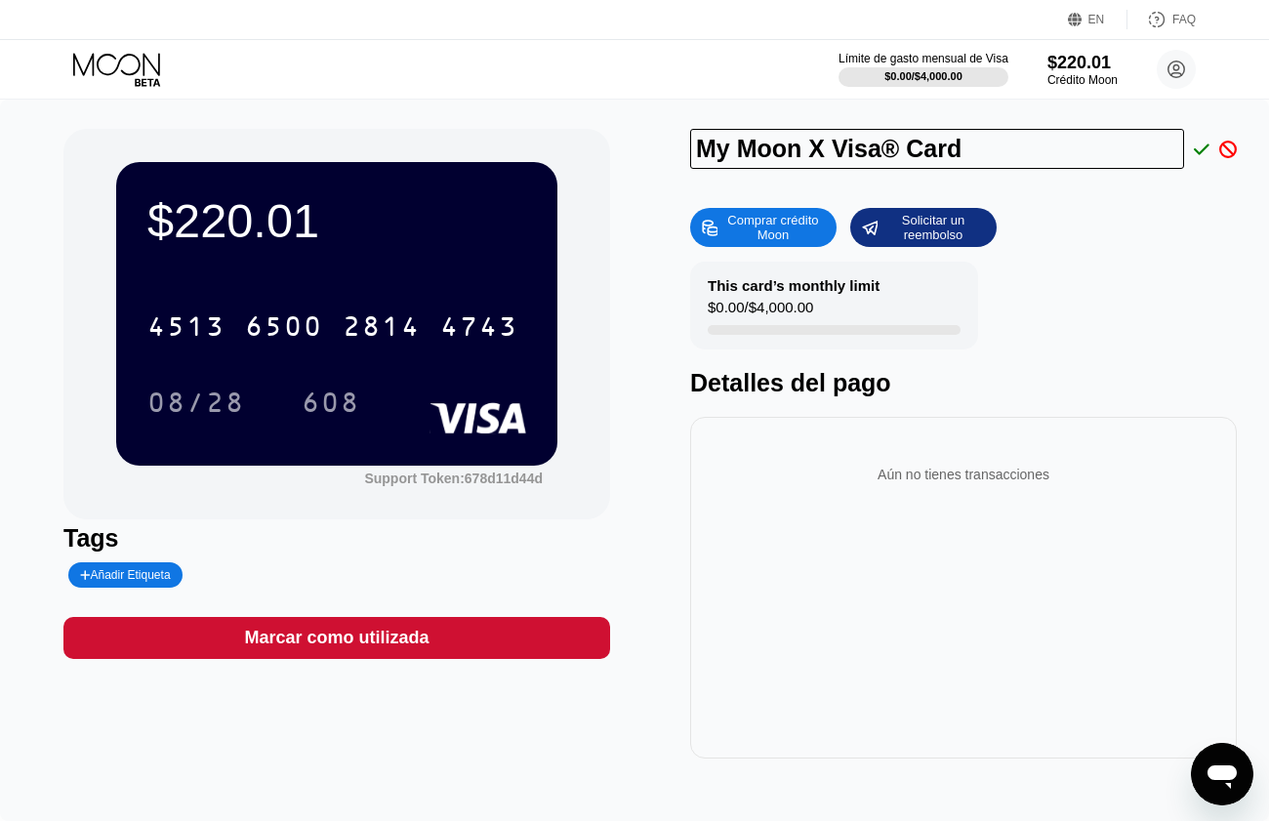
click at [1232, 220] on div "Comprar crédito Moon Solicitar un reembolso" at bounding box center [963, 227] width 547 height 39
